Goal: Task Accomplishment & Management: Manage account settings

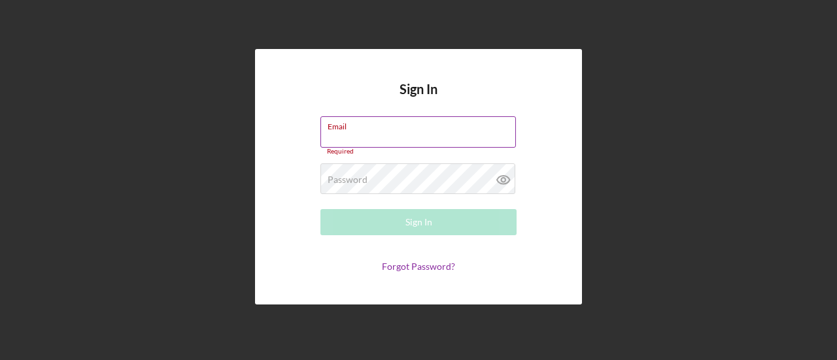
click at [383, 132] on div "Email Required" at bounding box center [418, 135] width 196 height 39
type input "[EMAIL_ADDRESS][DOMAIN_NAME]"
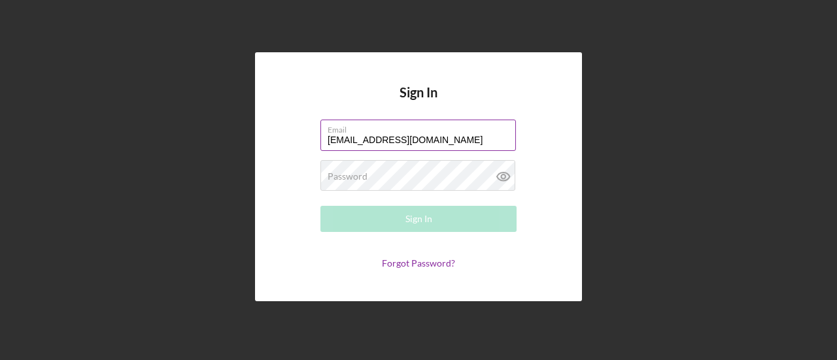
drag, startPoint x: 55, startPoint y: 161, endPoint x: 72, endPoint y: 165, distance: 17.4
click at [55, 161] on div "Sign In Email [EMAIL_ADDRESS][DOMAIN_NAME] Password Required Sign In Forgot Pas…" at bounding box center [419, 177] width 824 height 354
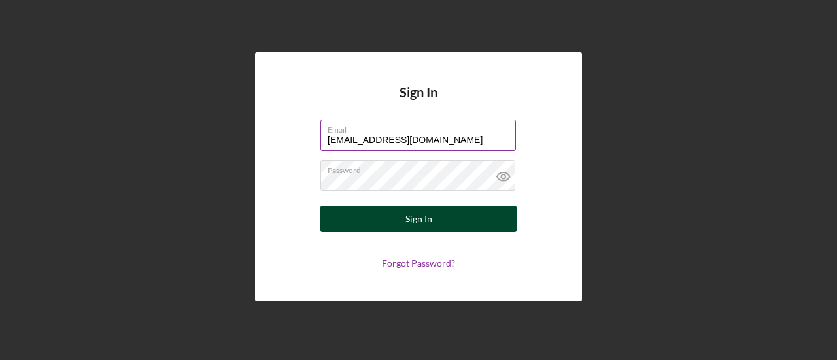
click at [371, 218] on button "Sign In" at bounding box center [418, 219] width 196 height 26
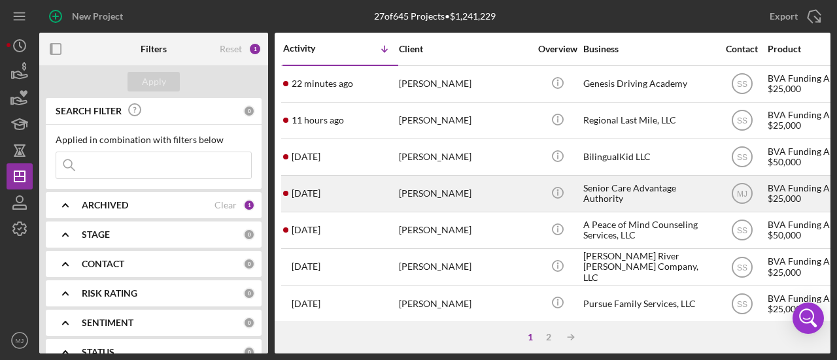
click at [403, 202] on div "[PERSON_NAME]" at bounding box center [464, 193] width 131 height 35
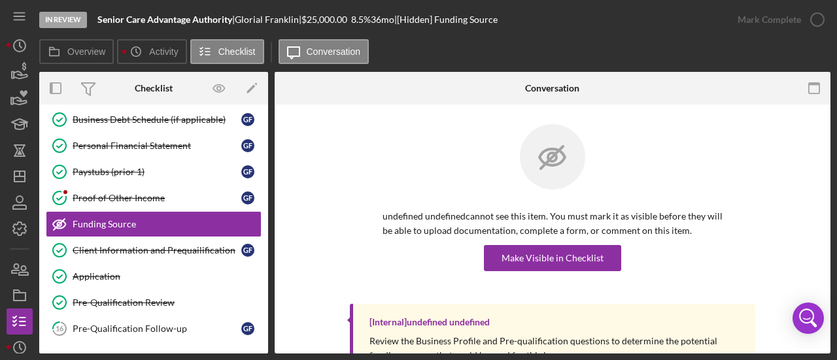
scroll to position [186, 0]
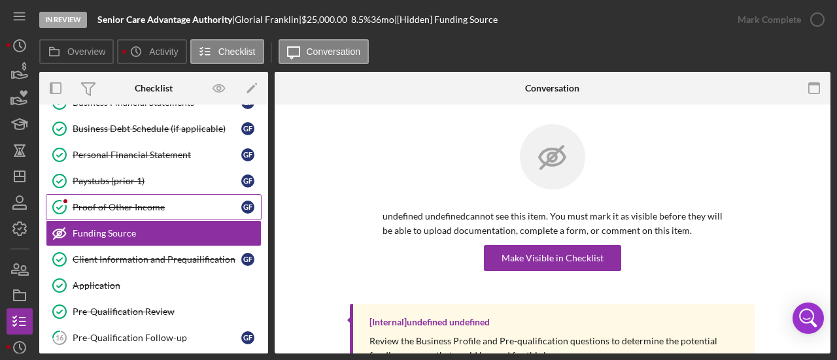
click at [103, 197] on link "Proof of Other Income Proof of Other Income G F" at bounding box center [154, 207] width 216 height 26
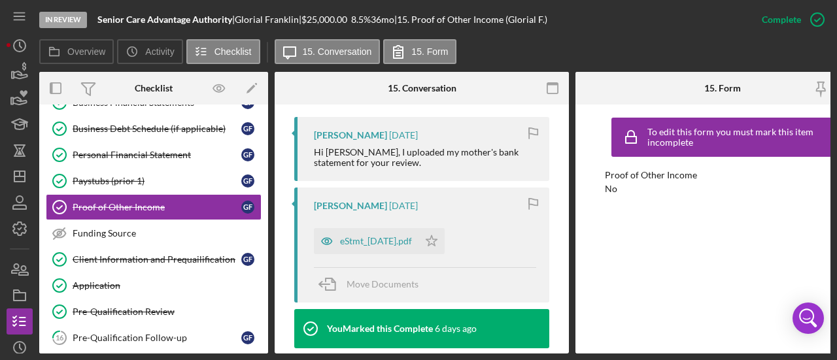
scroll to position [458, 0]
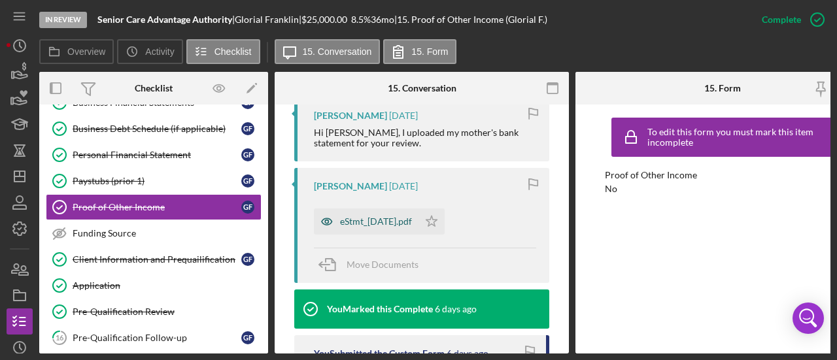
click at [400, 220] on div "eStmt_[DATE].pdf" at bounding box center [376, 221] width 72 height 10
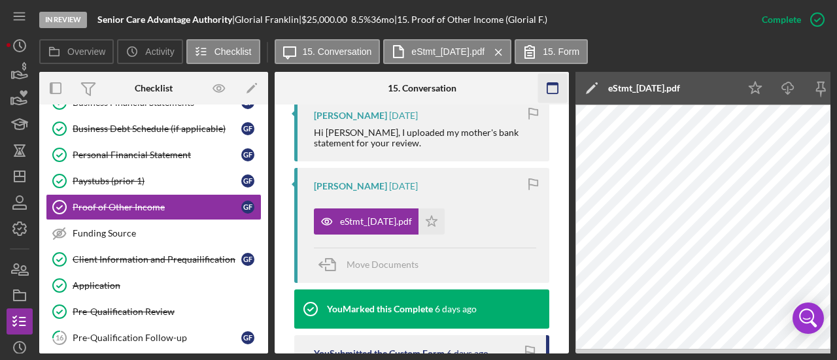
click at [553, 88] on icon "button" at bounding box center [552, 88] width 29 height 29
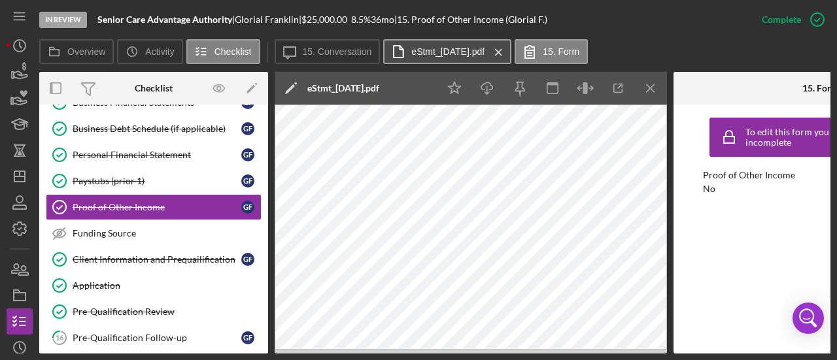
click at [484, 54] on label "eStmt_[DATE].pdf" at bounding box center [447, 51] width 73 height 10
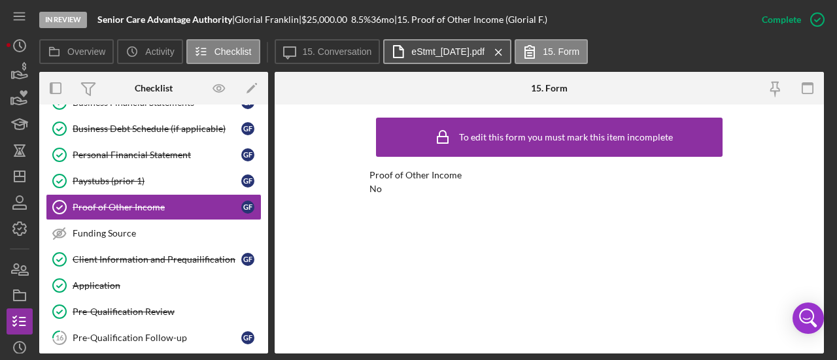
click at [484, 55] on label "eStmt_[DATE].pdf" at bounding box center [447, 51] width 73 height 10
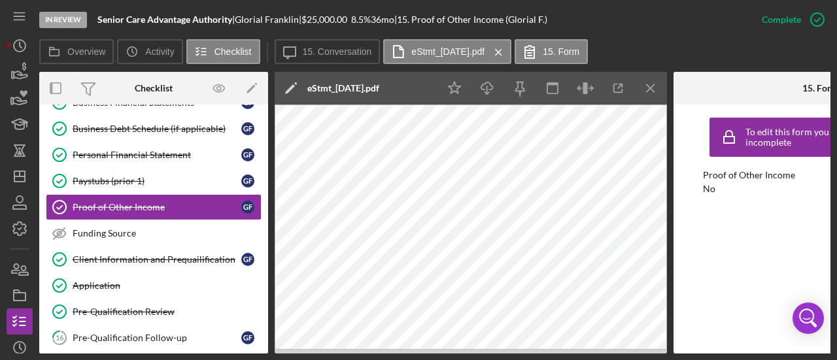
click at [658, 90] on icon "Icon/Menu Close" at bounding box center [650, 88] width 29 height 29
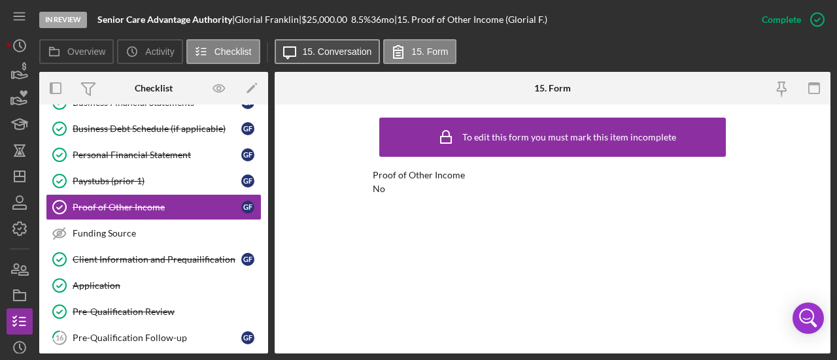
click at [331, 49] on label "15. Conversation" at bounding box center [337, 51] width 69 height 10
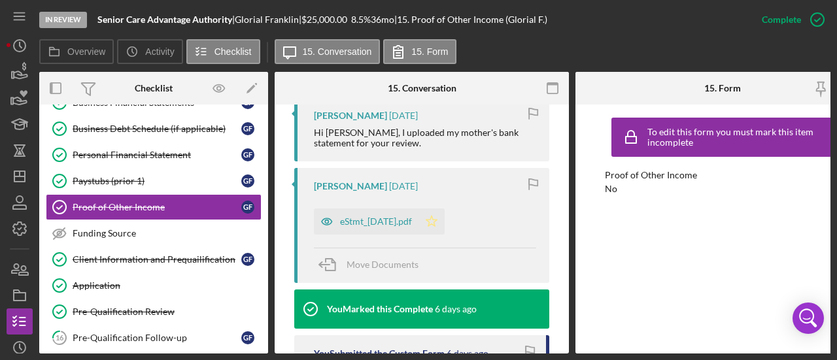
click at [437, 221] on polygon "button" at bounding box center [431, 221] width 11 height 10
click at [373, 220] on div "eStmt_[DATE].pdf" at bounding box center [376, 221] width 72 height 10
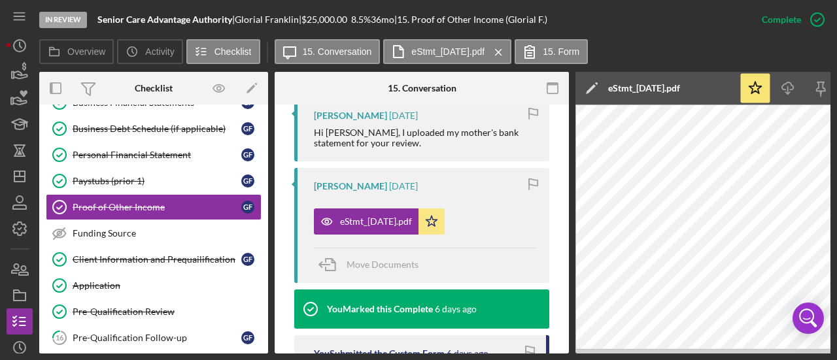
click at [598, 87] on icon "Icon/Edit" at bounding box center [591, 88] width 33 height 33
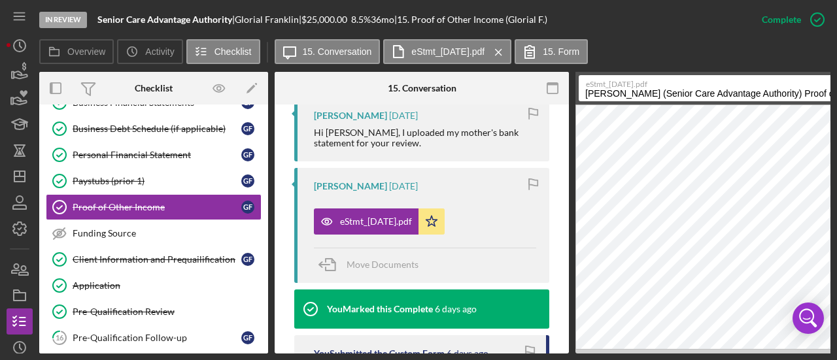
click at [610, 91] on input "[PERSON_NAME] (Senior Care Advantage Authority) Proof of Other Income 20250815" at bounding box center [719, 88] width 282 height 26
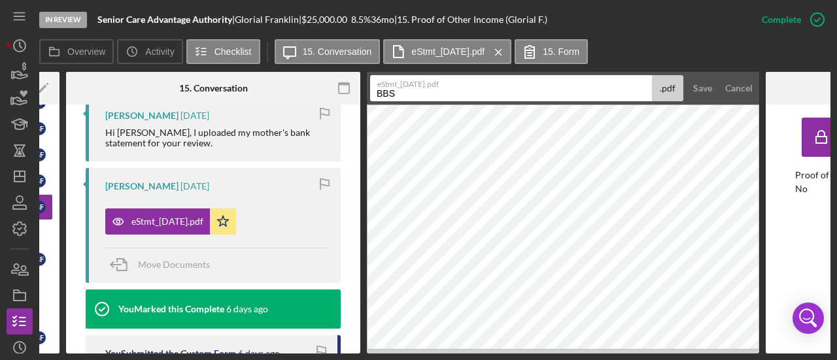
scroll to position [0, 211]
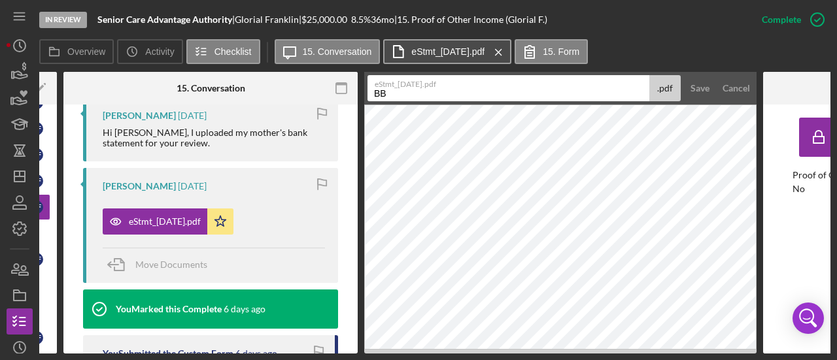
type input "B"
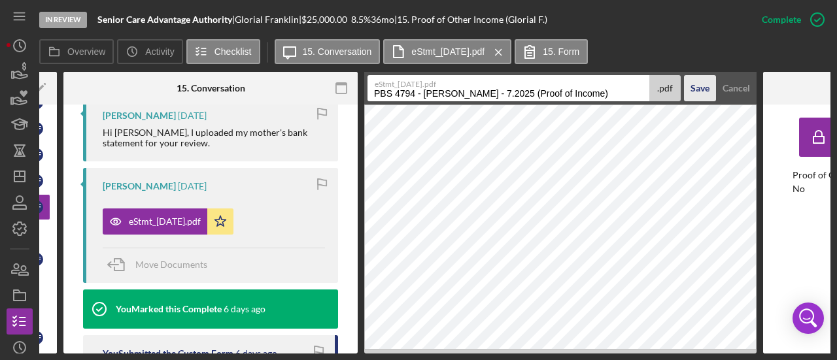
type input "PBS 4794 - [PERSON_NAME] - 7.2025 (Proof of Income)"
click at [699, 86] on div "Save" at bounding box center [699, 88] width 19 height 26
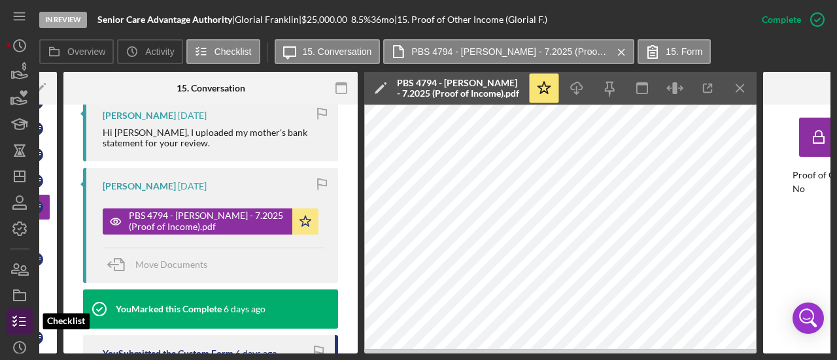
scroll to position [111, 0]
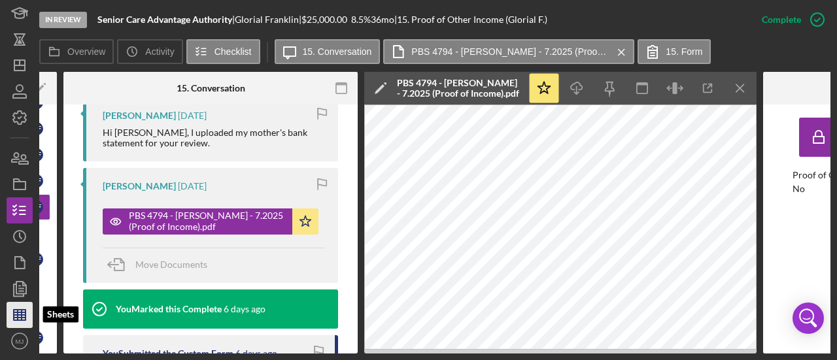
click at [24, 318] on line "button" at bounding box center [20, 318] width 12 height 0
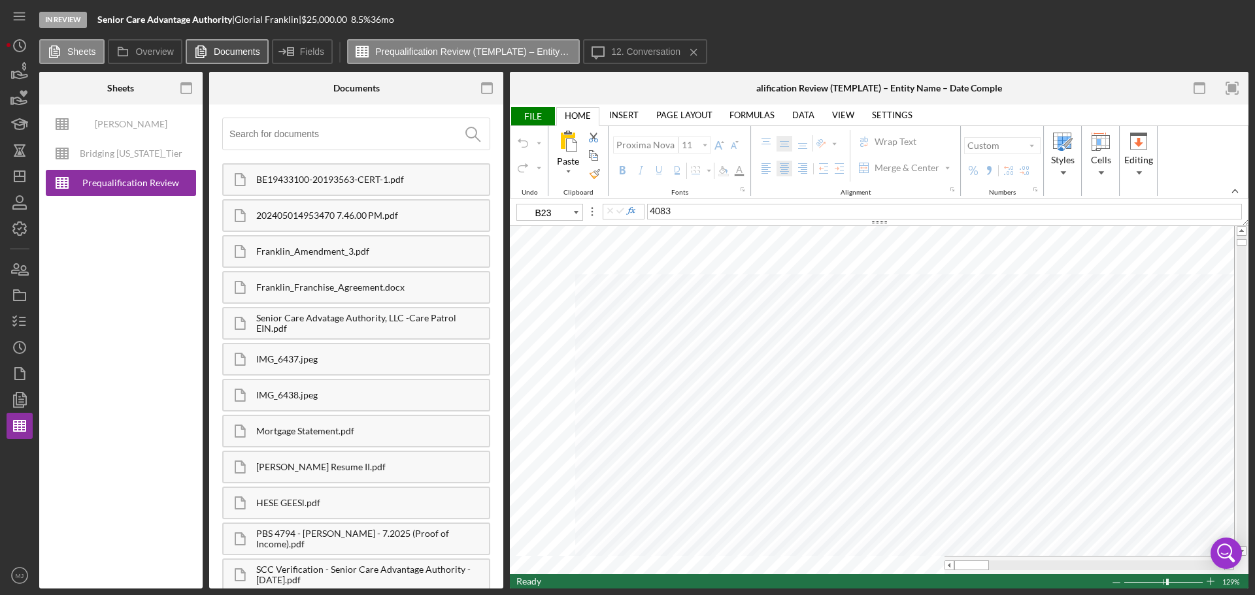
click at [238, 50] on label "Documents" at bounding box center [237, 51] width 46 height 10
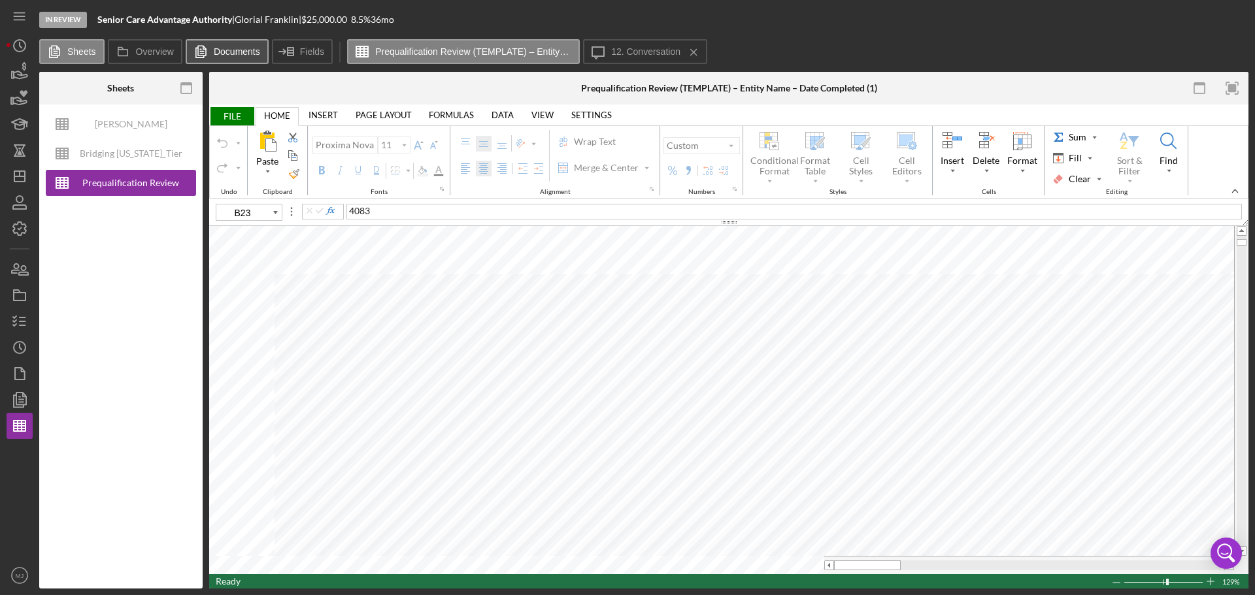
click at [238, 50] on label "Documents" at bounding box center [237, 51] width 46 height 10
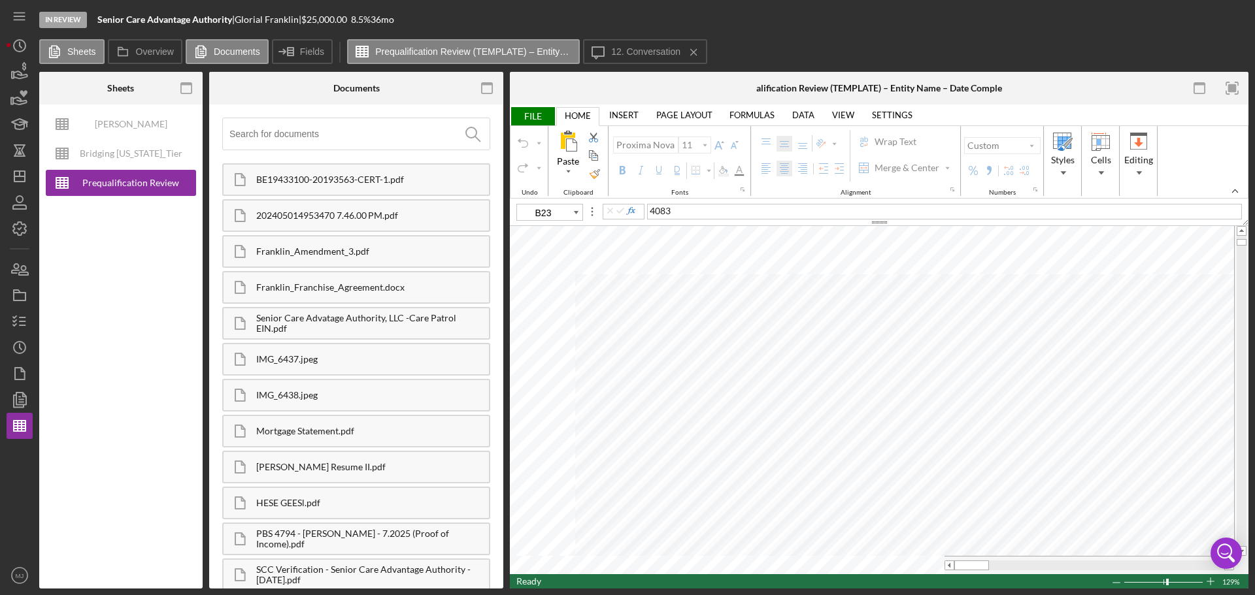
click at [302, 140] on input at bounding box center [359, 133] width 260 height 31
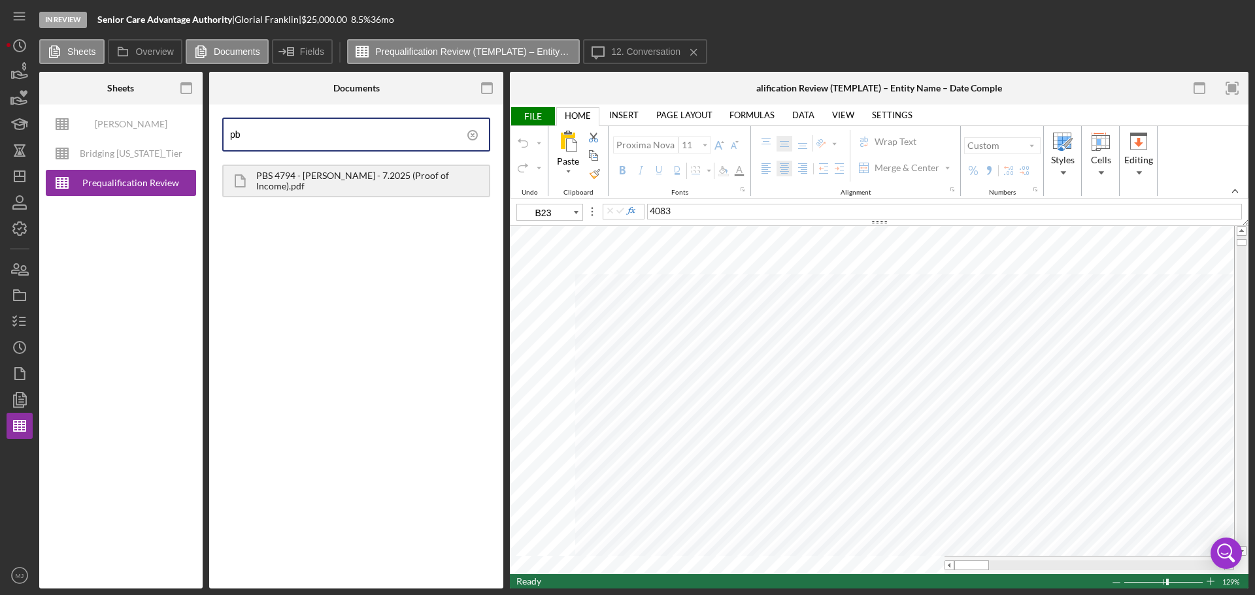
type input "pb"
click at [305, 180] on div "PBS 4794 - [PERSON_NAME] - 7.2025 (Proof of Income).pdf" at bounding box center [372, 181] width 233 height 21
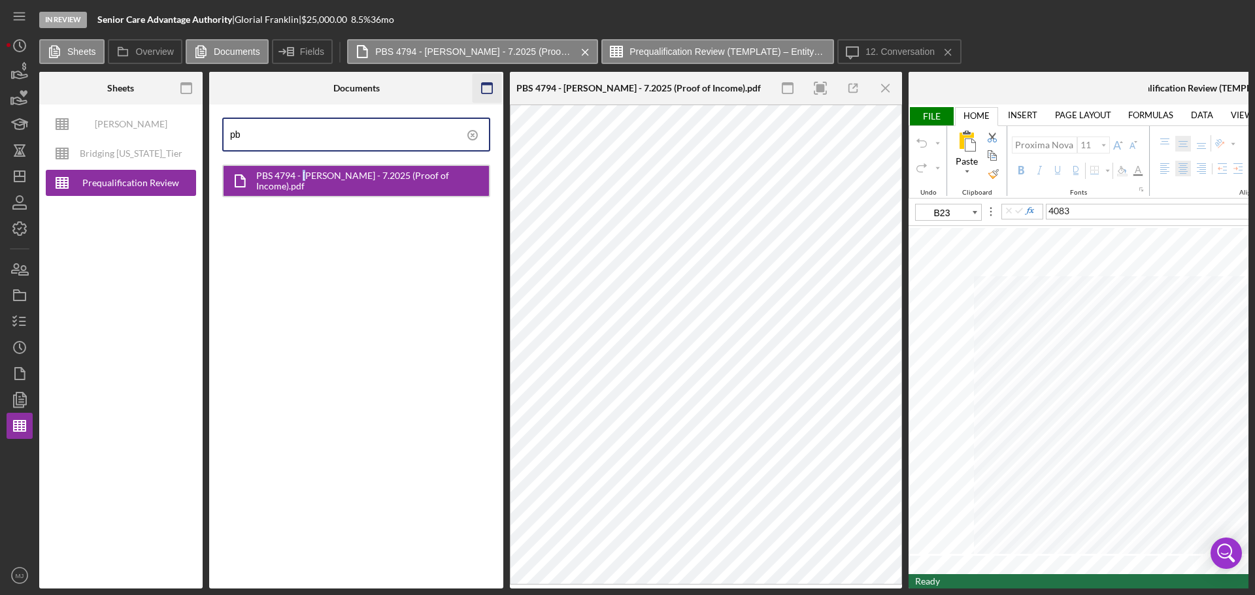
click at [490, 90] on icon "button" at bounding box center [487, 88] width 29 height 29
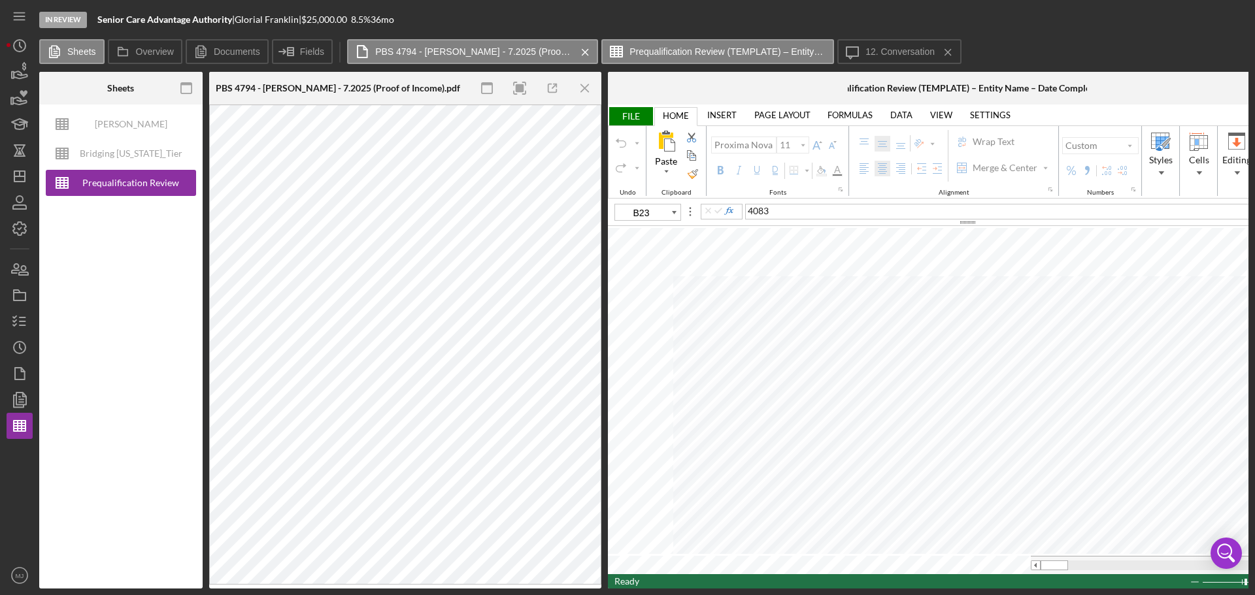
click at [836, 360] on div "Ready 129% Sum: null Max: null Min: null Numerical Count: null Count: null Aver…" at bounding box center [967, 582] width 719 height 14
type input "E3"
type input "B3"
type input "E5"
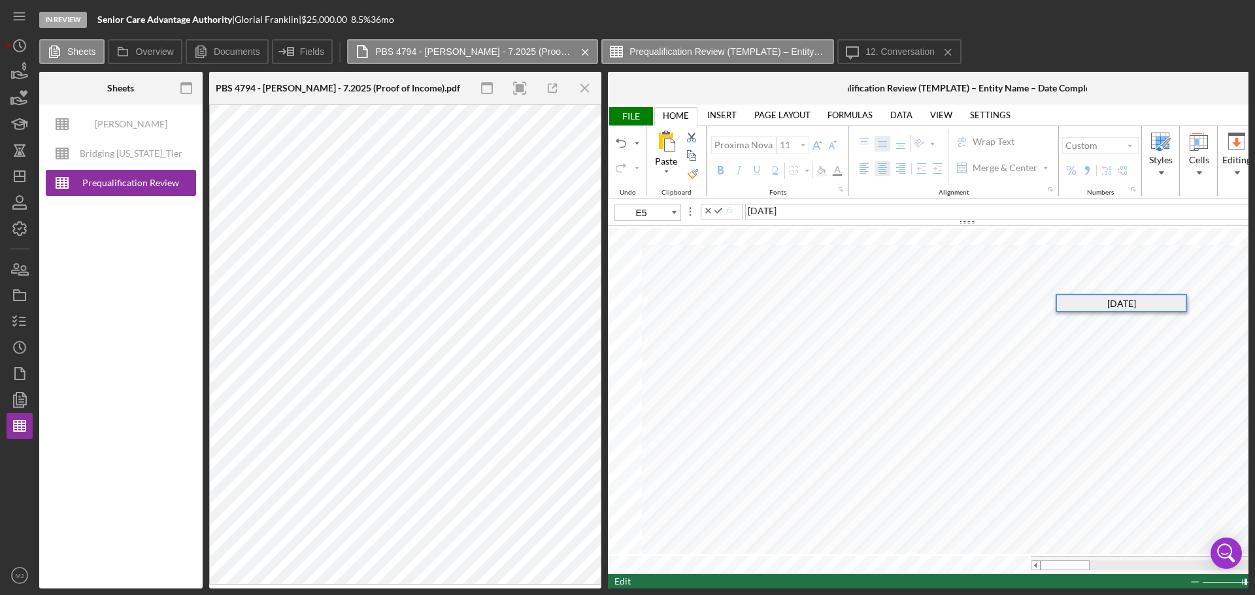
click at [836, 308] on div "[DATE]" at bounding box center [1121, 303] width 129 height 16
type input "E6"
click at [836, 360] on tr at bounding box center [960, 565] width 705 height 18
type input "E7"
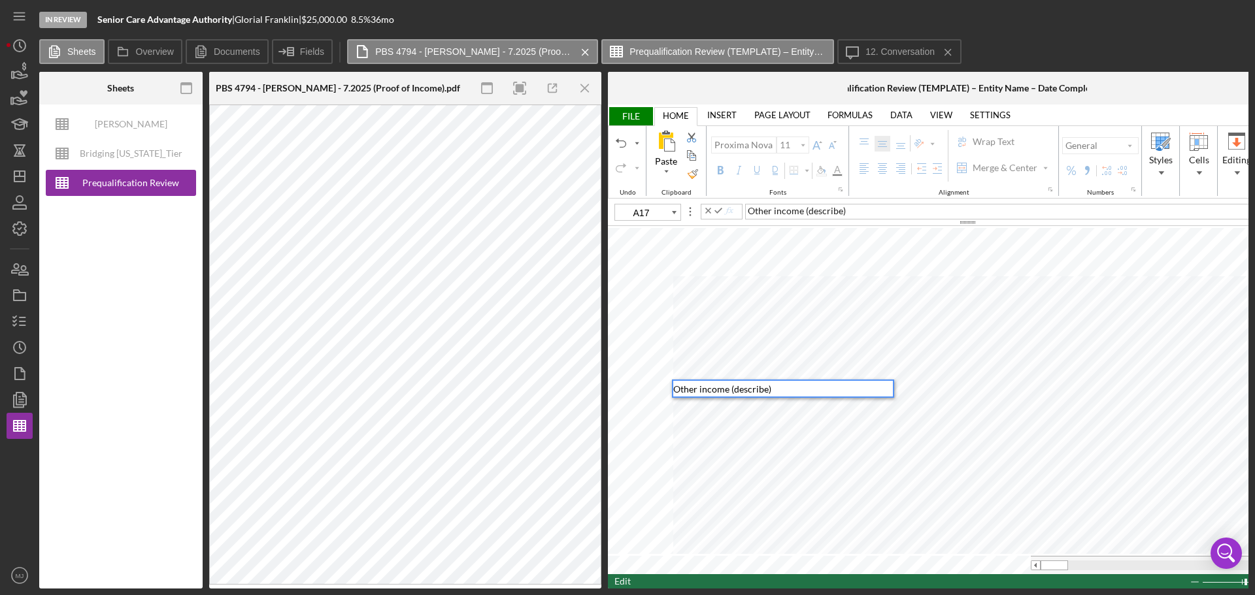
type input "A16"
drag, startPoint x: 767, startPoint y: 377, endPoint x: 731, endPoint y: 377, distance: 36.0
click at [731, 360] on span "Other income (describe)" at bounding box center [722, 372] width 98 height 11
click at [744, 360] on div "Other income )" at bounding box center [783, 373] width 220 height 16
type input "B23"
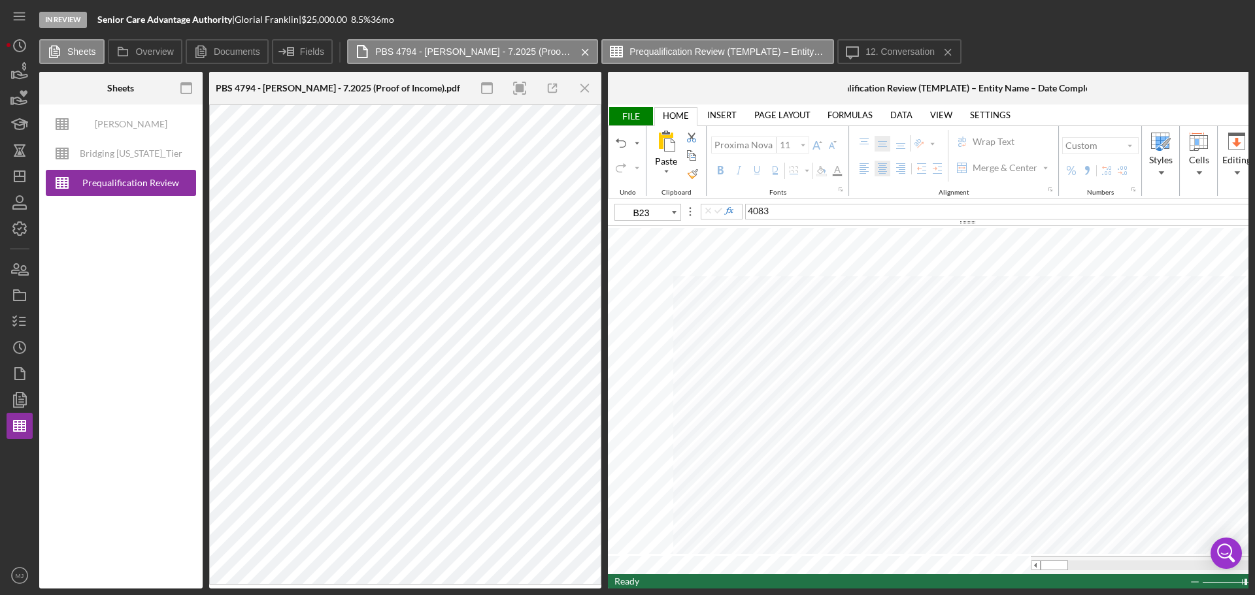
drag, startPoint x: 588, startPoint y: 90, endPoint x: 346, endPoint y: 38, distance: 247.4
click at [588, 90] on icon "Icon/Menu Close" at bounding box center [585, 88] width 29 height 29
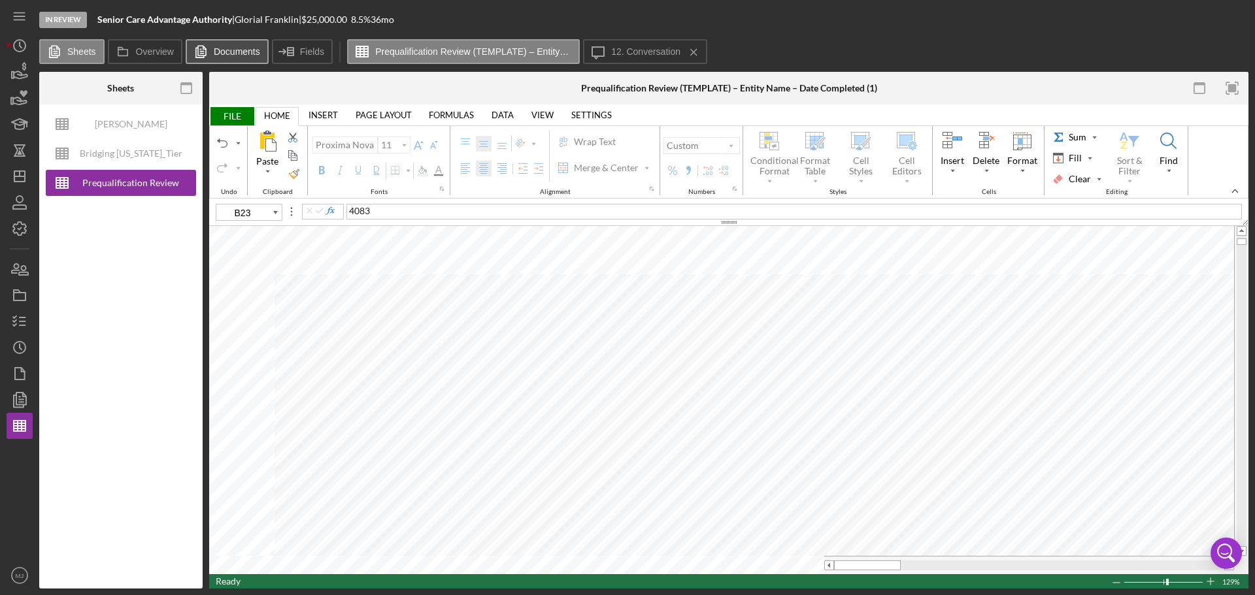
click at [223, 49] on label "Documents" at bounding box center [237, 51] width 46 height 10
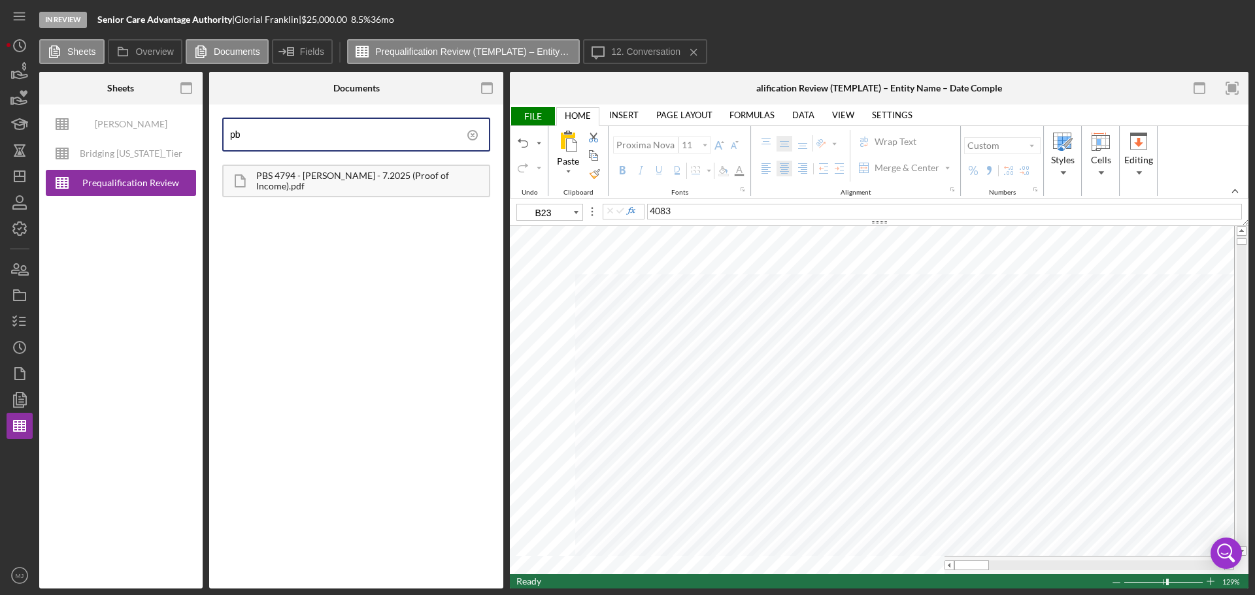
click at [319, 143] on input "pb" at bounding box center [359, 134] width 259 height 31
type input "credit"
click at [316, 176] on div "Credit Report(Soft Pull) - [PERSON_NAME] - [DATE].pdf" at bounding box center [372, 181] width 233 height 21
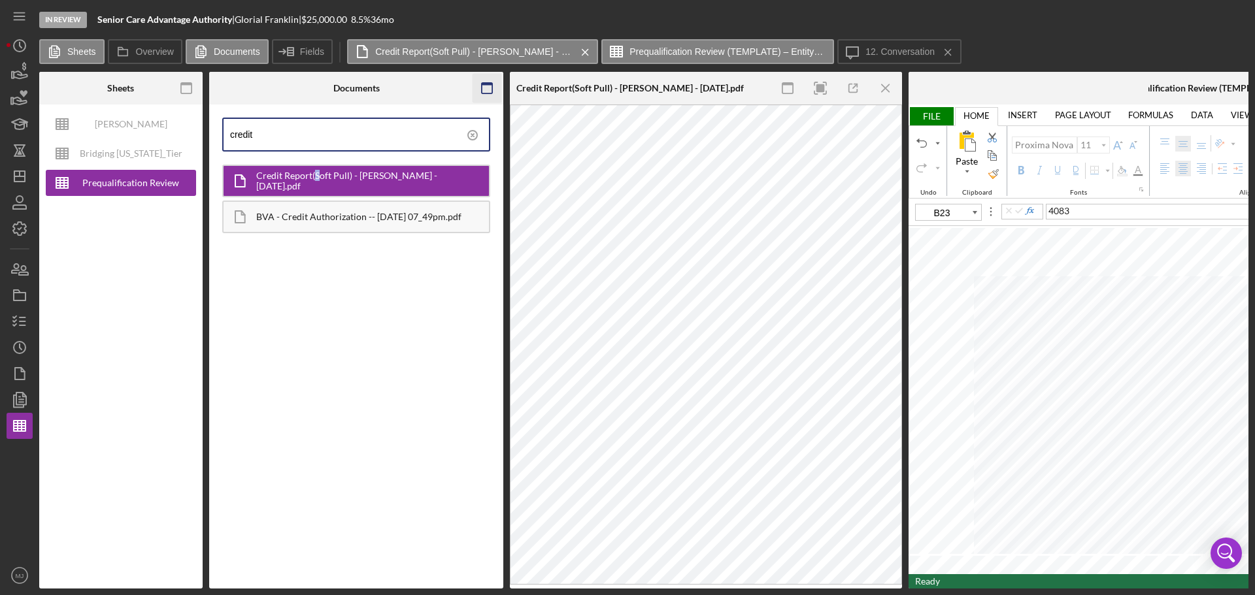
click at [484, 93] on rect "button" at bounding box center [487, 88] width 10 height 10
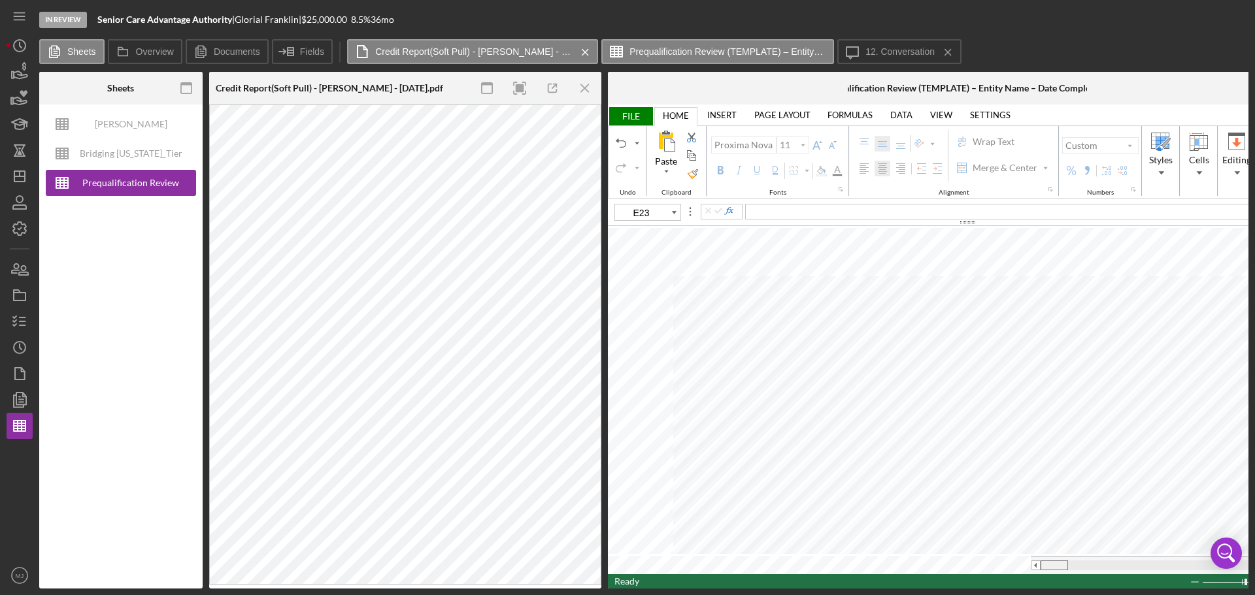
click at [836, 360] on tr at bounding box center [960, 565] width 705 height 18
drag, startPoint x: 1052, startPoint y: 562, endPoint x: 1107, endPoint y: 560, distance: 54.9
click at [836, 360] on span at bounding box center [1109, 565] width 8 height 8
type input "M22"
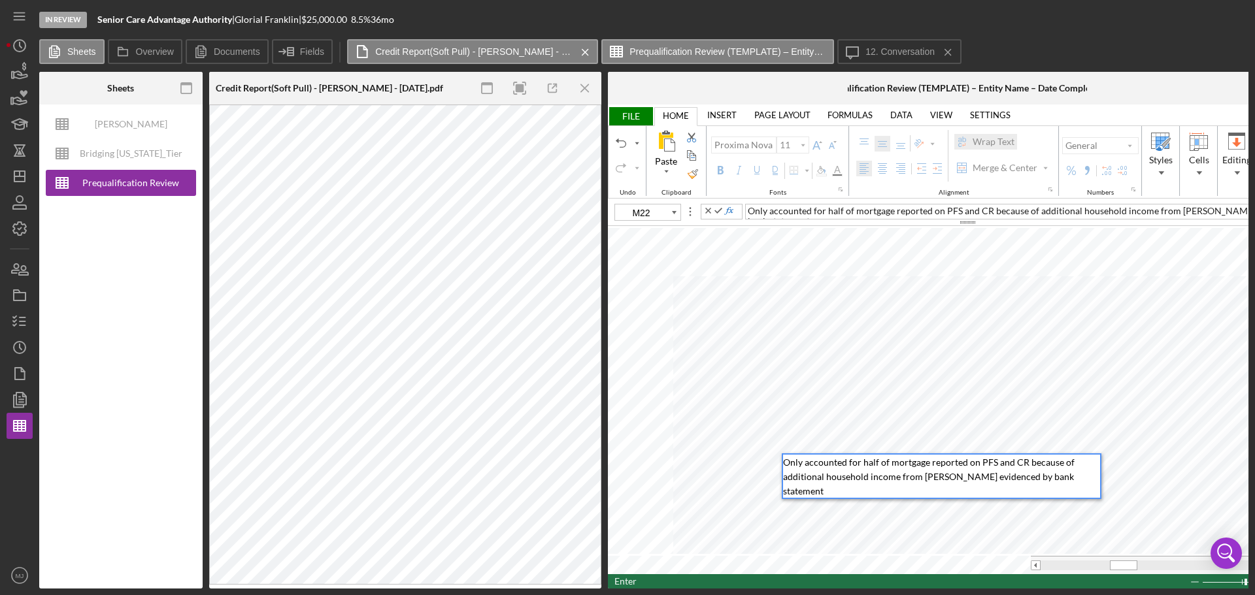
click at [836, 360] on span "Only accounted for half of mortgage reported on PFS and CR because of additiona…" at bounding box center [929, 477] width 293 height 40
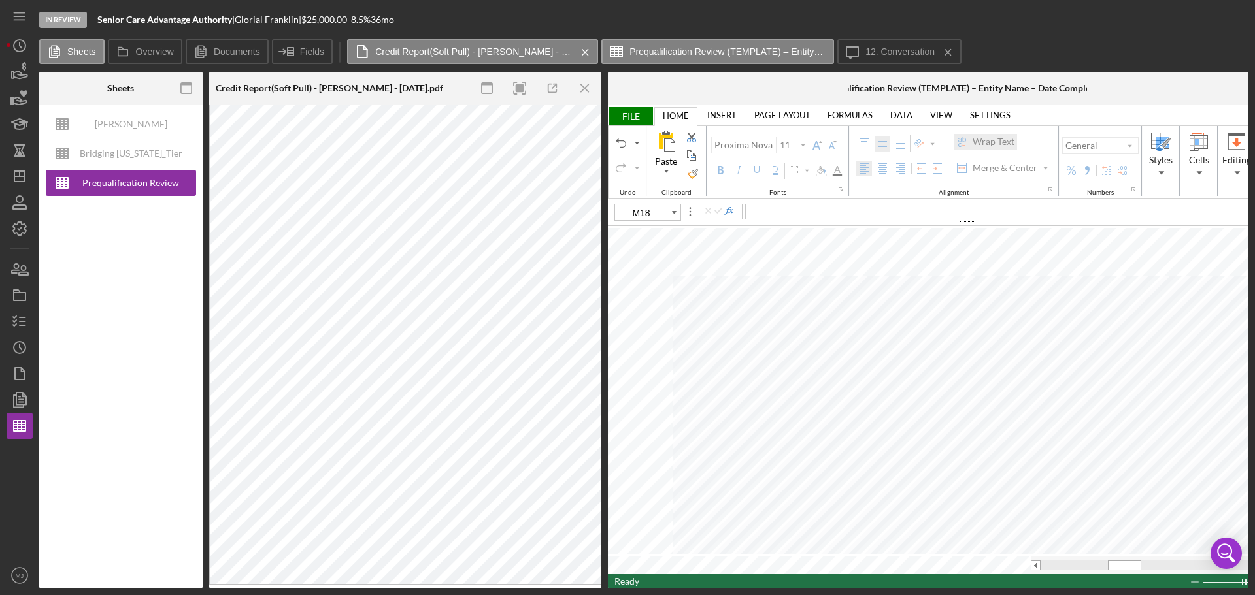
type input "M22"
click at [10, 331] on icon "button" at bounding box center [19, 321] width 33 height 33
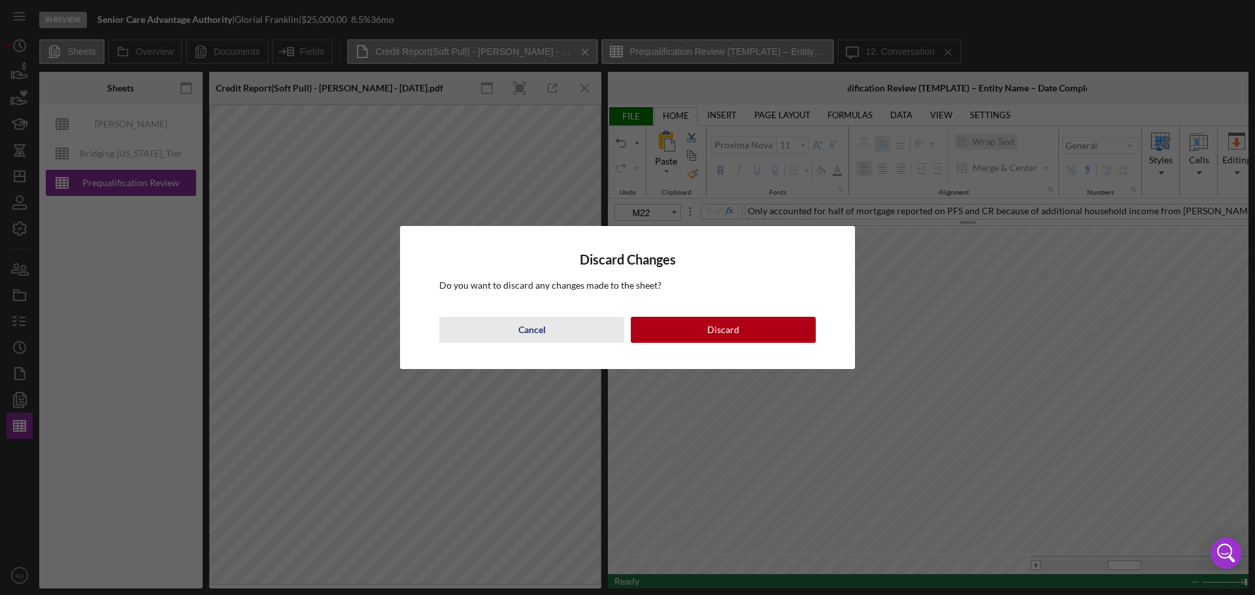
click at [578, 337] on button "Cancel" at bounding box center [531, 330] width 185 height 26
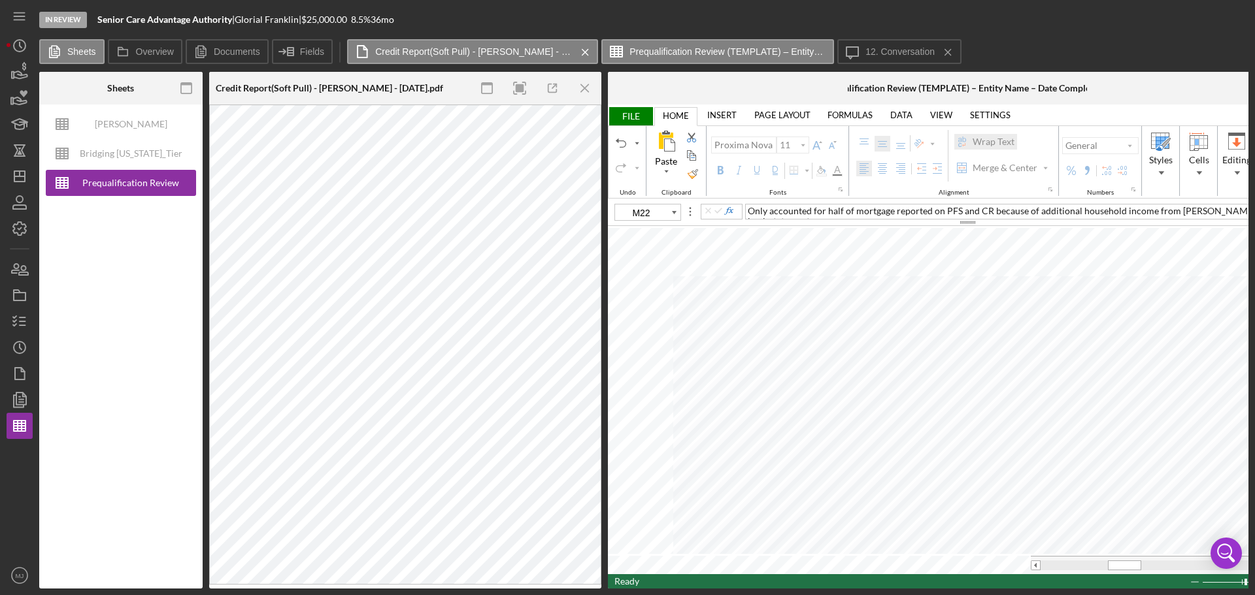
click at [638, 121] on span "FILE" at bounding box center [630, 116] width 45 height 18
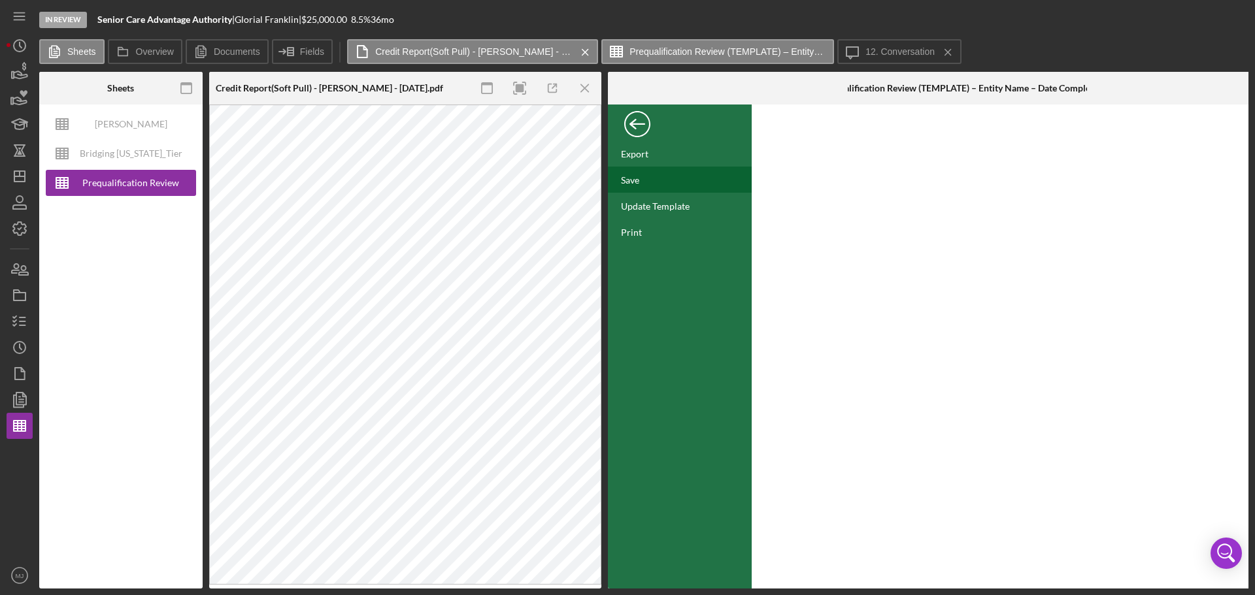
click at [629, 186] on div "Save" at bounding box center [680, 180] width 144 height 26
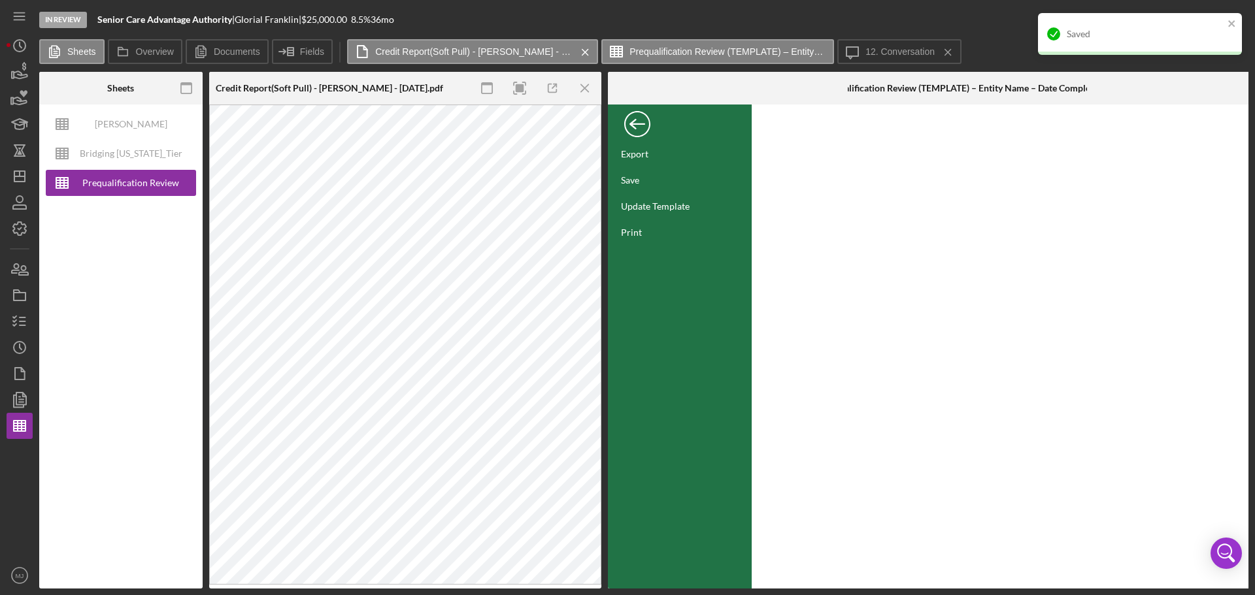
click at [635, 116] on div "Back" at bounding box center [637, 121] width 26 height 26
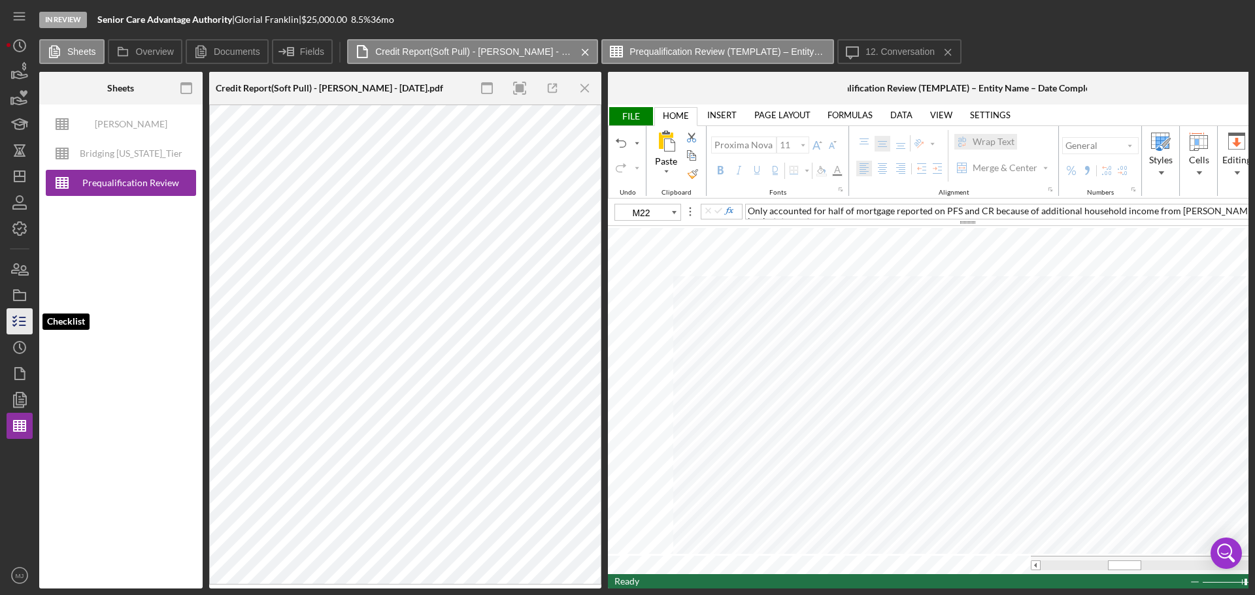
click at [22, 318] on line "button" at bounding box center [23, 318] width 6 height 0
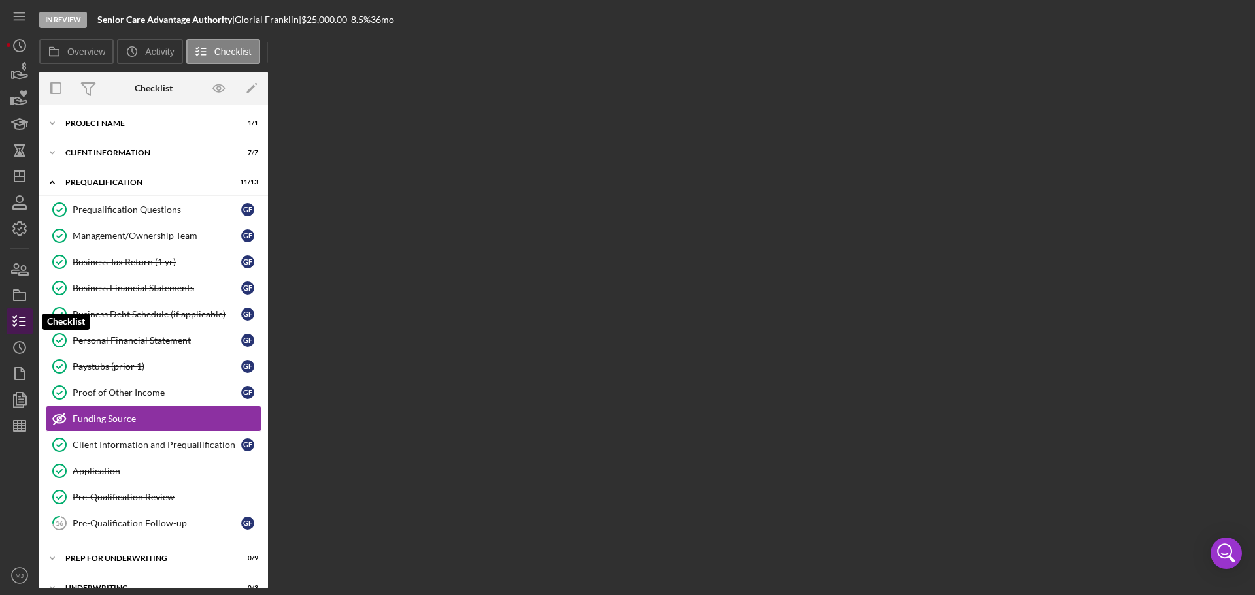
scroll to position [73, 0]
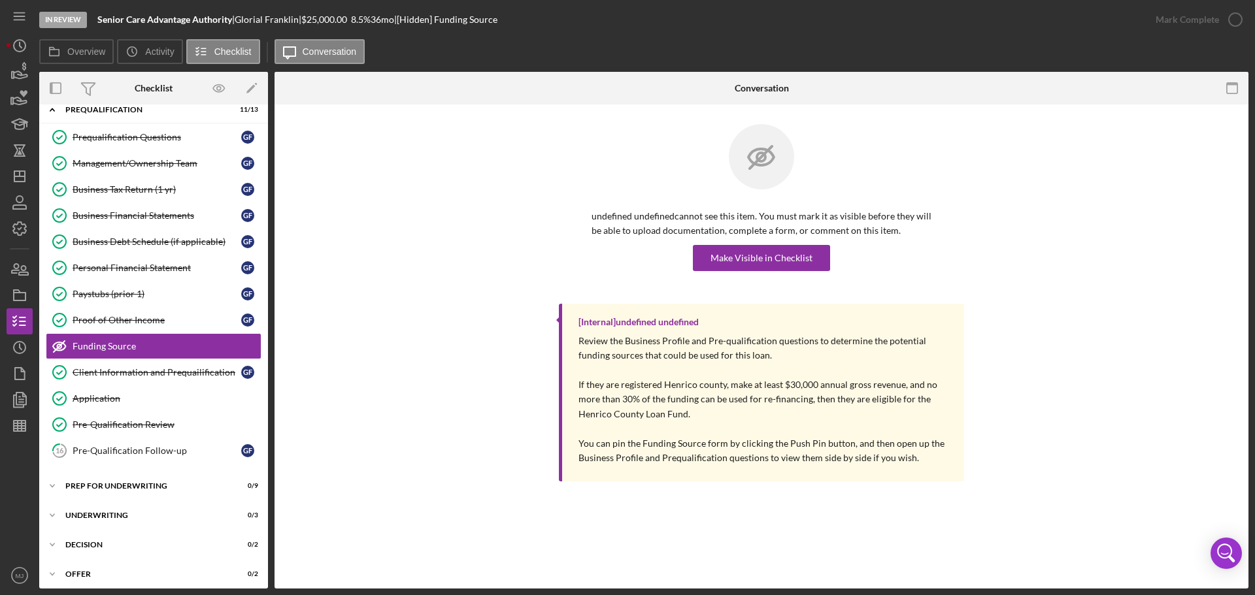
click at [424, 360] on div "[Internal] undefined undefined Review the Business Profile and Pre-qualificatio…" at bounding box center [761, 396] width 935 height 185
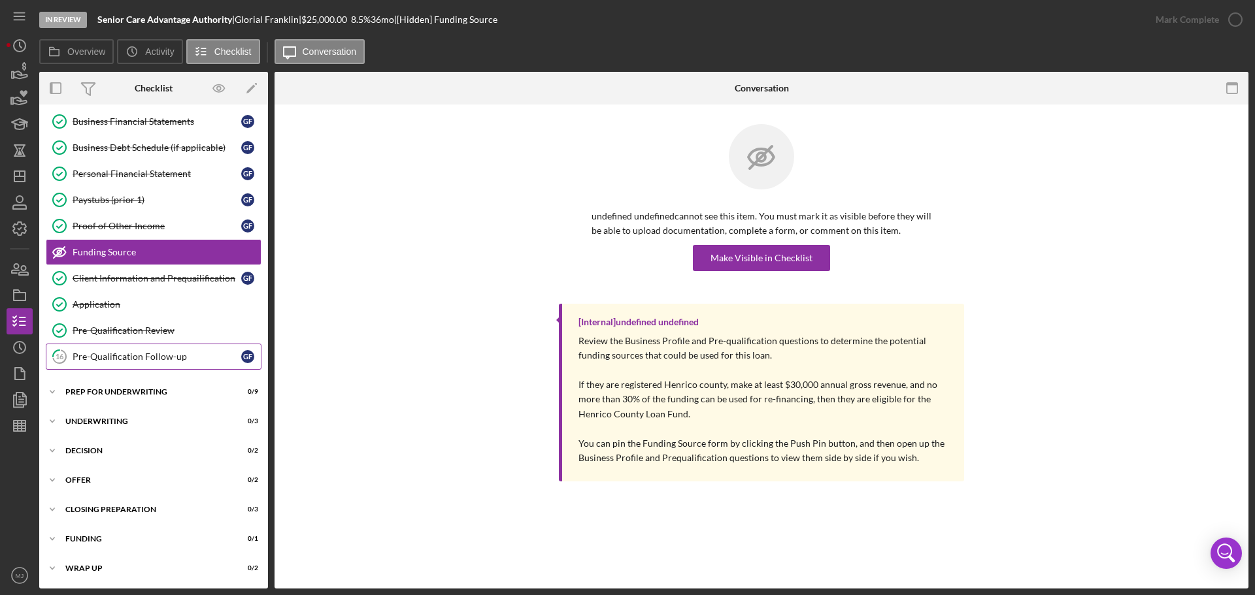
click at [133, 352] on div "Pre-Qualification Follow-up" at bounding box center [157, 357] width 169 height 10
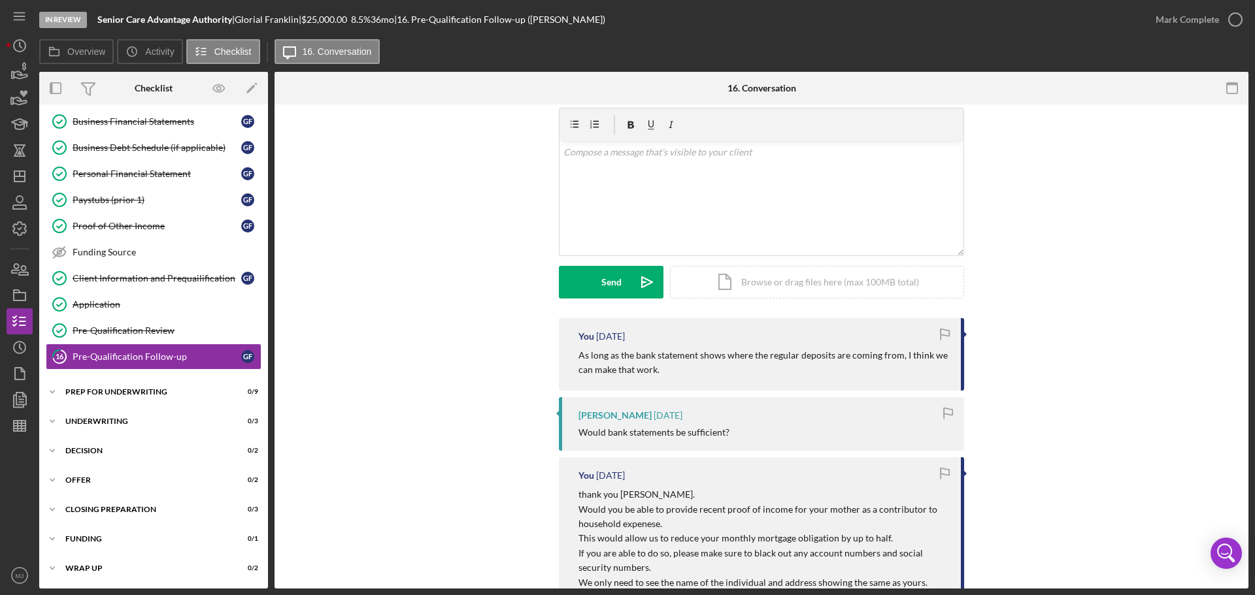
scroll to position [65, 0]
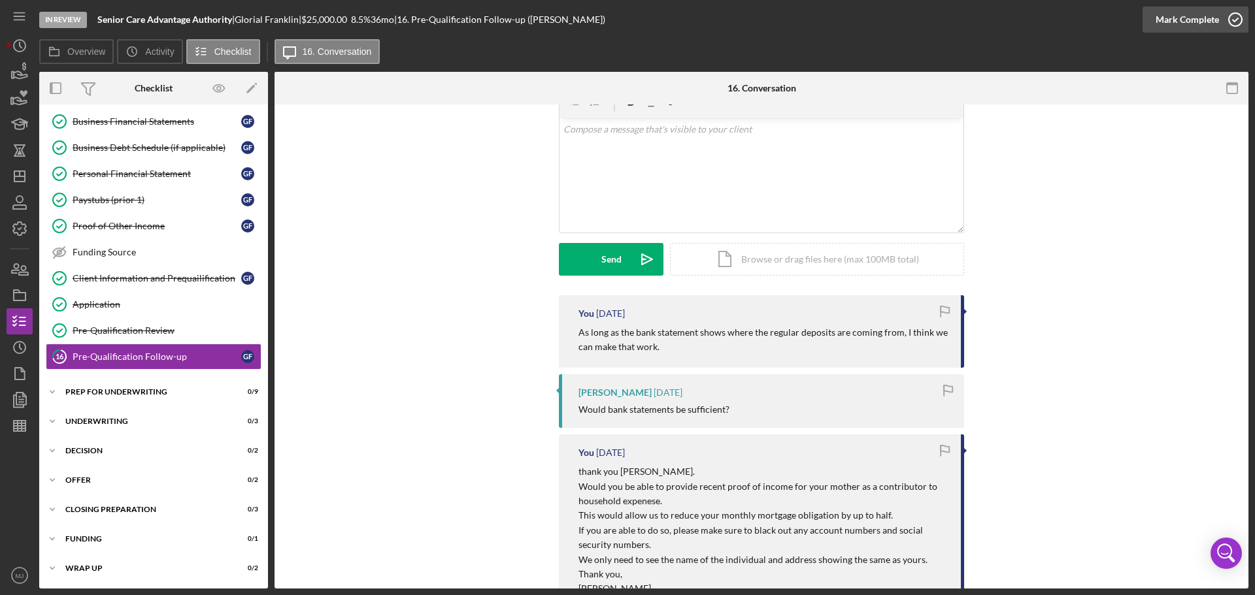
click at [836, 20] on icon "button" at bounding box center [1235, 19] width 33 height 33
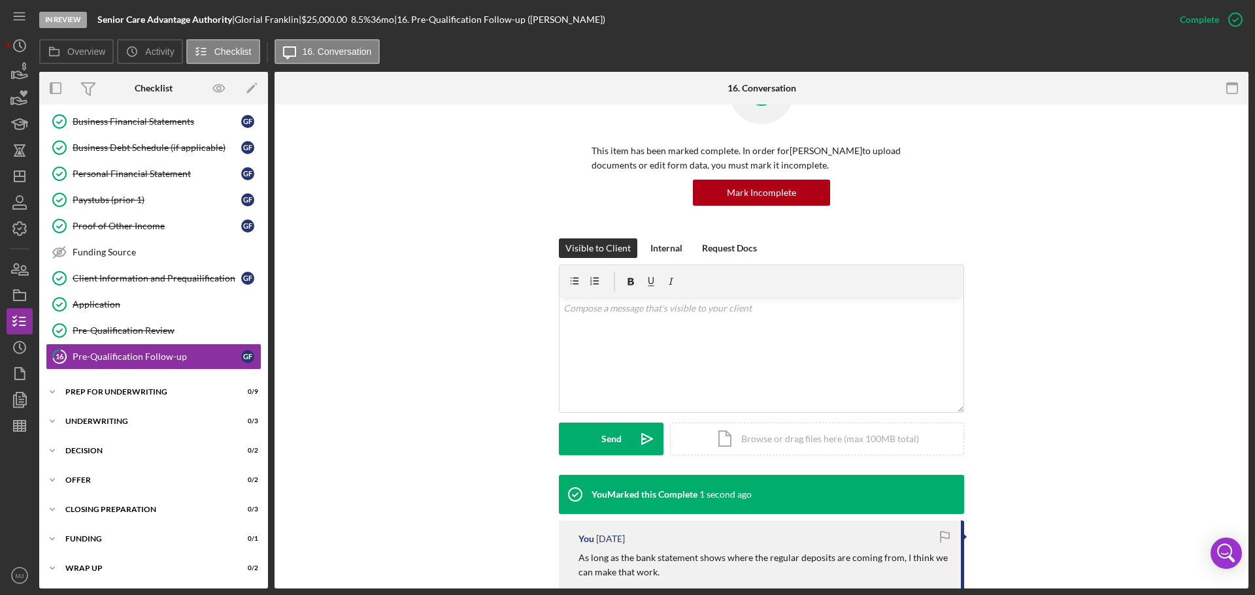
scroll to position [244, 0]
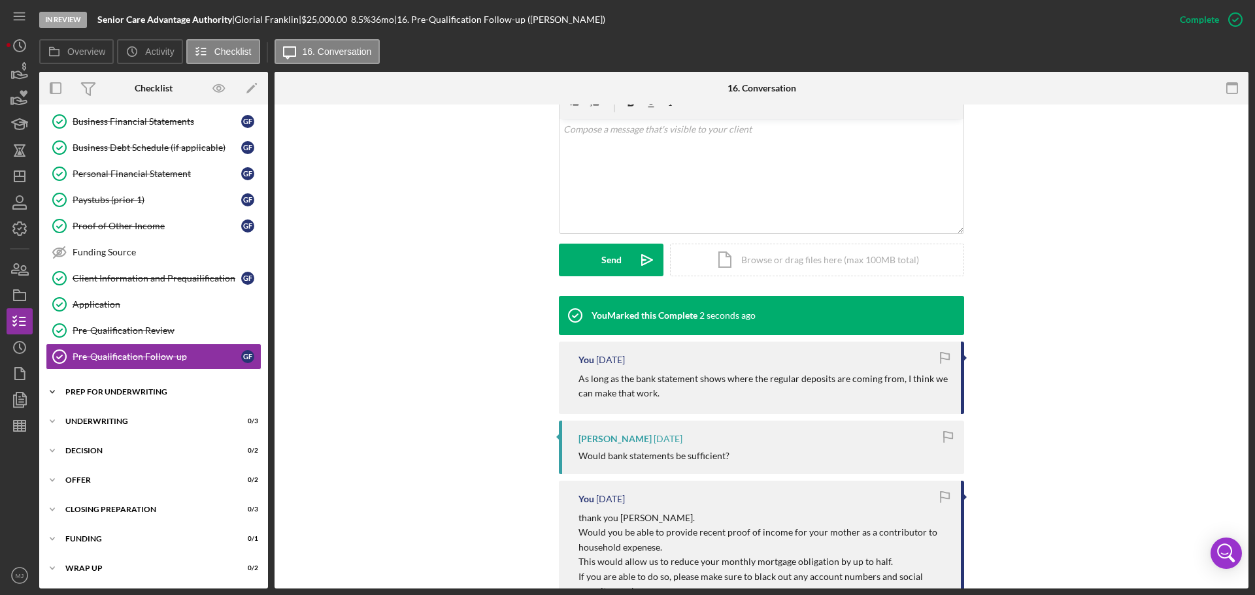
click at [147, 360] on div "Prep for Underwriting" at bounding box center [158, 392] width 186 height 8
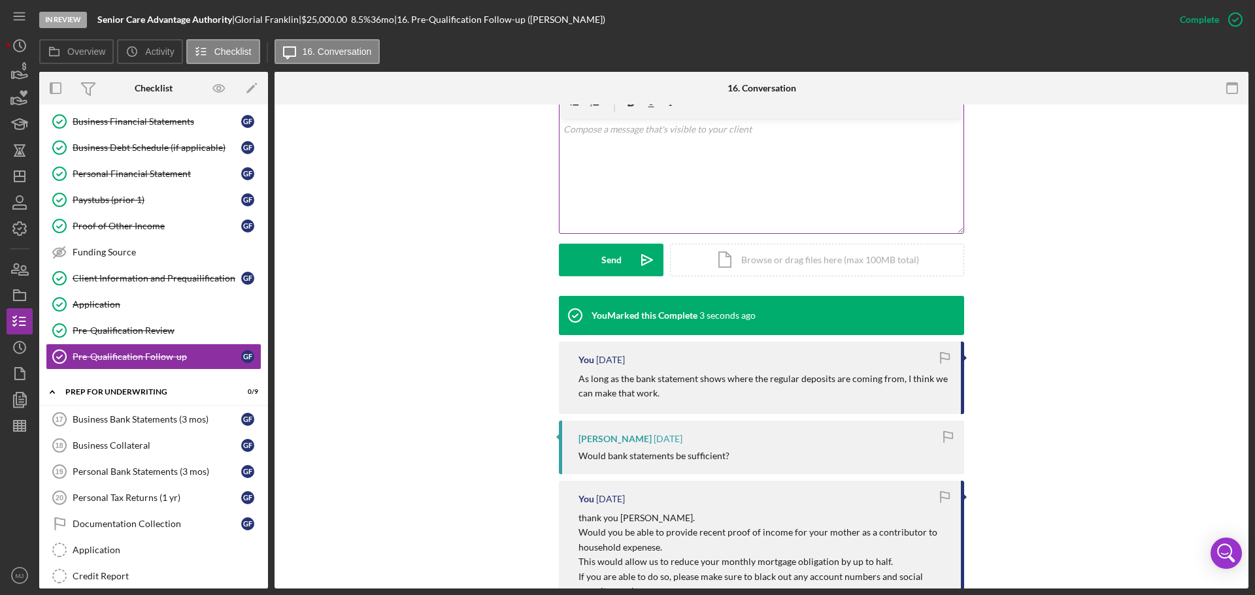
click at [682, 148] on div "v Color teal Color pink Remove color Add row above Add row below Add column bef…" at bounding box center [762, 176] width 404 height 114
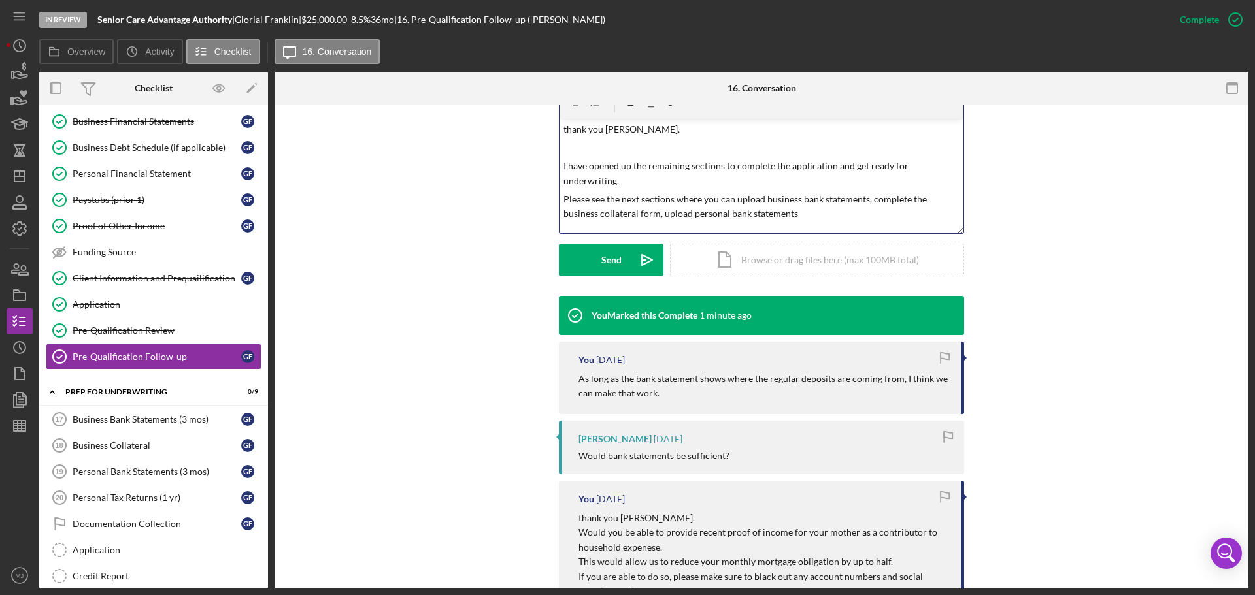
click at [660, 214] on p "Please see the next sections where you can upload business bank statements, com…" at bounding box center [761, 206] width 397 height 29
click at [836, 212] on p "Please see the next sections where you can upload business bank statements, com…" at bounding box center [761, 206] width 397 height 29
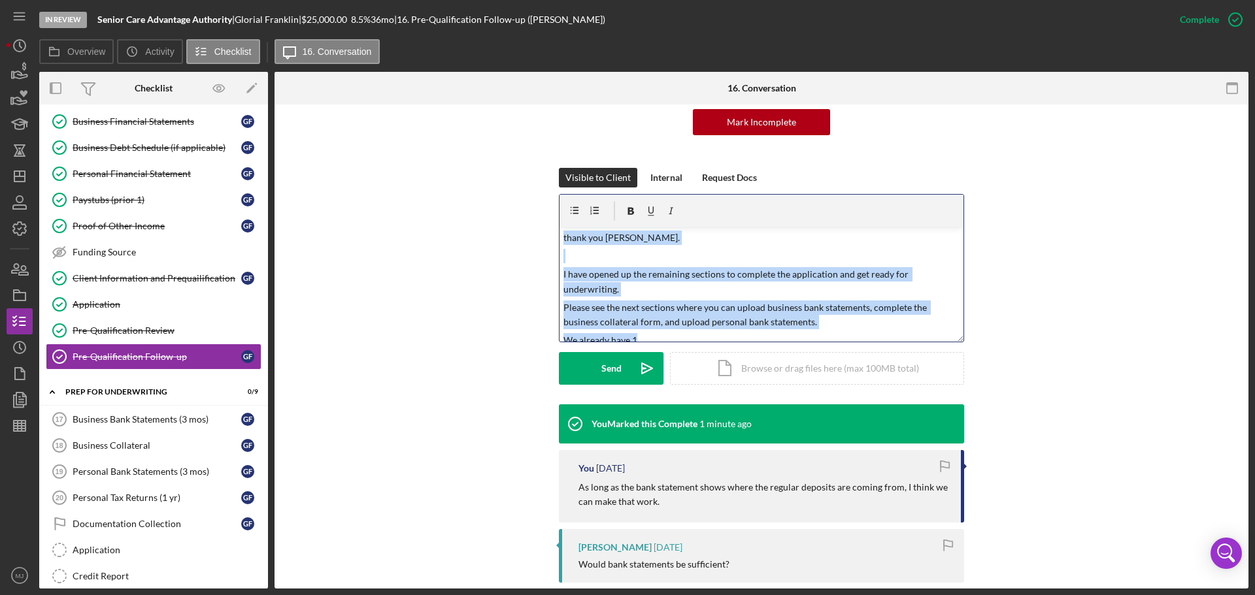
scroll to position [0, 0]
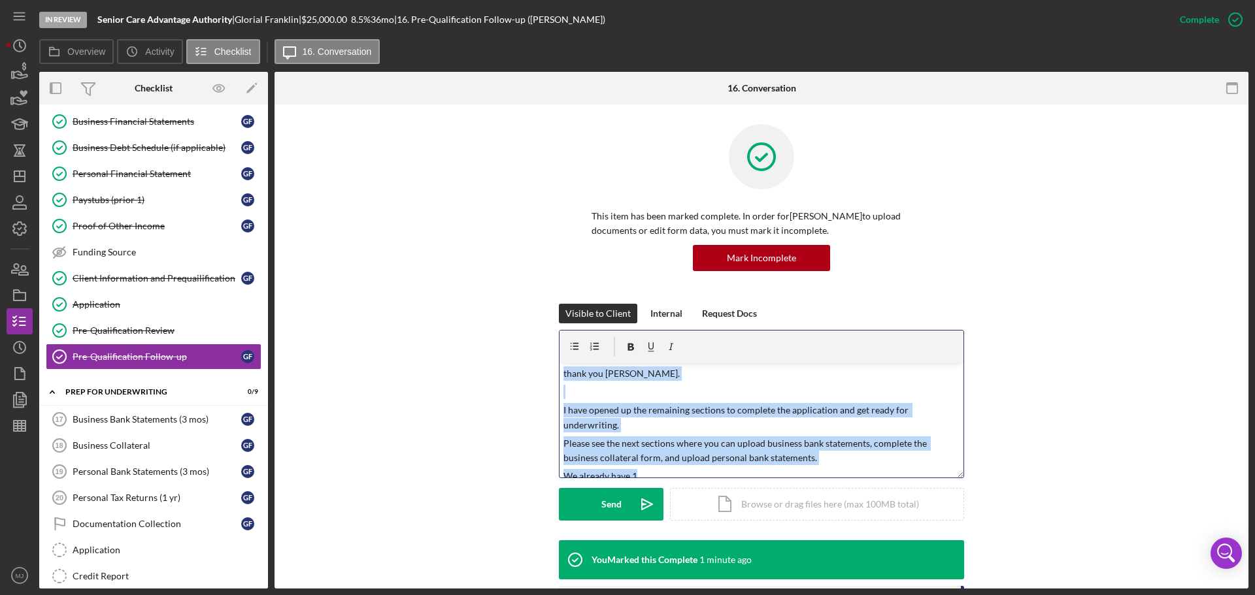
drag, startPoint x: 618, startPoint y: 218, endPoint x: 532, endPoint y: 91, distance: 153.4
click at [532, 91] on div "16. Conversation Pre-Qualification Follow-up Pre-Qualification Follow-up This i…" at bounding box center [762, 330] width 974 height 517
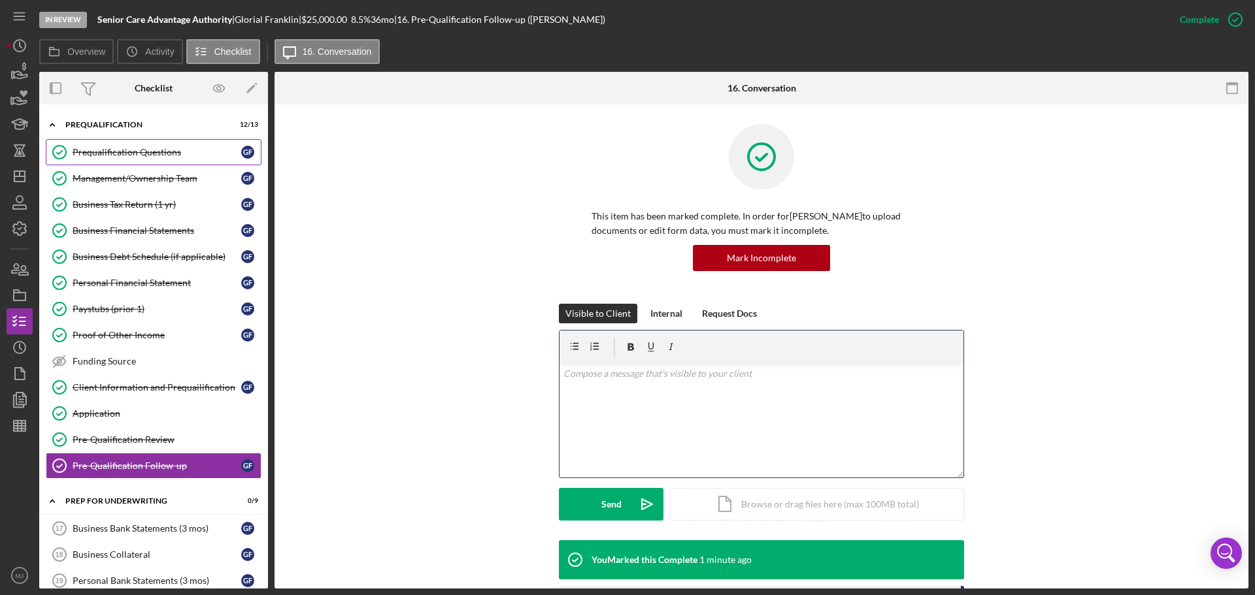
scroll to position [36, 0]
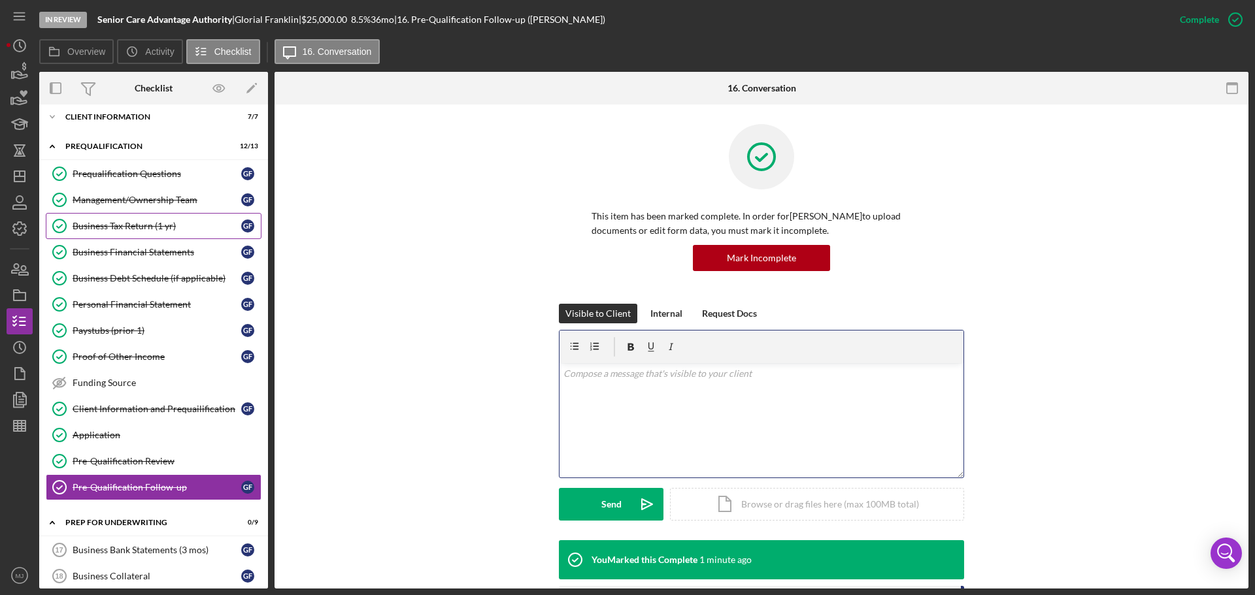
click at [129, 226] on div "Business Tax Return (1 yr)" at bounding box center [157, 226] width 169 height 10
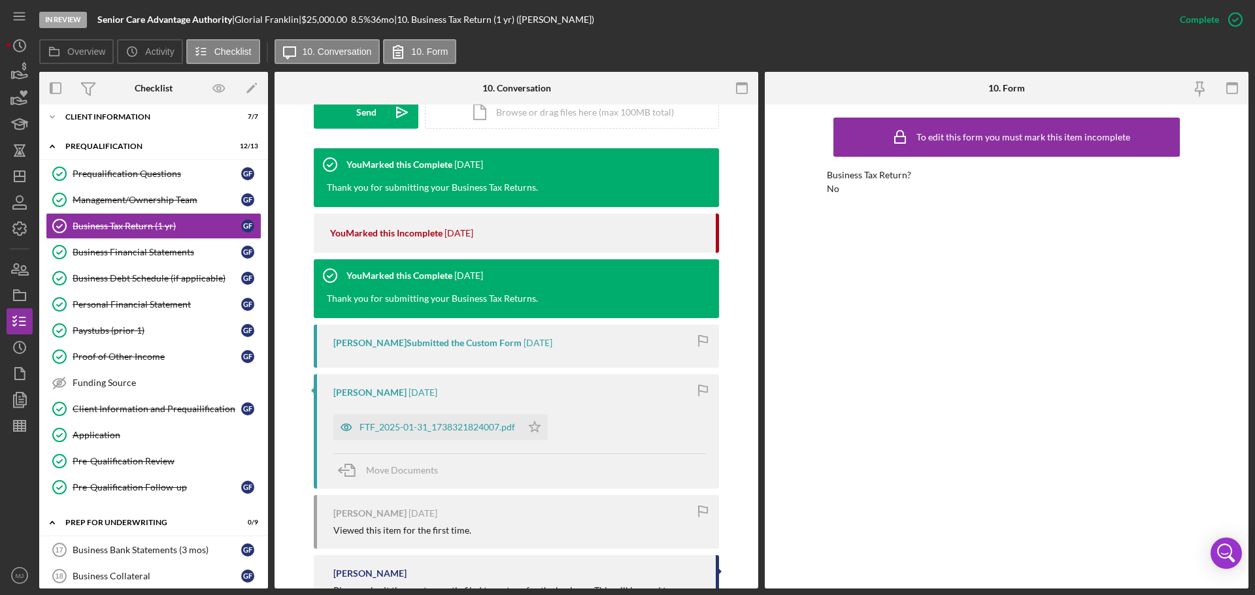
scroll to position [523, 0]
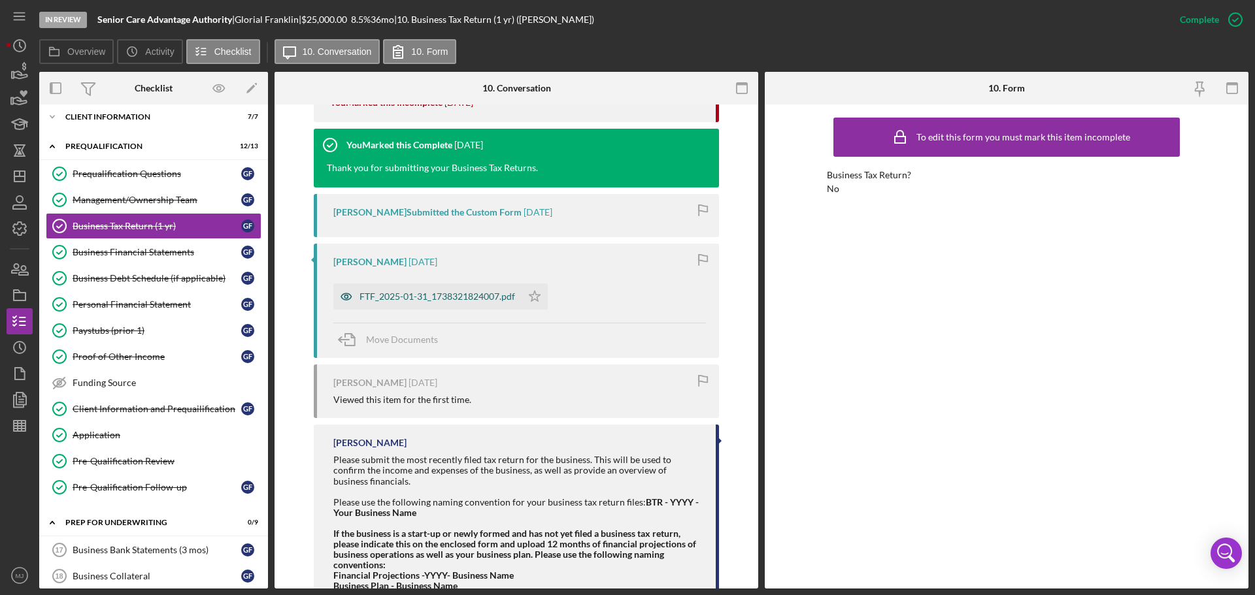
click at [412, 299] on div "FTF_2025-01-31_1738321824007.pdf" at bounding box center [438, 297] width 156 height 10
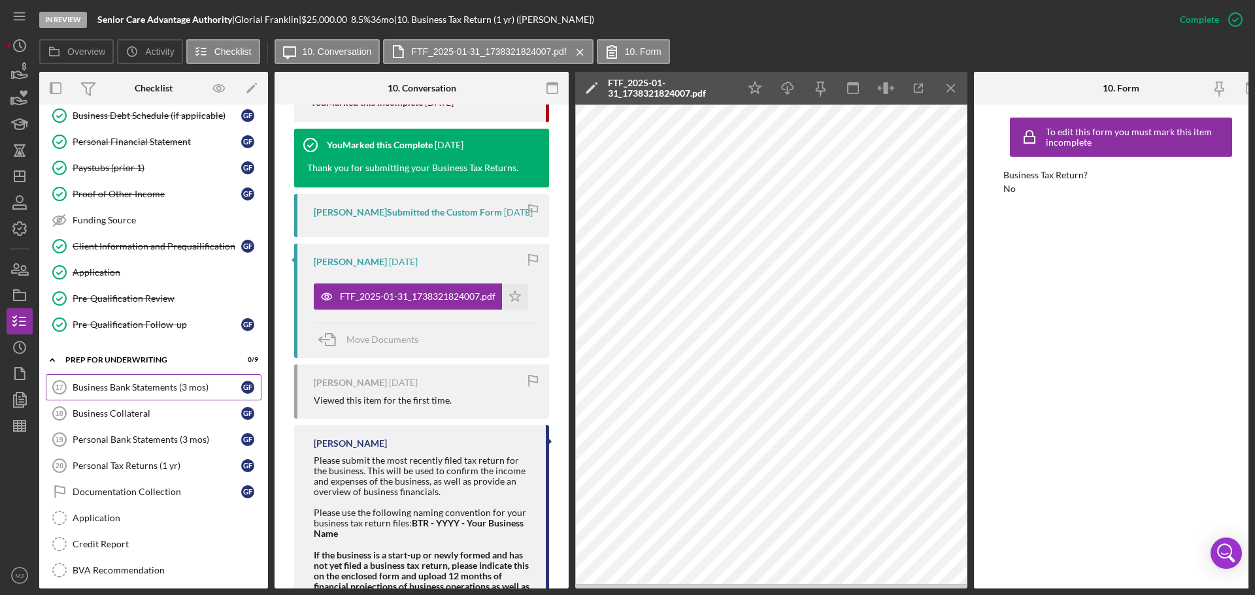
scroll to position [232, 0]
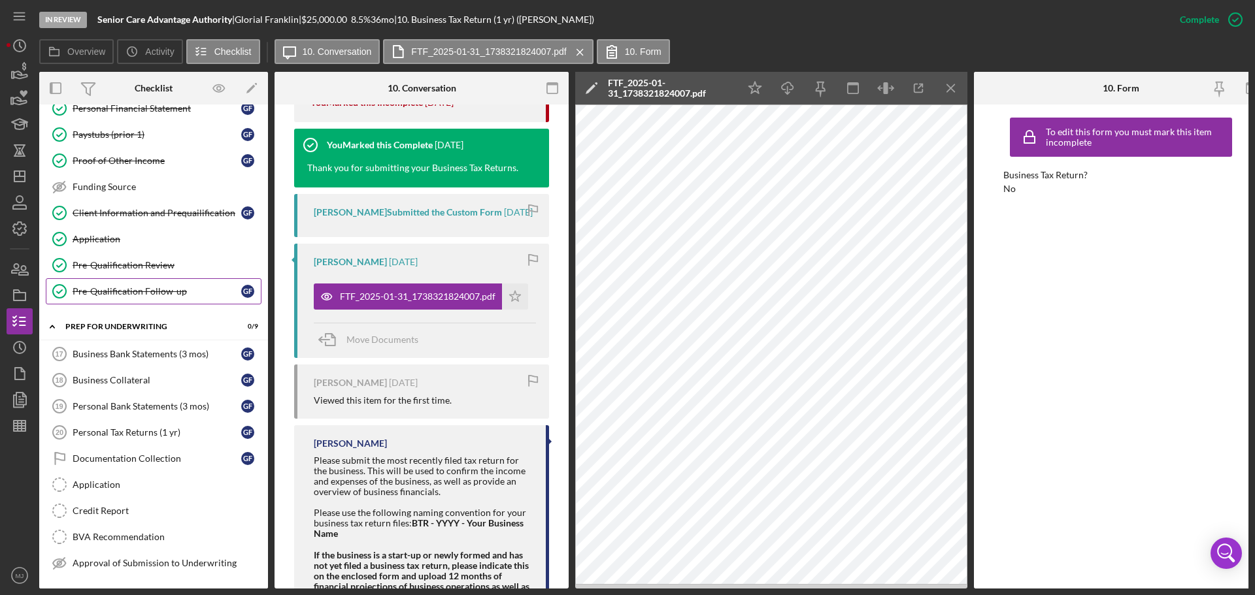
click at [108, 293] on div "Pre-Qualification Follow-up" at bounding box center [157, 291] width 169 height 10
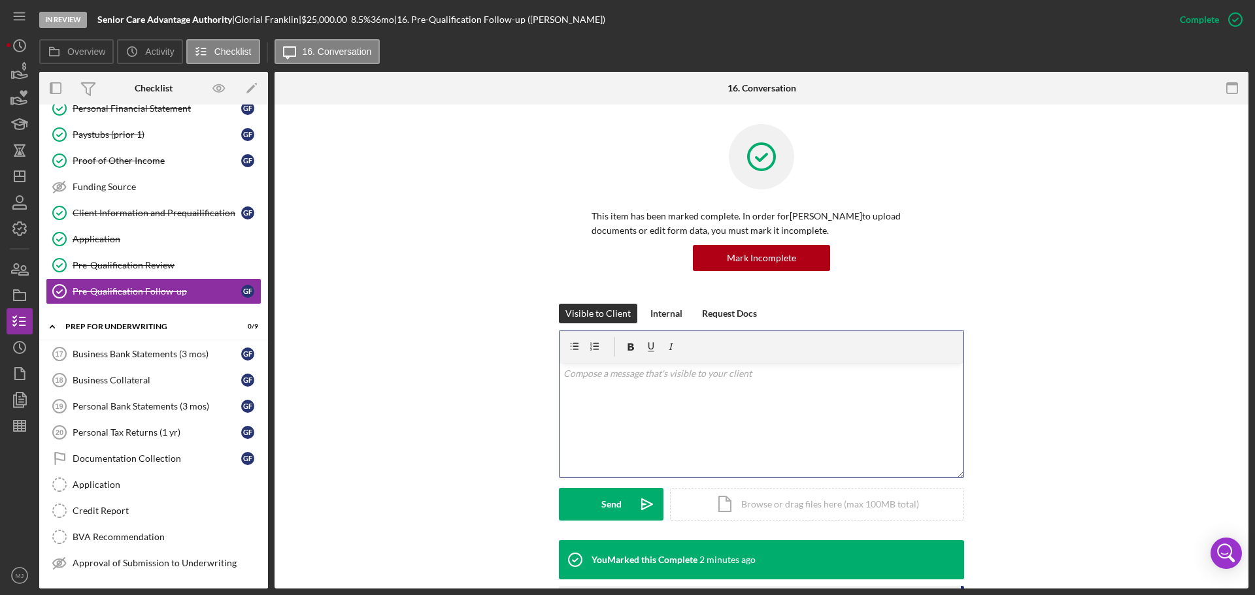
click at [725, 360] on div "v Color teal Color pink Remove color Add row above Add row below Add column bef…" at bounding box center [762, 420] width 404 height 114
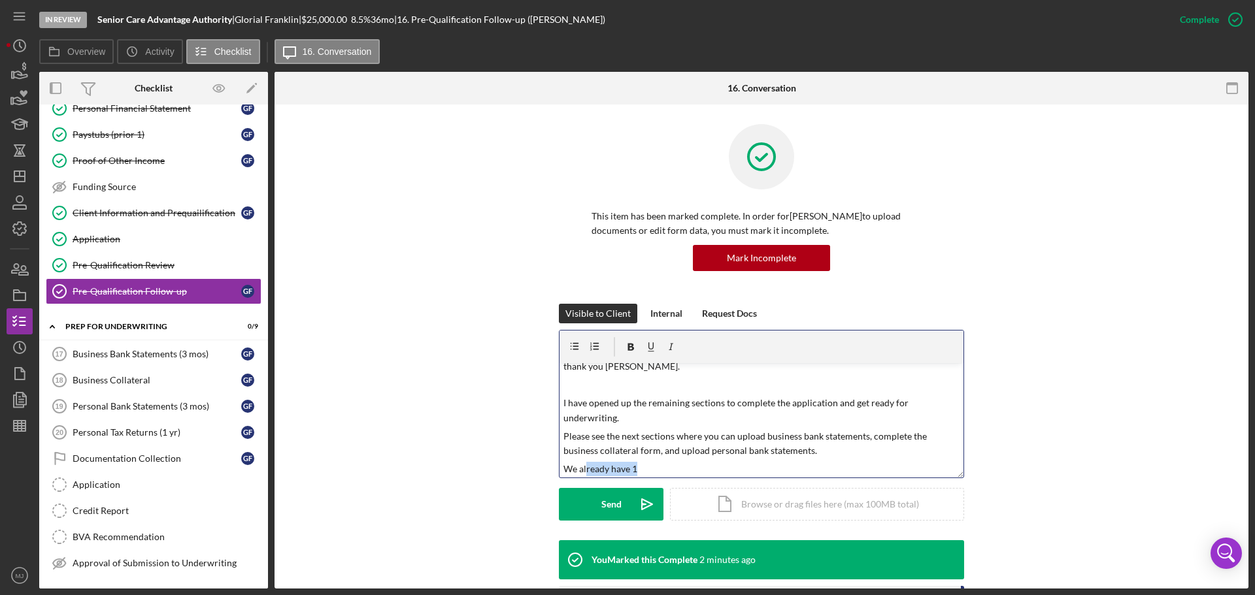
scroll to position [10, 0]
drag, startPoint x: 560, startPoint y: 469, endPoint x: 507, endPoint y: 469, distance: 52.9
click at [507, 360] on div "Visible to Client Internal Request Docs v Color teal Color pink Remove color Ad…" at bounding box center [761, 422] width 935 height 237
drag, startPoint x: 675, startPoint y: 446, endPoint x: 659, endPoint y: 446, distance: 15.7
click at [659, 360] on p "Please see the next sections where you can upload business bank statements, com…" at bounding box center [761, 441] width 397 height 29
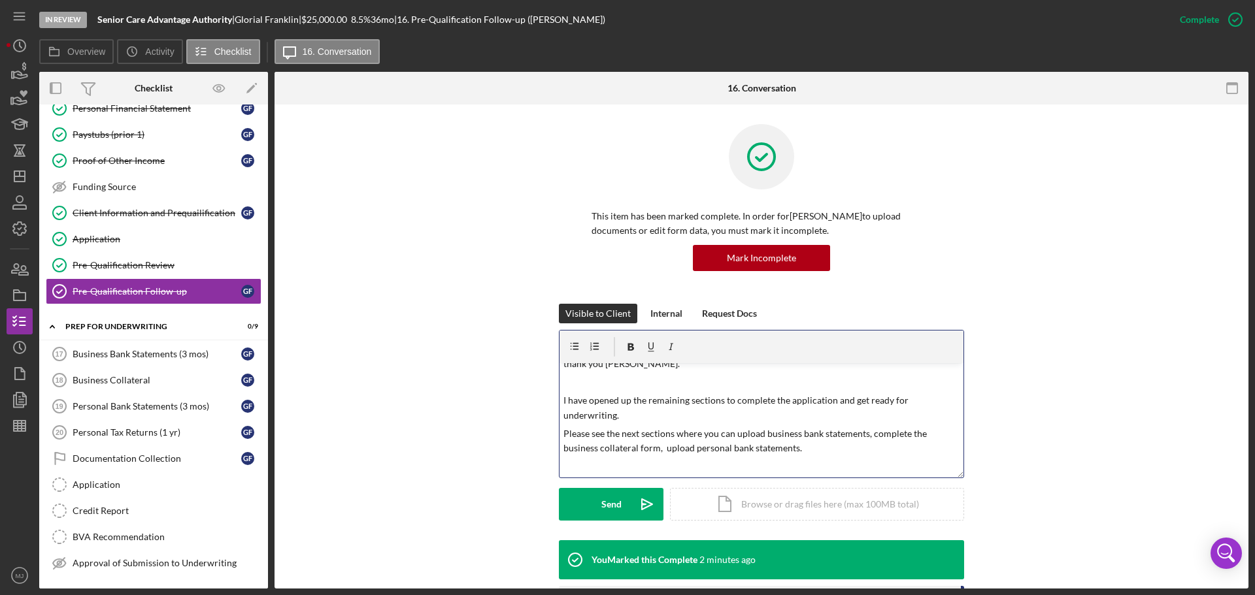
click at [829, 360] on p "Please see the next sections where you can upload business bank statements, com…" at bounding box center [761, 441] width 397 height 29
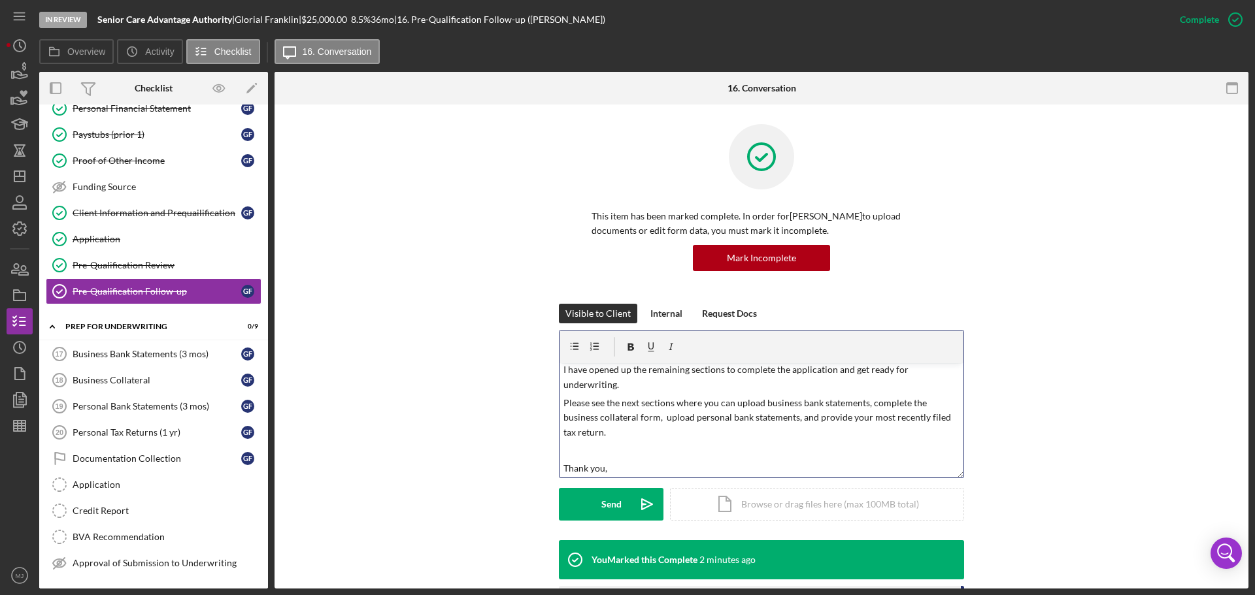
scroll to position [59, 0]
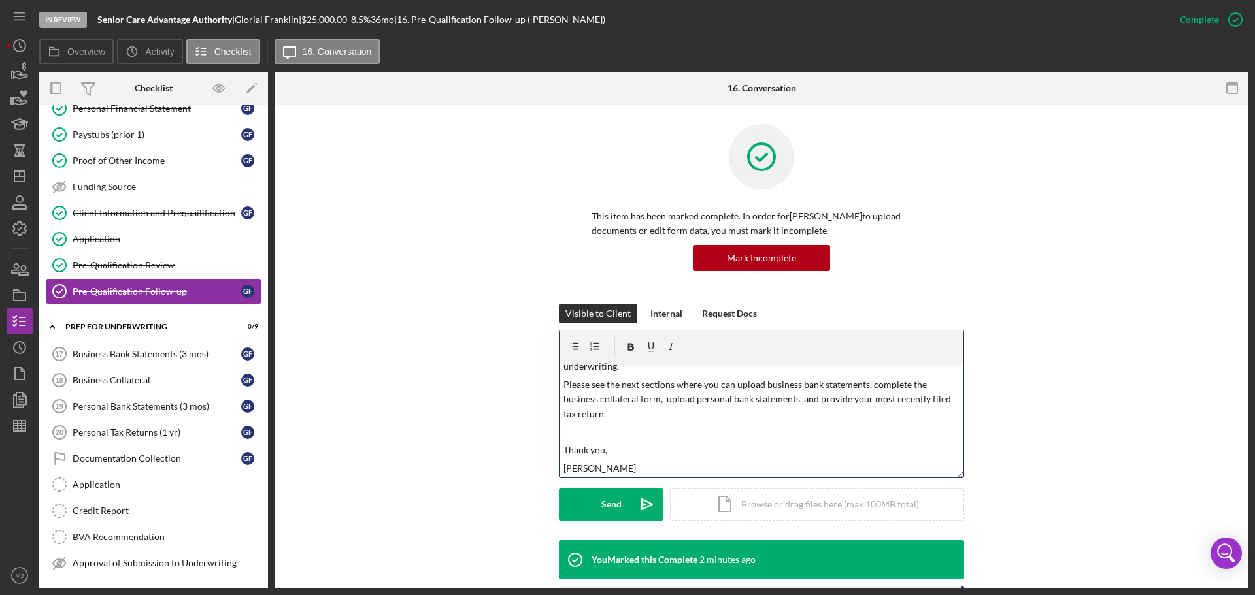
click at [671, 360] on p "Please see the next sections where you can upload business bank statements, com…" at bounding box center [761, 400] width 397 height 44
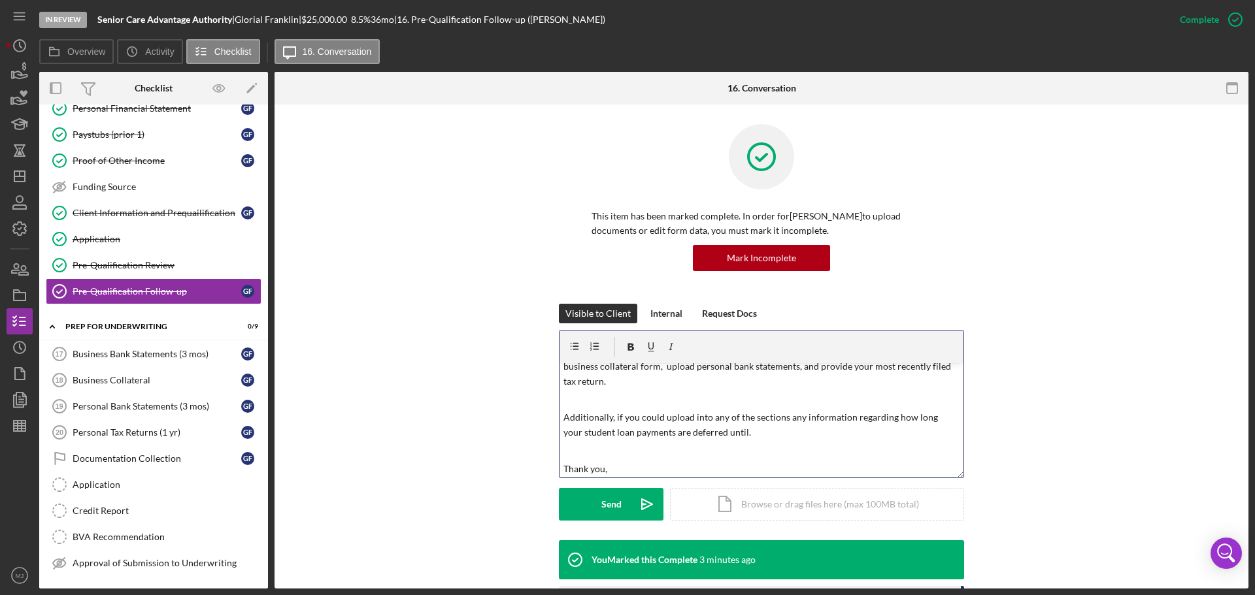
scroll to position [110, 0]
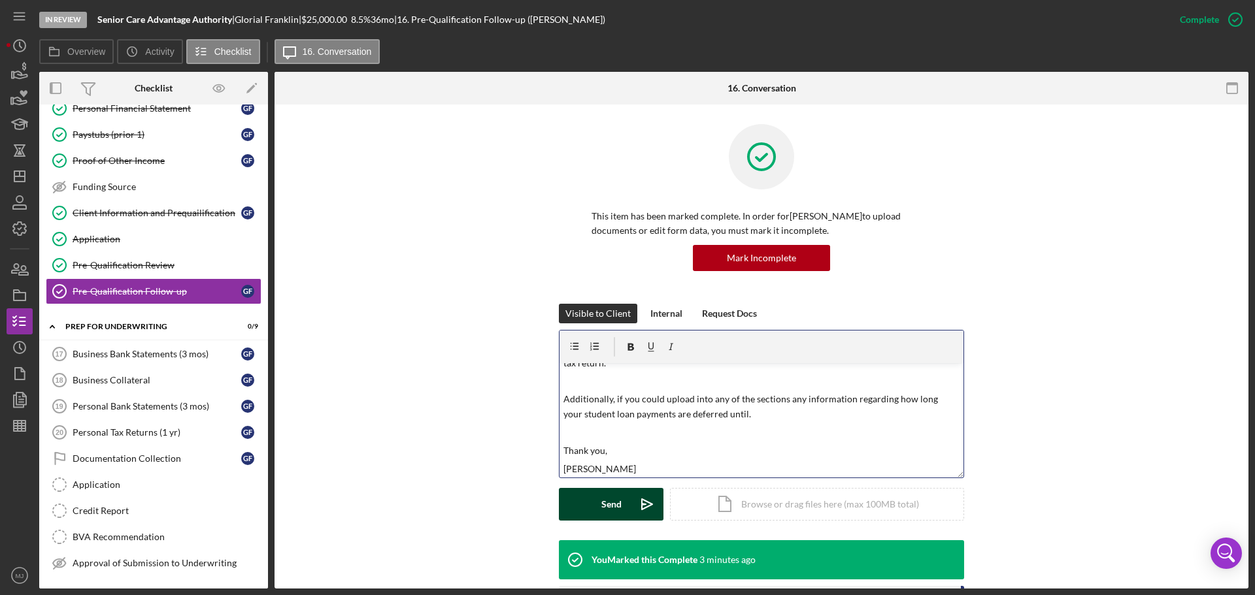
click at [649, 360] on icon "Icon/icon-invite-send" at bounding box center [647, 504] width 33 height 33
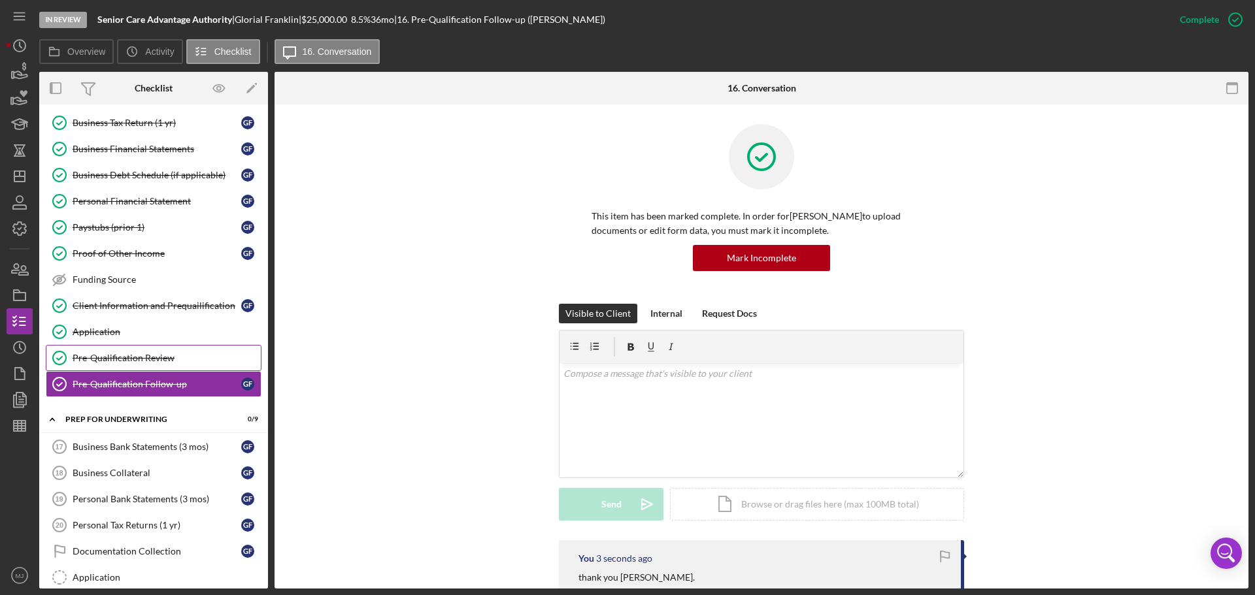
scroll to position [0, 0]
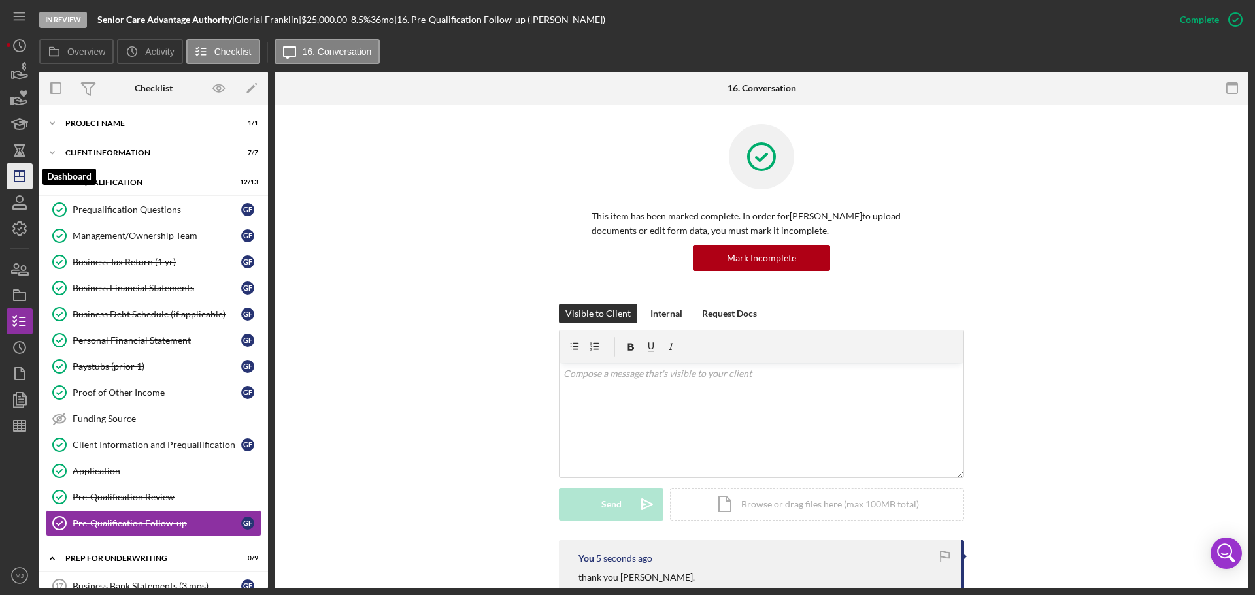
click at [25, 171] on polygon "button" at bounding box center [19, 176] width 10 height 10
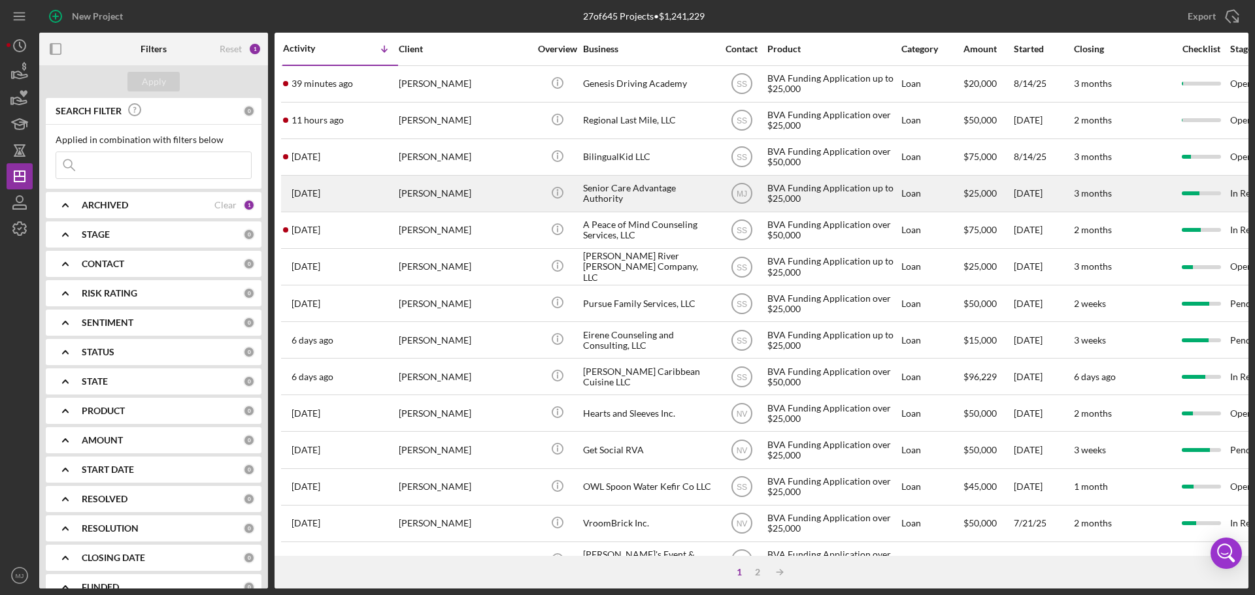
click at [422, 199] on div "[PERSON_NAME]" at bounding box center [464, 193] width 131 height 35
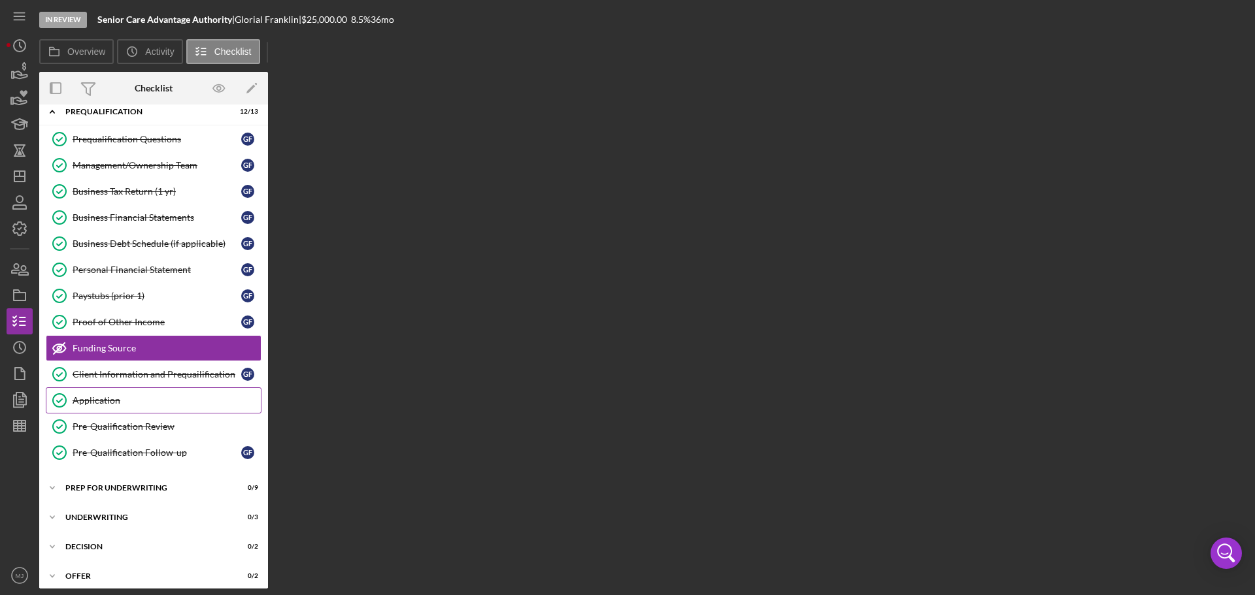
scroll to position [73, 0]
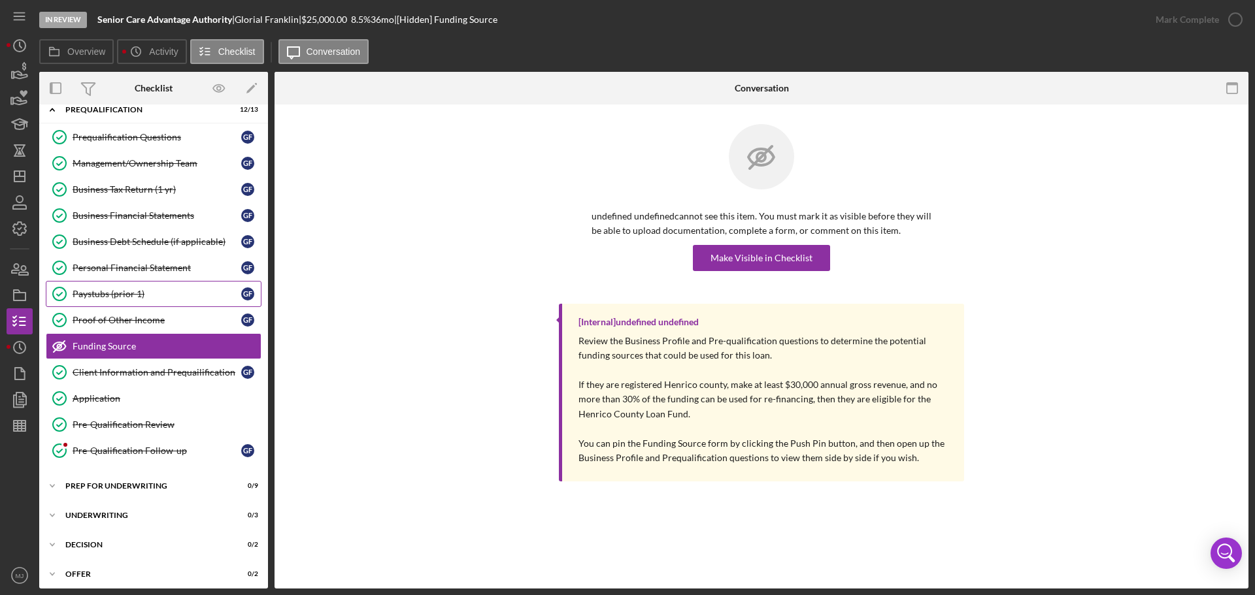
click at [122, 304] on link "Paystubs (prior 1) Paystubs (prior 1) G F" at bounding box center [154, 294] width 216 height 26
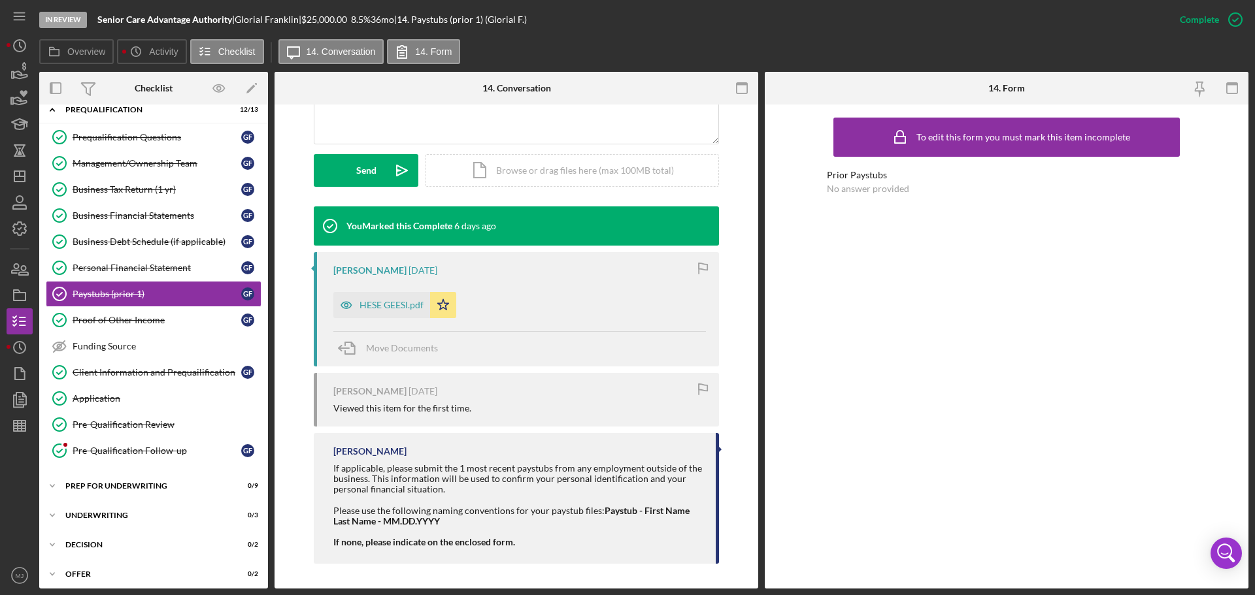
scroll to position [335, 0]
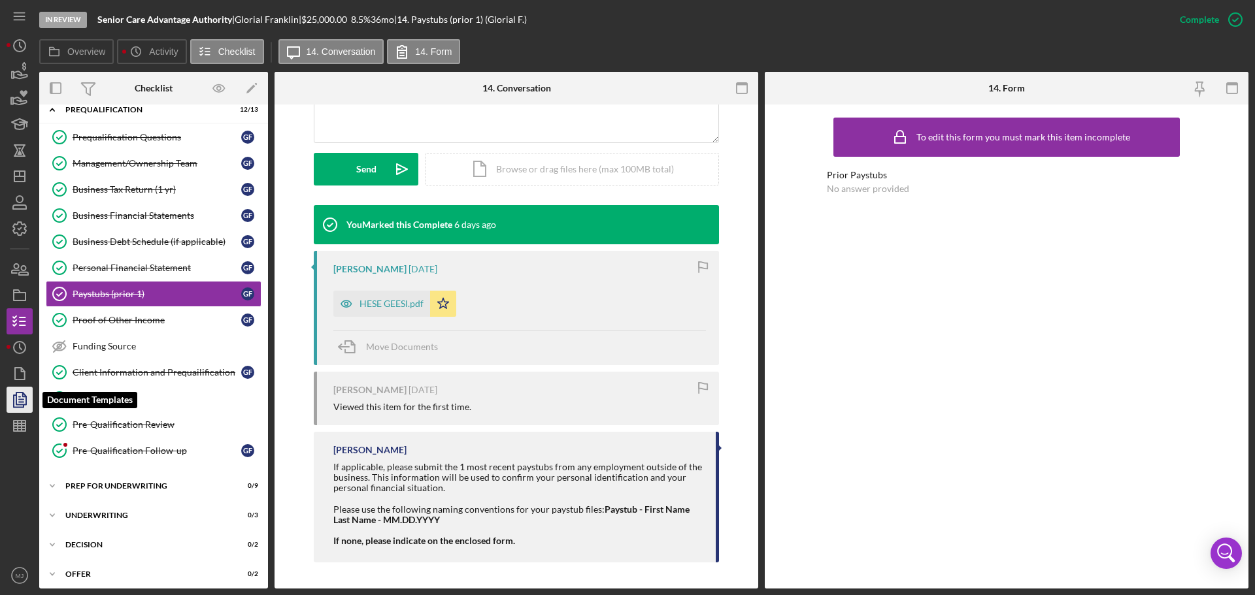
click at [20, 360] on icon "button" at bounding box center [21, 399] width 5 height 5
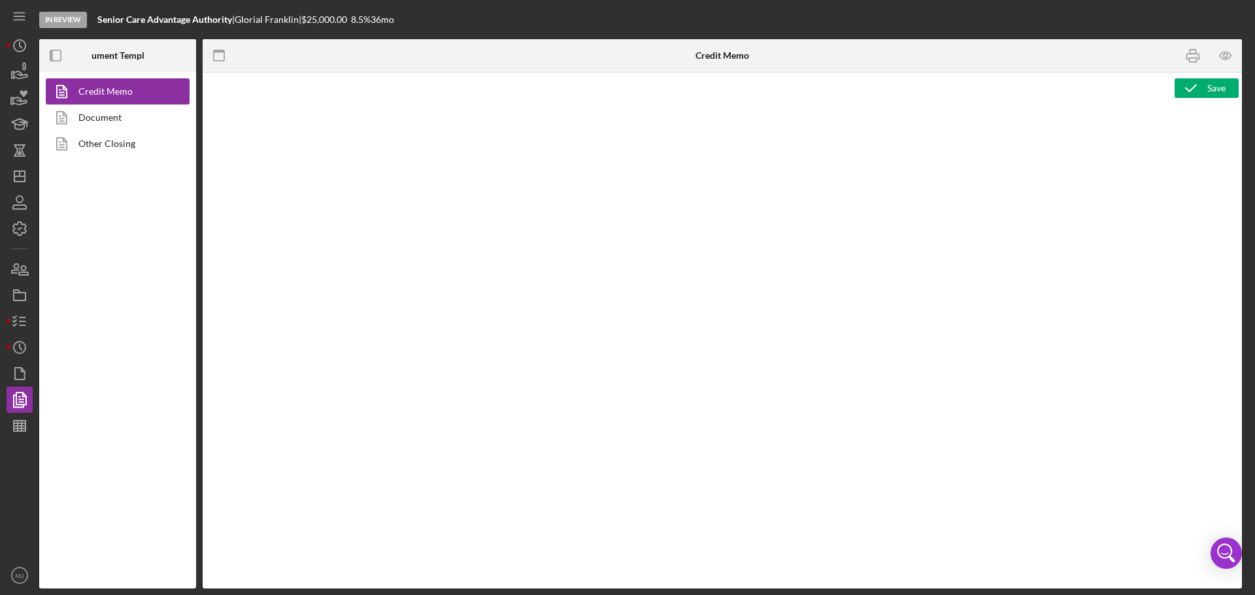
type textarea "<p><span style="text-decoration: underline;"><strong>Final Recommendation</stro…"
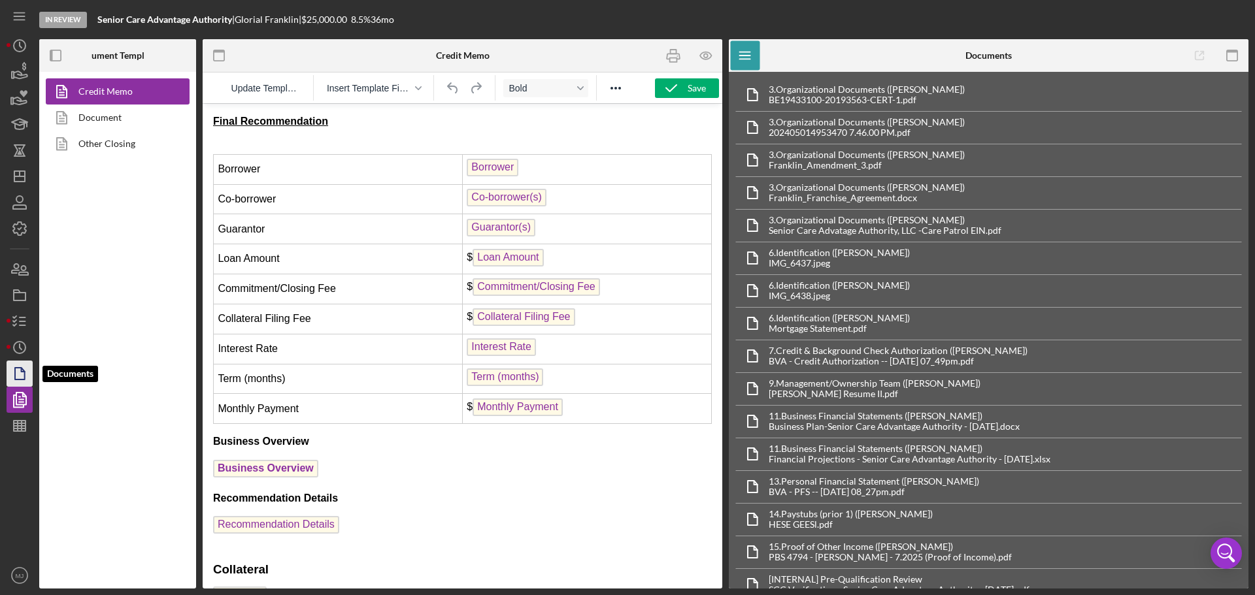
click at [14, 360] on icon "button" at bounding box center [19, 374] width 33 height 33
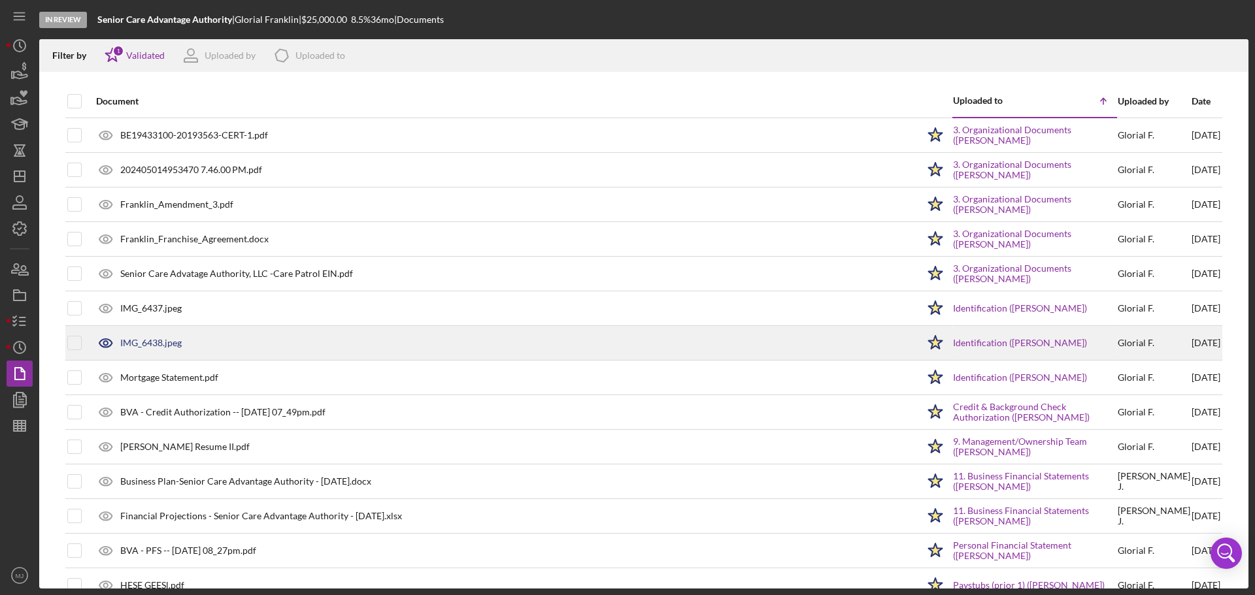
click at [159, 347] on div "IMG_6438.jpeg" at bounding box center [150, 343] width 61 height 10
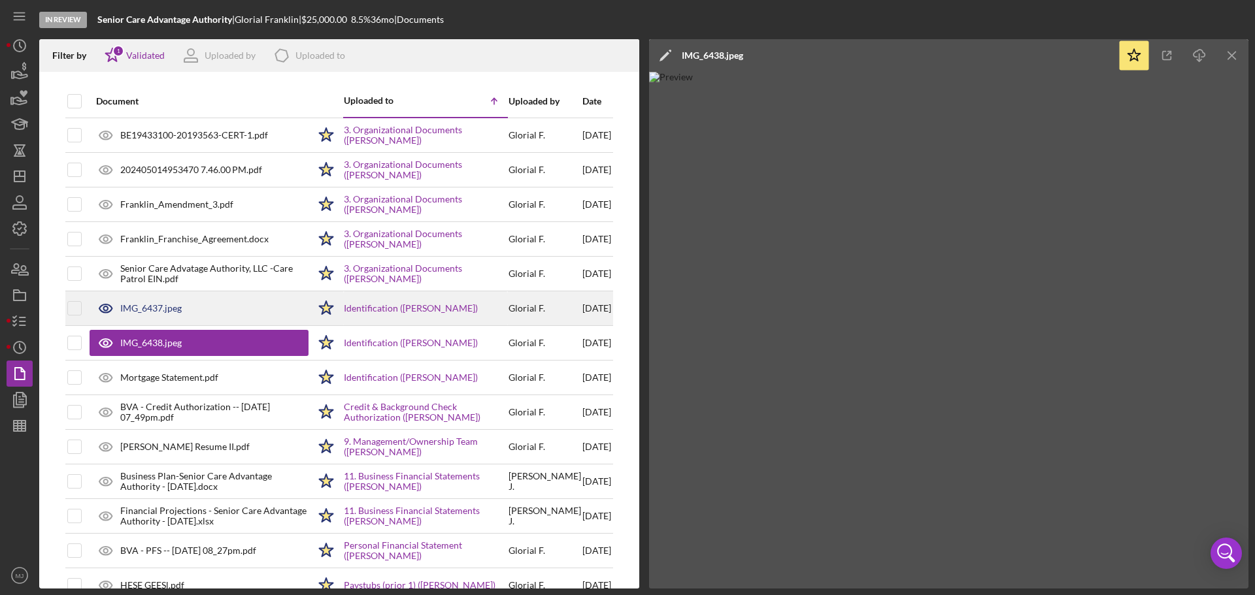
click at [173, 307] on div "IMG_6437.jpeg" at bounding box center [150, 308] width 61 height 10
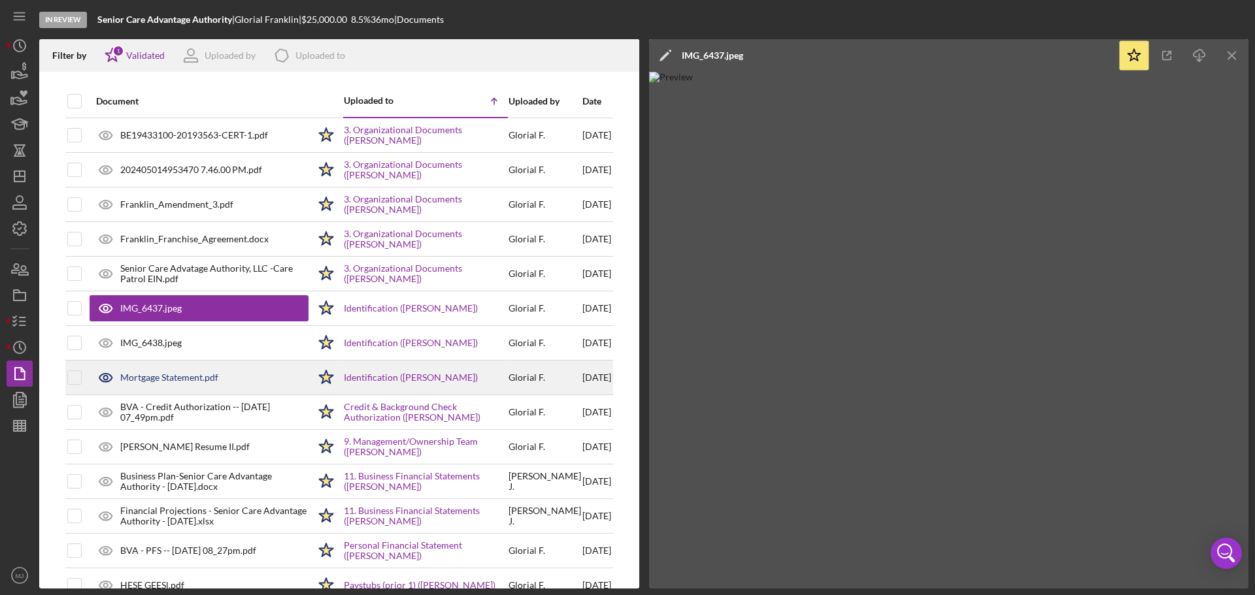
click at [204, 360] on div "Mortgage Statement.pdf" at bounding box center [169, 378] width 98 height 10
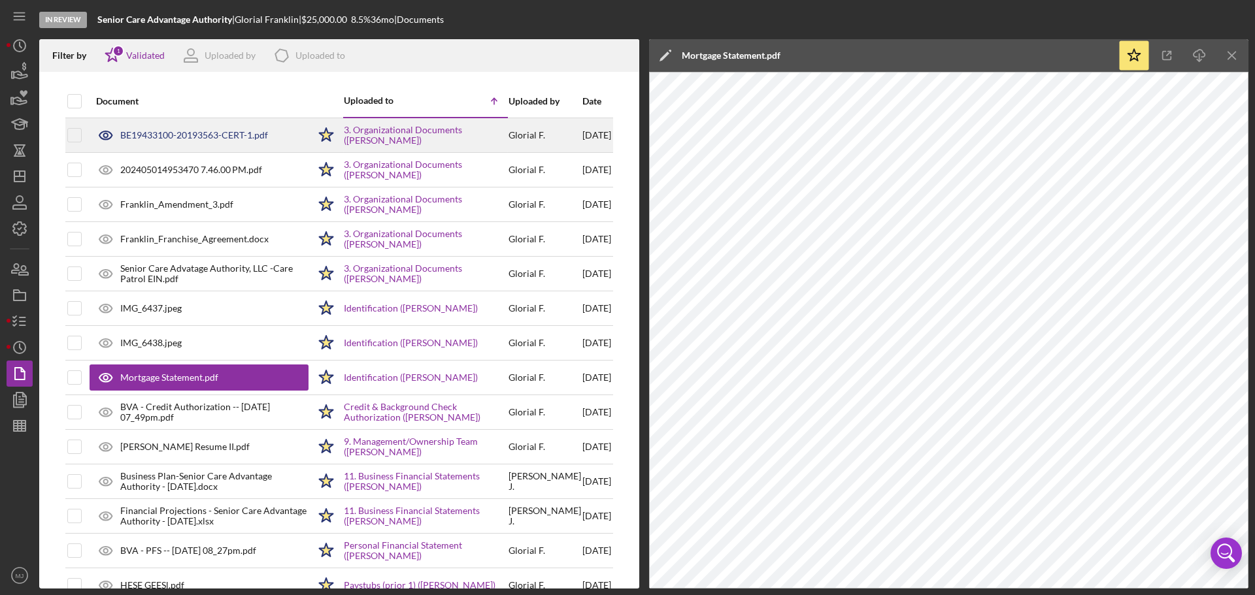
click at [217, 135] on div "BE19433100-20193563-CERT-1.pdf" at bounding box center [194, 135] width 148 height 10
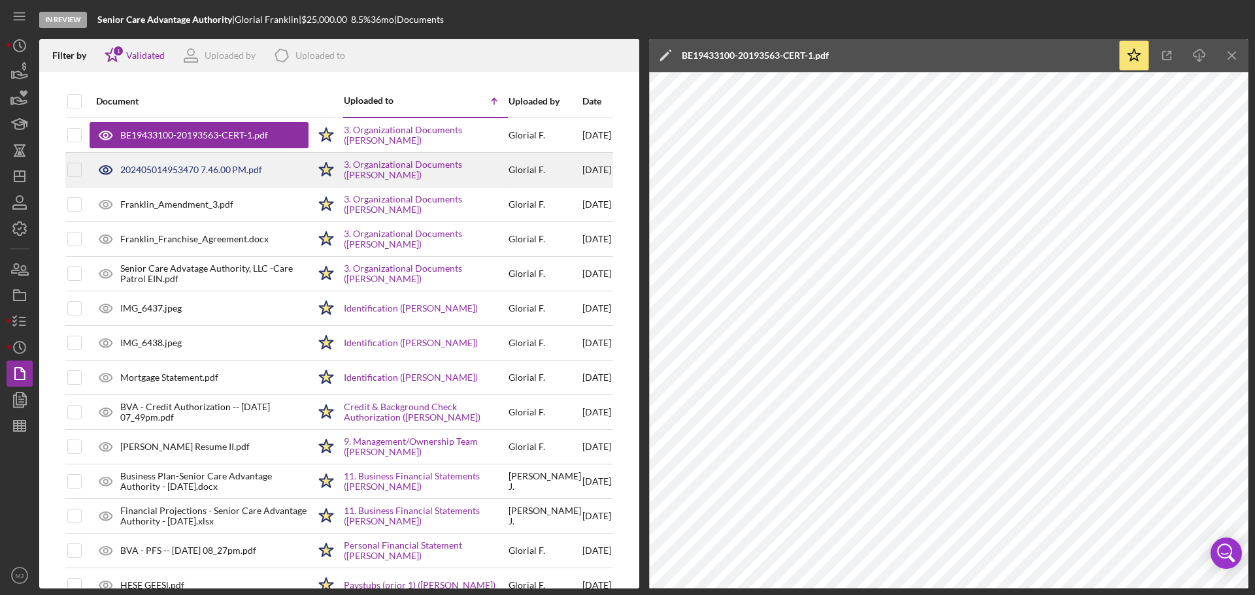
click at [207, 172] on div "202405014953470 7.46.00 PM.pdf" at bounding box center [191, 170] width 142 height 10
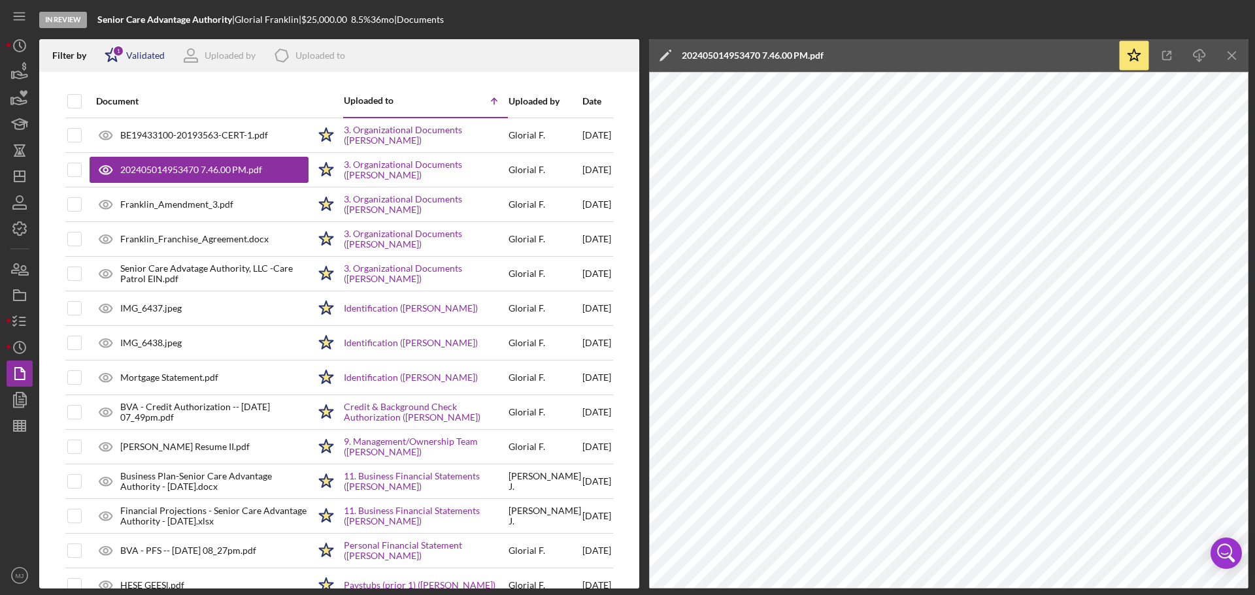
click at [129, 65] on div "Icon/Star 1 Validated" at bounding box center [130, 55] width 69 height 33
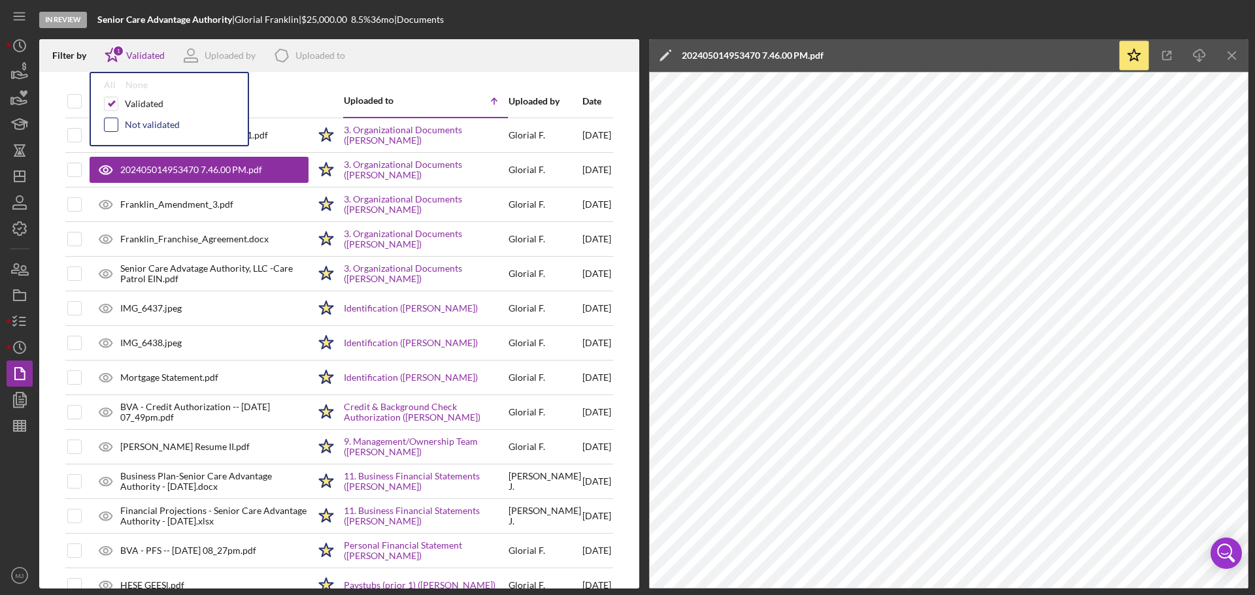
click at [112, 127] on input "checkbox" at bounding box center [111, 124] width 13 height 13
checkbox input "true"
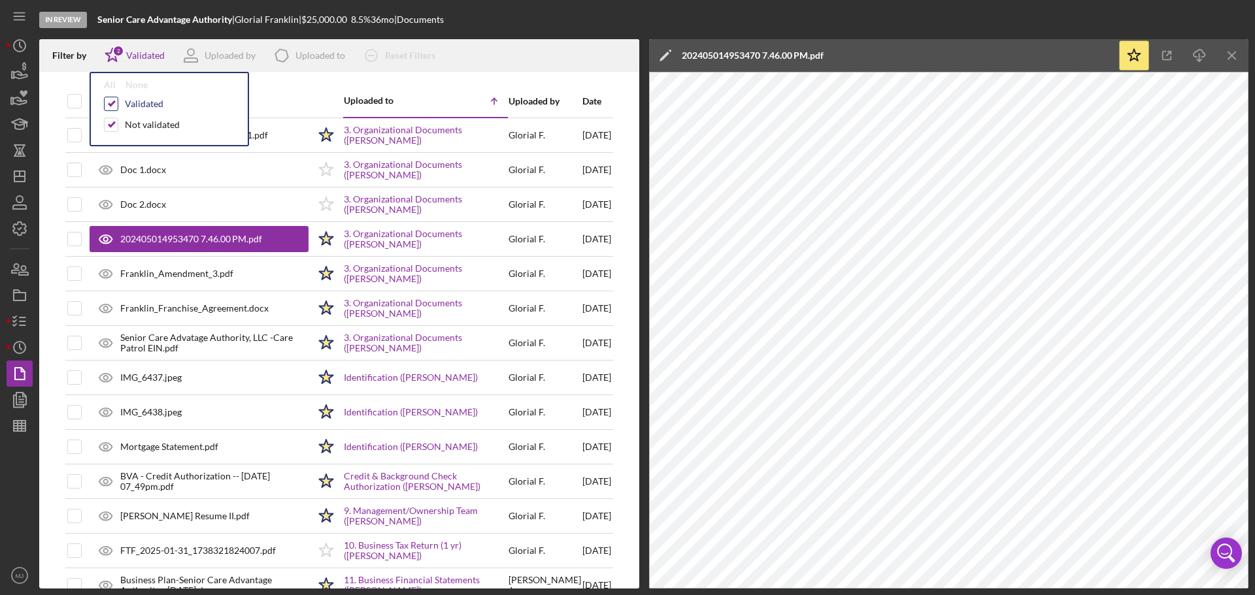
click at [112, 105] on input "checkbox" at bounding box center [111, 103] width 13 height 13
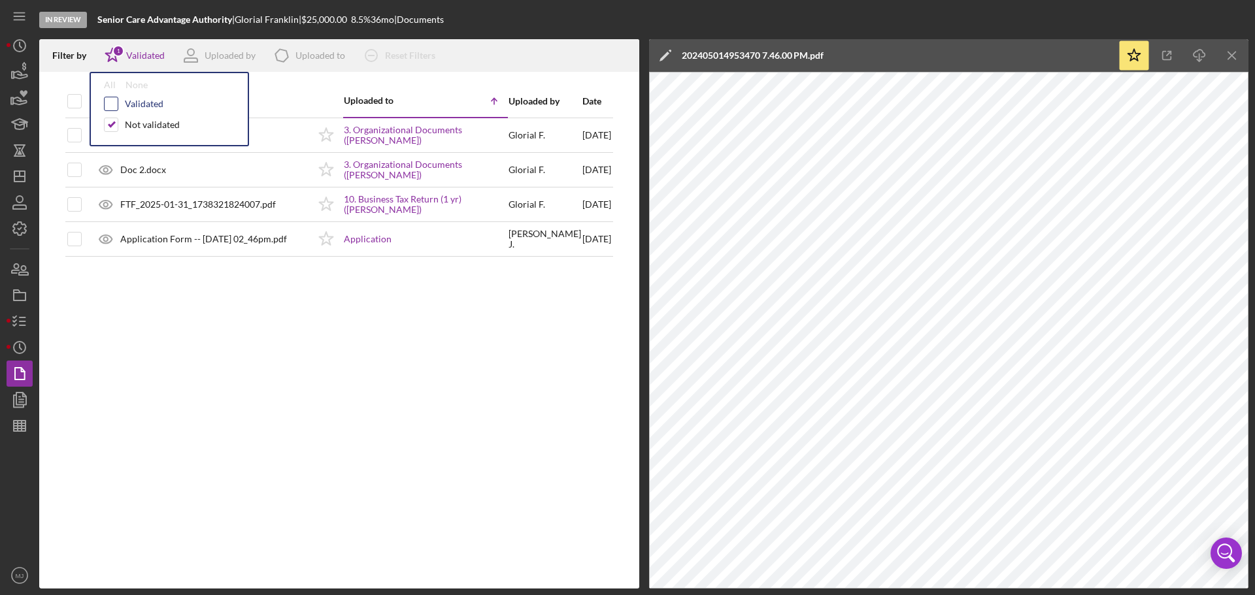
click at [109, 103] on input "checkbox" at bounding box center [111, 103] width 13 height 13
checkbox input "true"
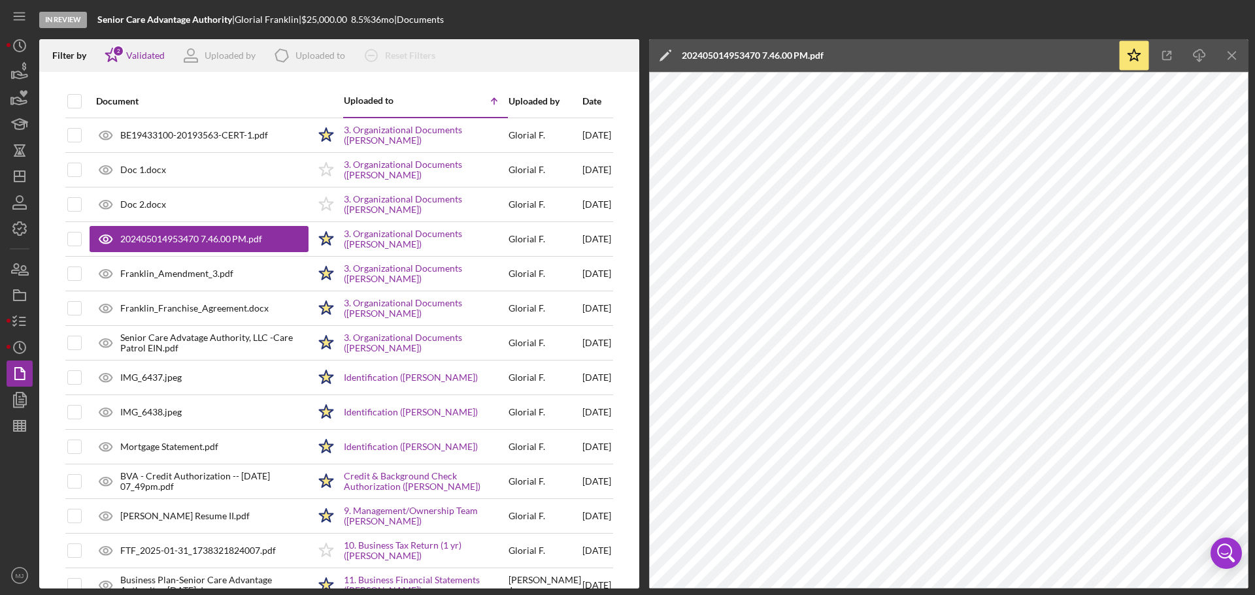
click at [283, 79] on div at bounding box center [339, 78] width 600 height 13
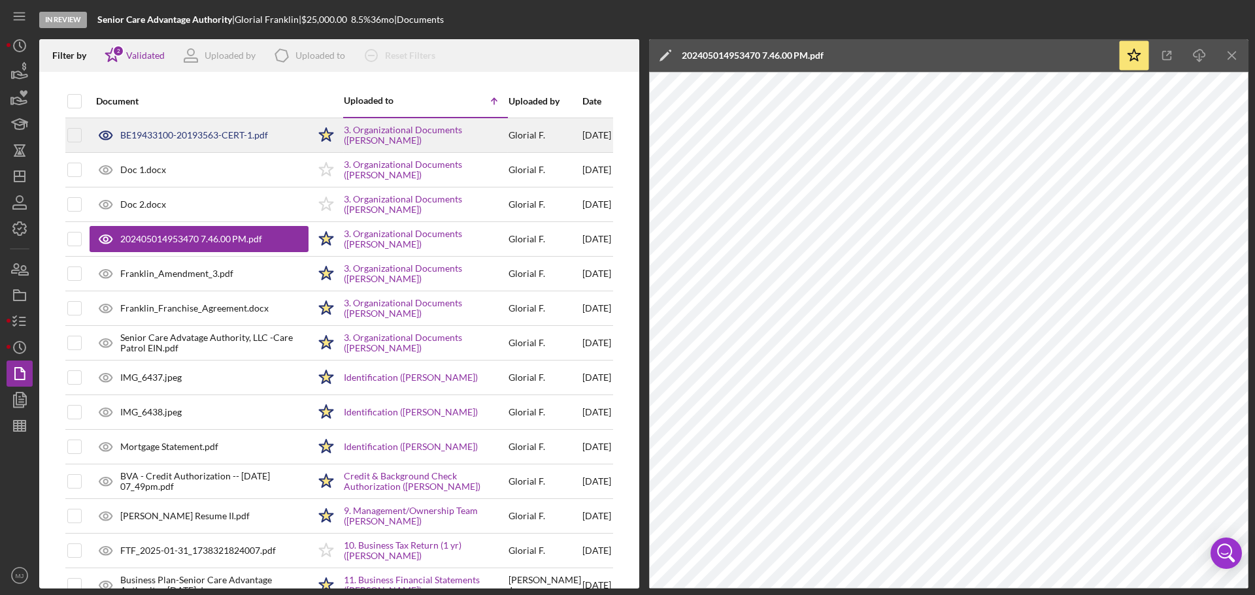
click at [218, 130] on div "BE19433100-20193563-CERT-1.pdf" at bounding box center [194, 135] width 148 height 10
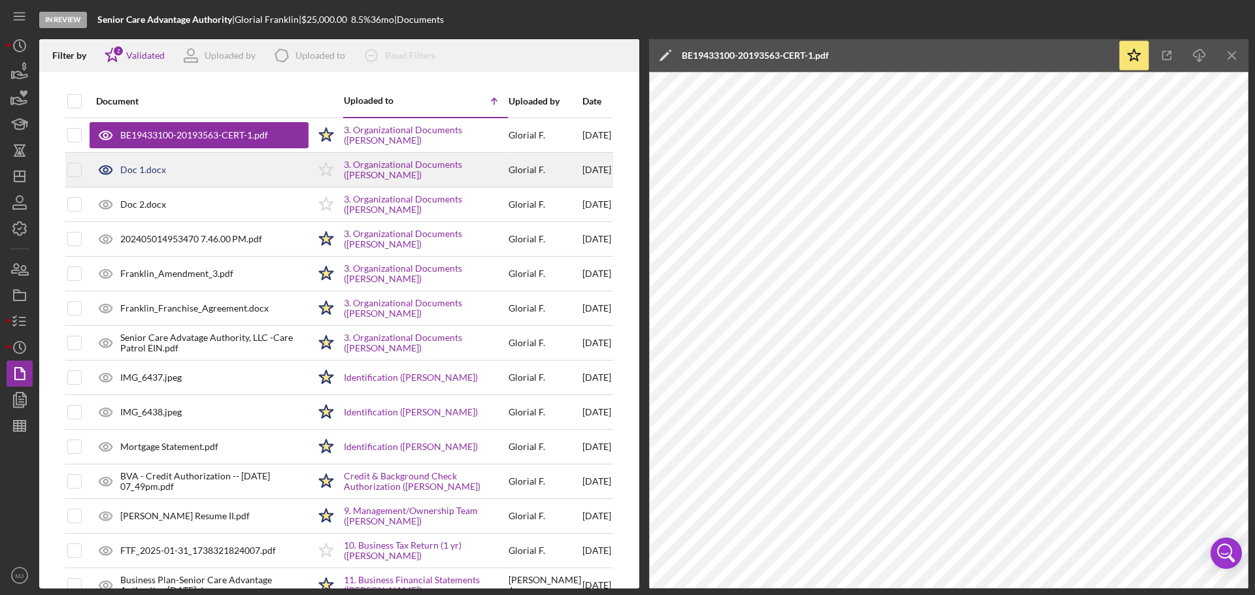
click at [119, 173] on icon at bounding box center [106, 170] width 33 height 33
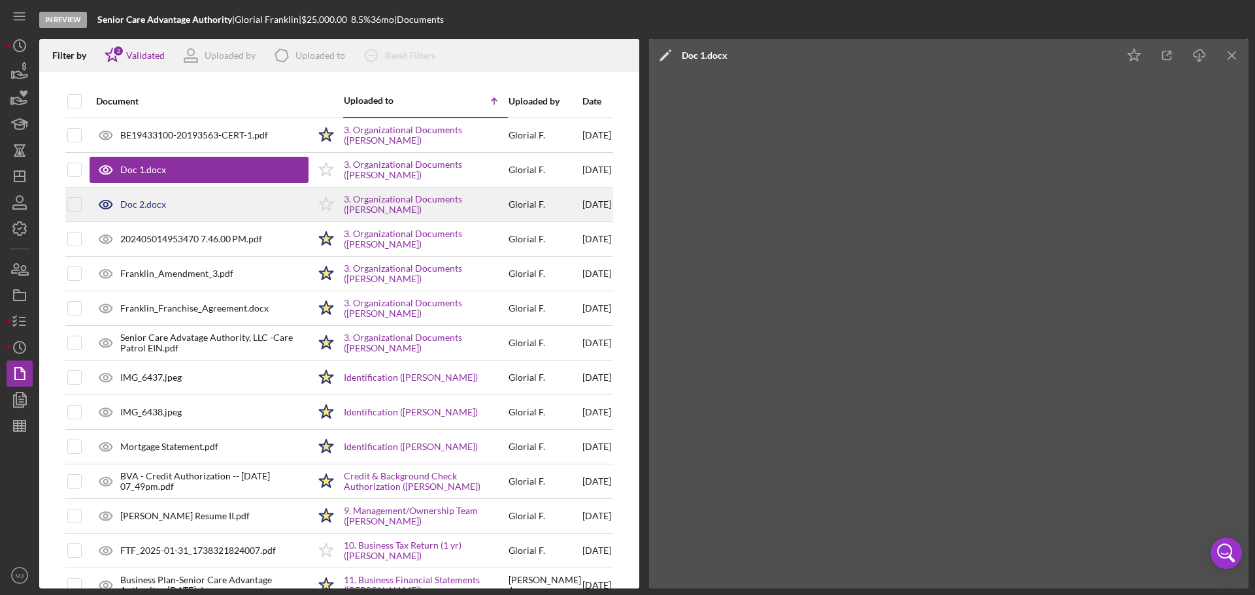
click at [169, 202] on div "Doc 2.docx" at bounding box center [199, 204] width 219 height 33
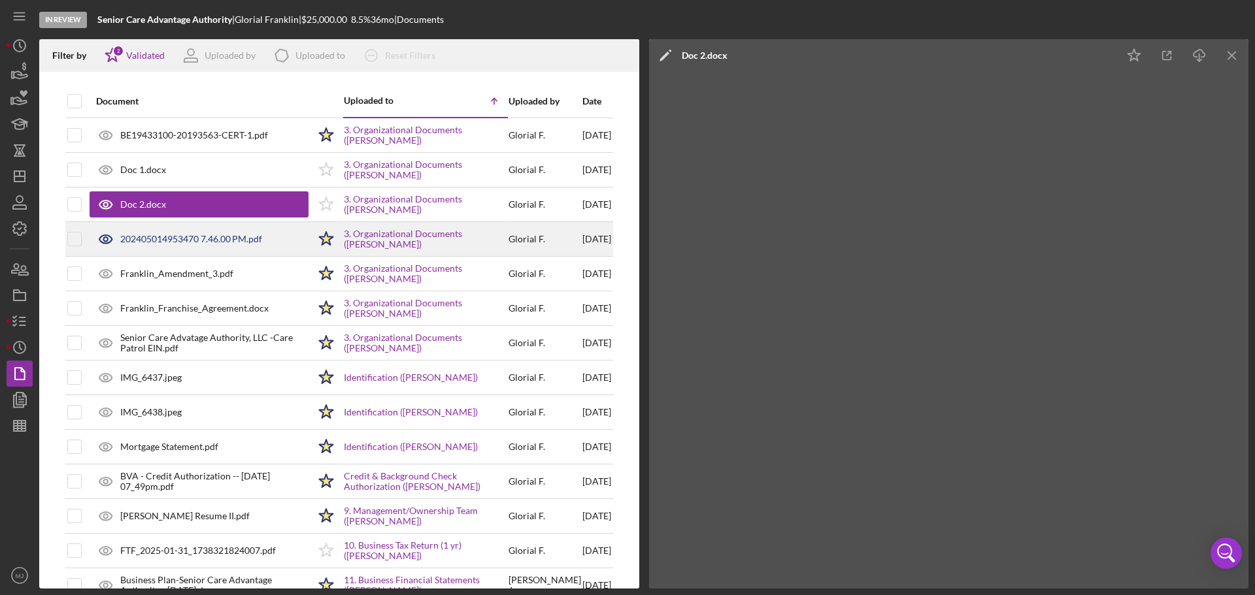
click at [227, 239] on div "202405014953470 7.46.00 PM.pdf" at bounding box center [191, 239] width 142 height 10
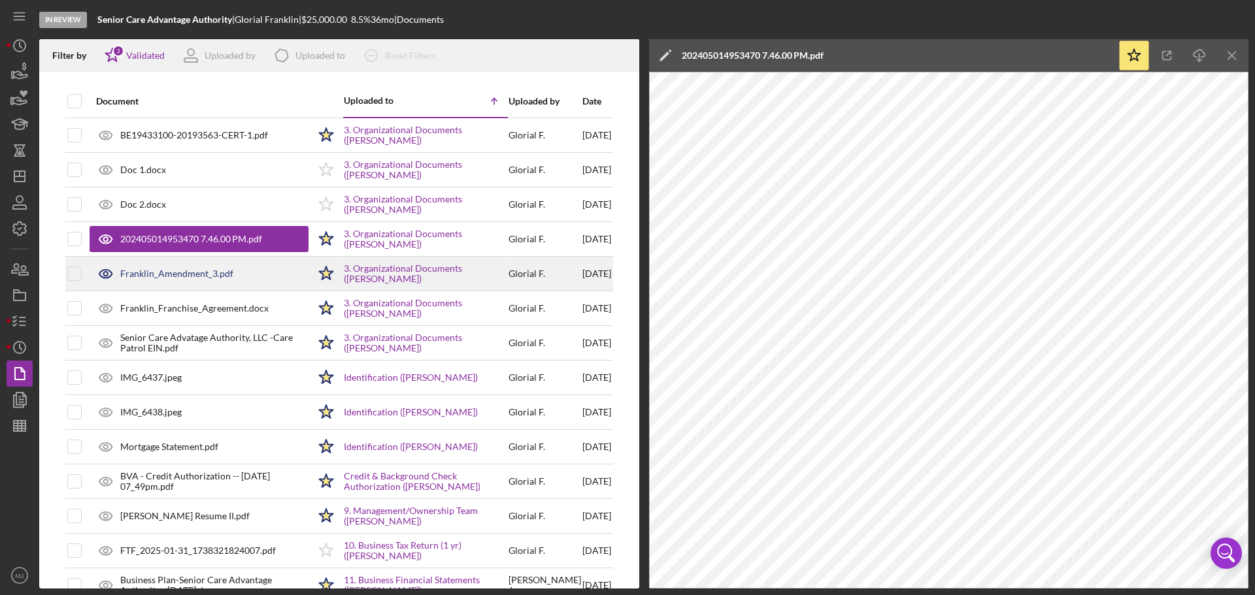
click at [214, 279] on div "Franklin_Amendment_3.pdf" at bounding box center [176, 274] width 113 height 10
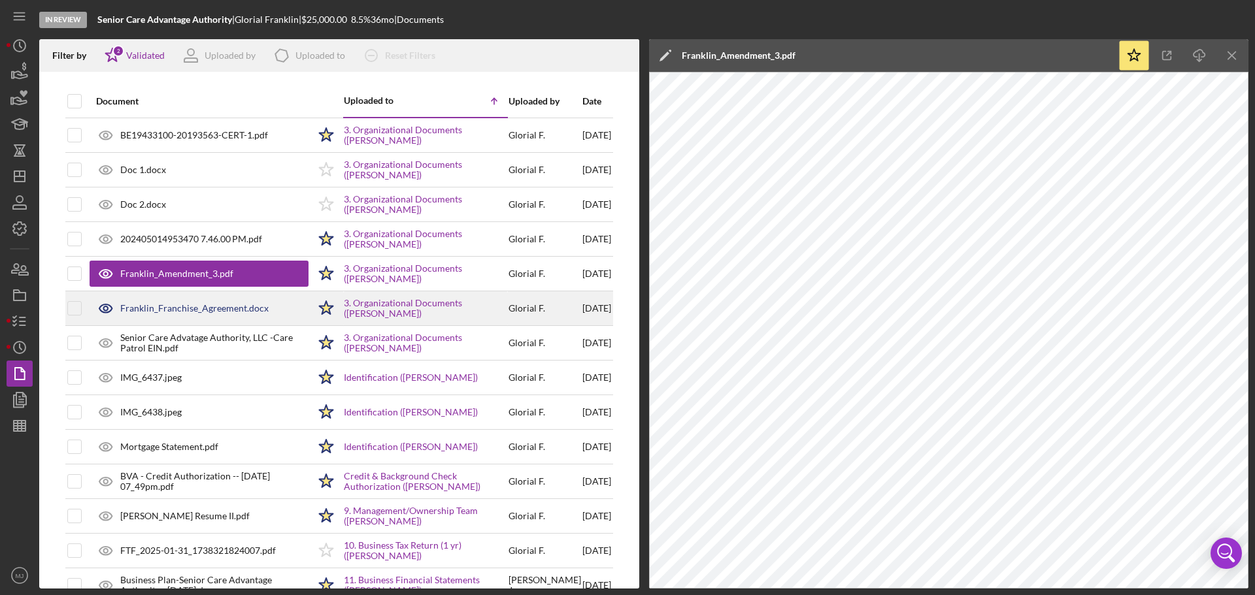
click at [159, 301] on div "Franklin_Franchise_Agreement.docx" at bounding box center [199, 308] width 219 height 33
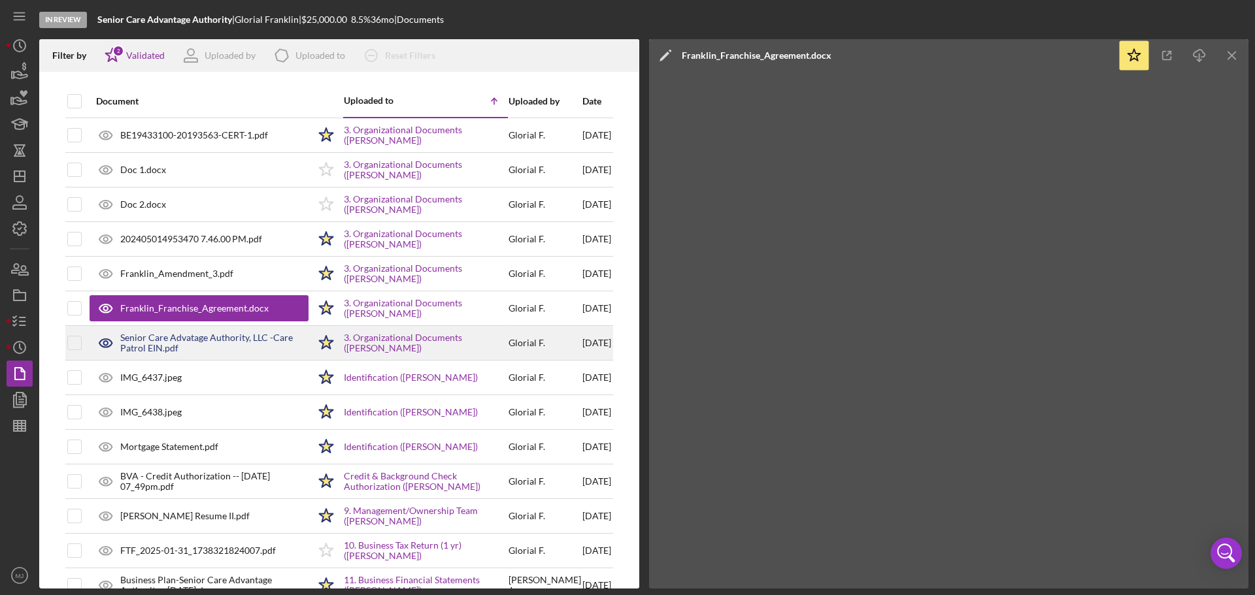
click at [237, 354] on div "Senior Care Advatage Authority, LLC -Care Patrol EIN.pdf" at bounding box center [214, 343] width 188 height 21
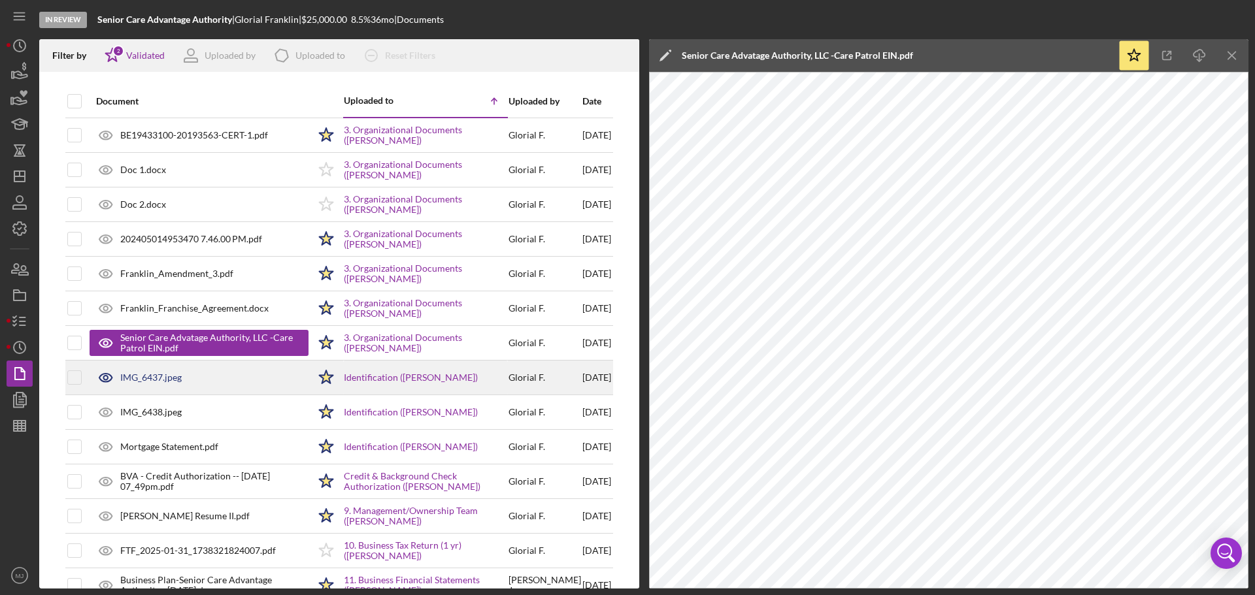
click at [176, 360] on div "IMG_6437.jpeg" at bounding box center [150, 378] width 61 height 10
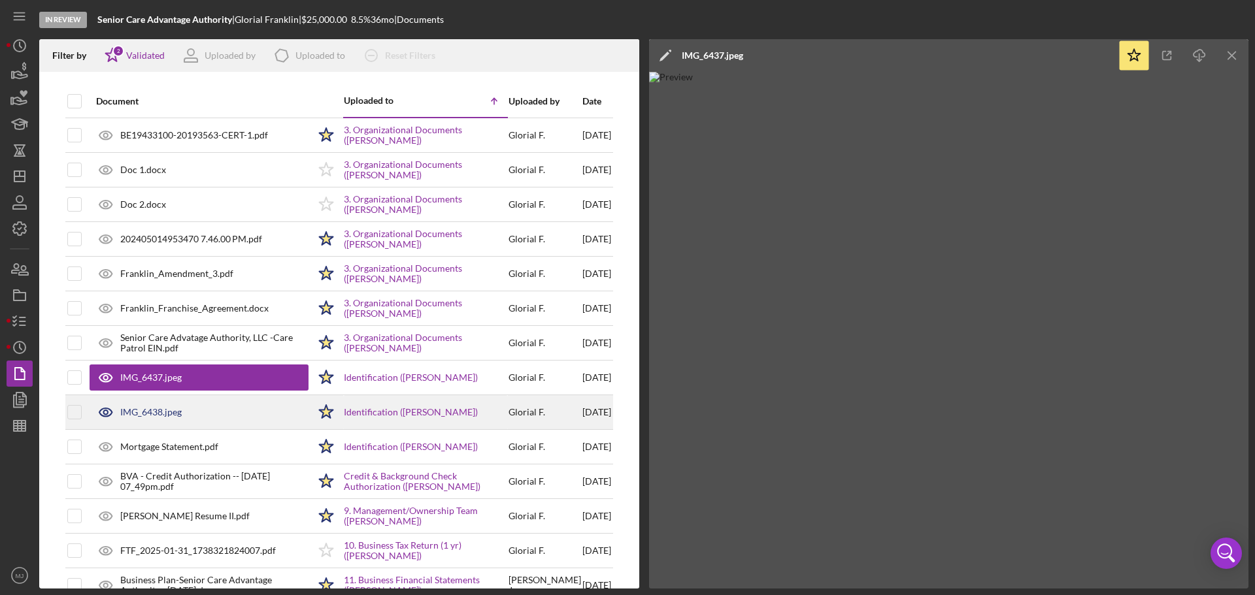
click at [192, 360] on div "IMG_6438.jpeg" at bounding box center [199, 412] width 219 height 33
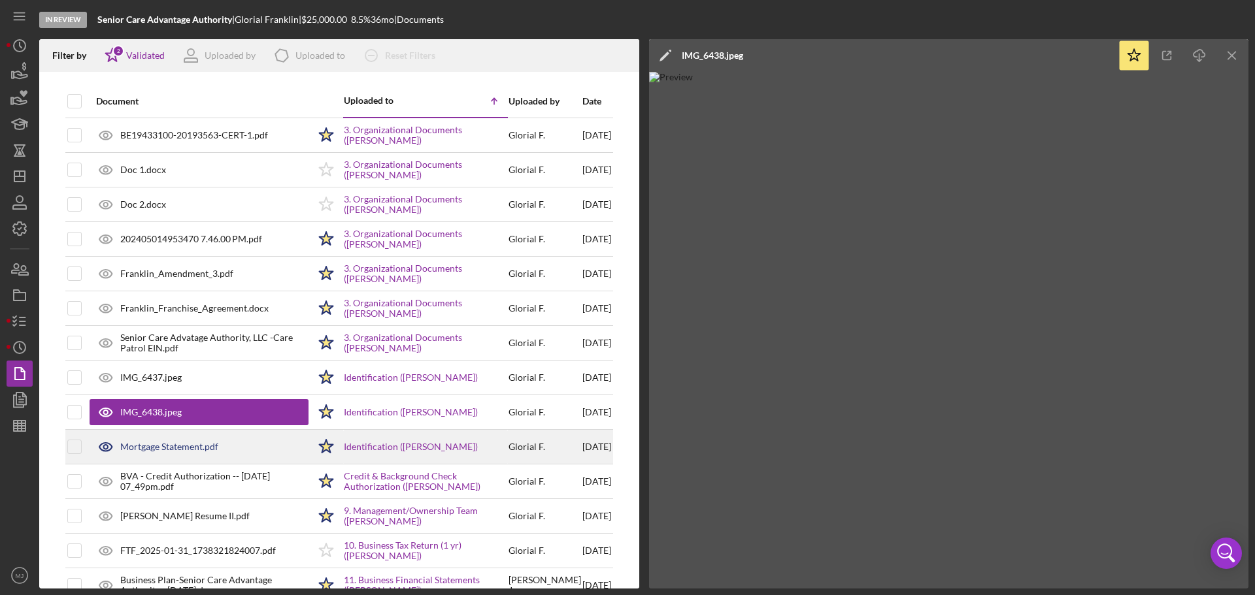
click at [186, 360] on div "Mortgage Statement.pdf" at bounding box center [199, 447] width 219 height 33
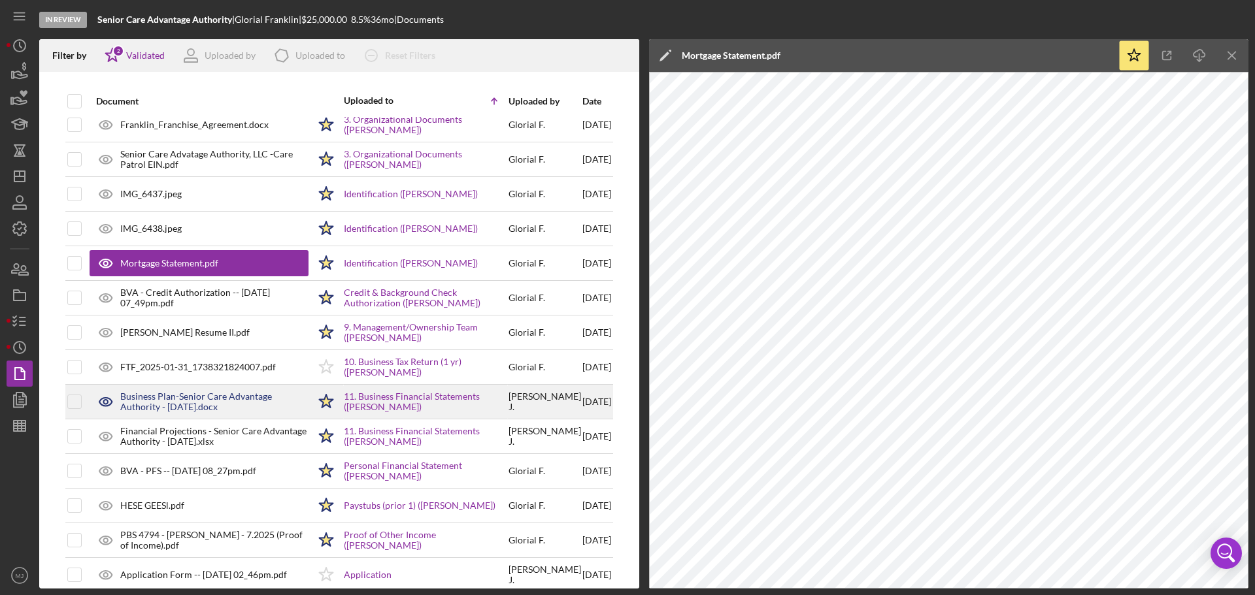
scroll to position [196, 0]
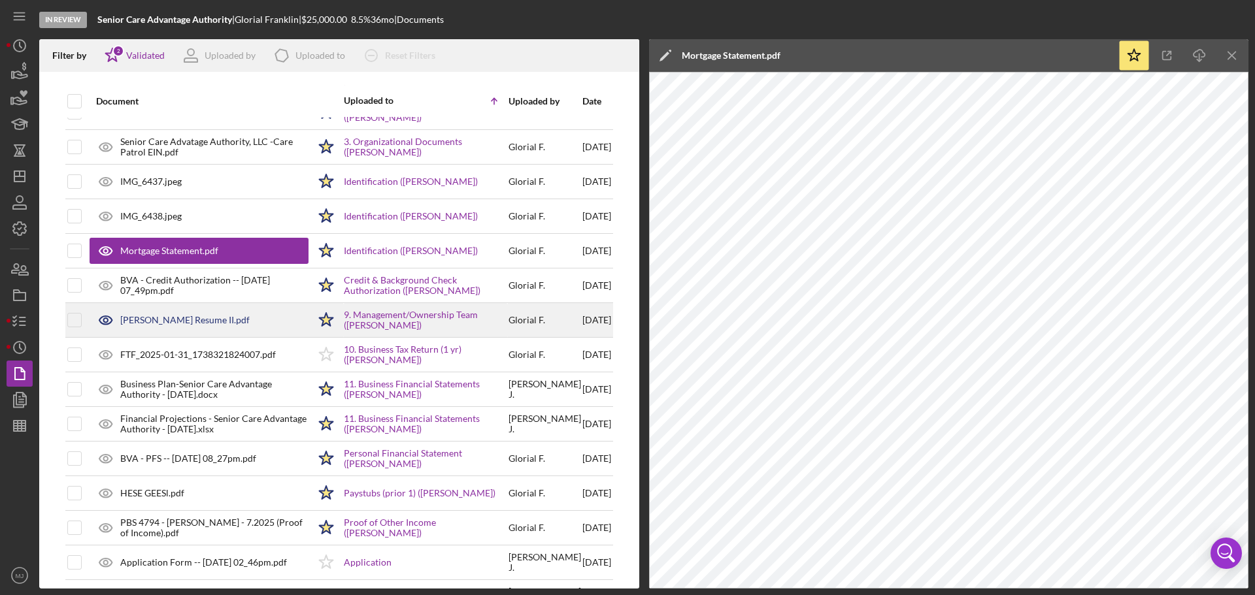
click at [185, 305] on div "[PERSON_NAME] Resume II.pdf" at bounding box center [199, 320] width 219 height 33
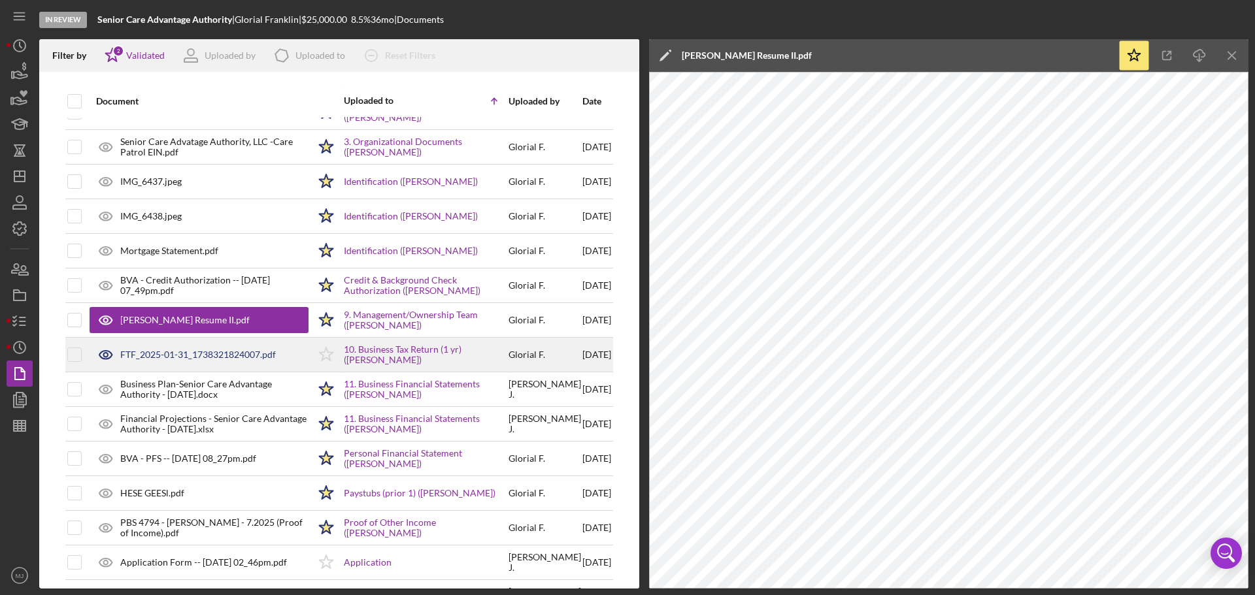
click at [181, 359] on div "FTF_2025-01-31_1738321824007.pdf" at bounding box center [198, 355] width 156 height 10
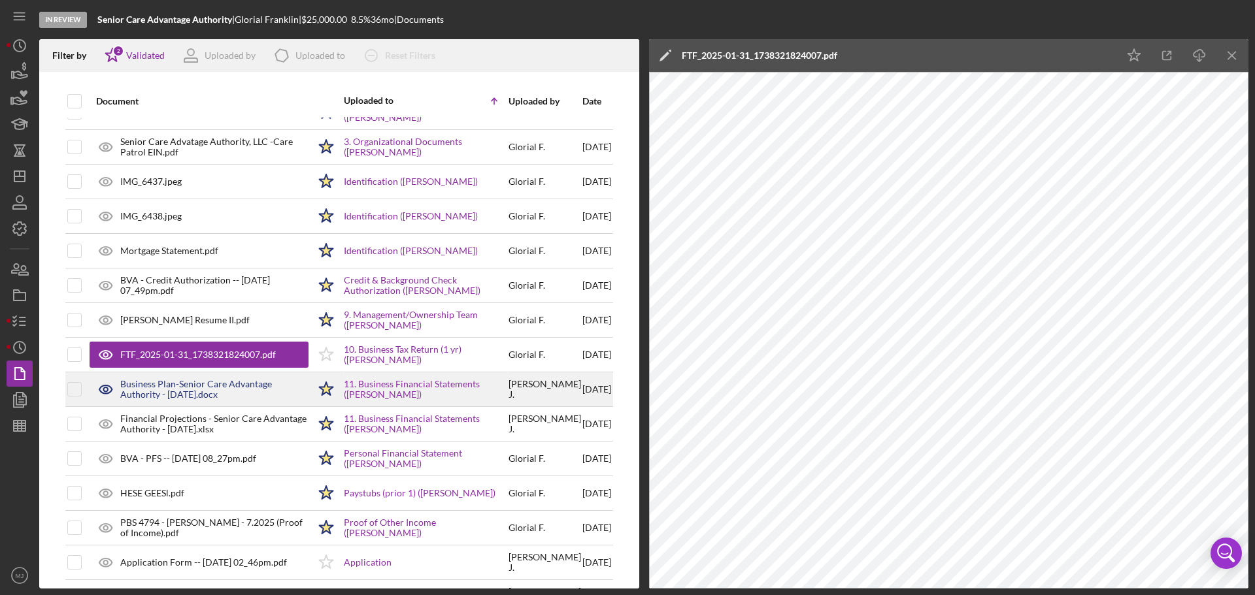
click at [171, 360] on div "Business Plan-Senior Care Advantage Authority - [DATE].docx" at bounding box center [199, 389] width 219 height 33
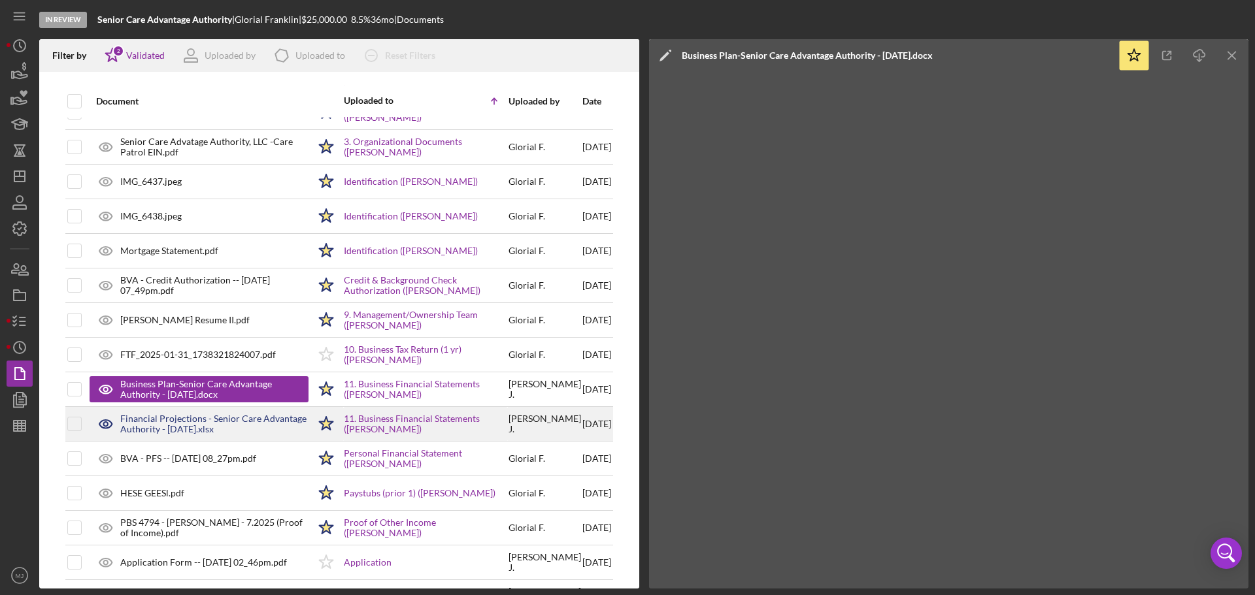
click at [235, 360] on div "Financial Projections - Senior Care Advantage Authority - [DATE].xlsx" at bounding box center [214, 424] width 188 height 21
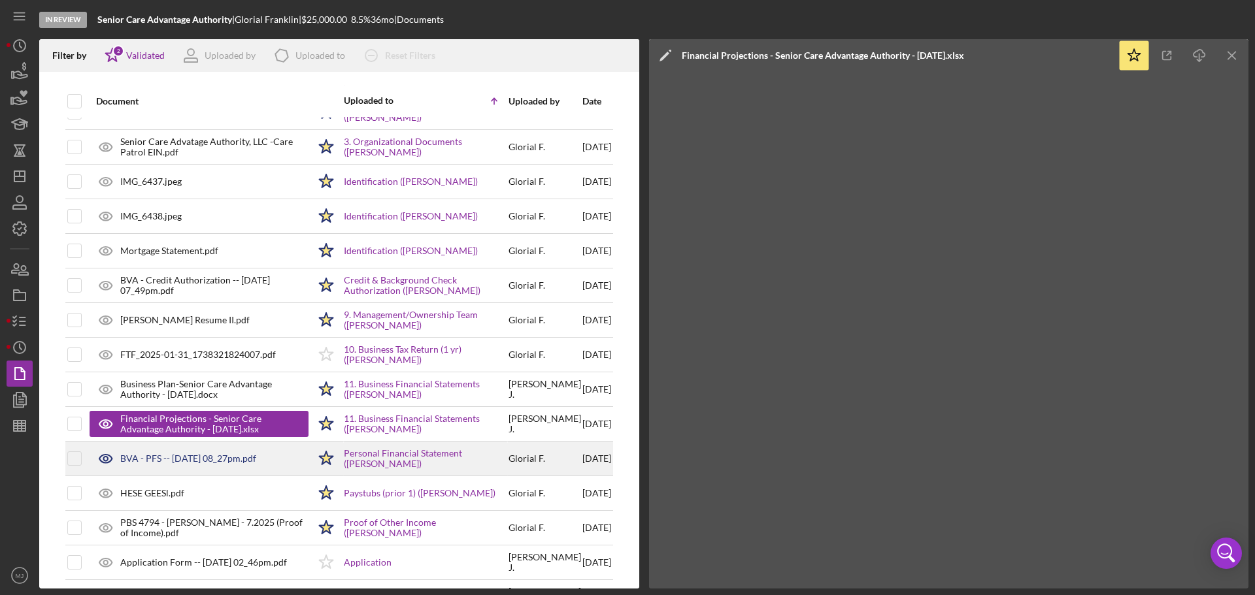
click at [177, 360] on div "BVA - PFS -- [DATE] 08_27pm.pdf" at bounding box center [199, 459] width 219 height 33
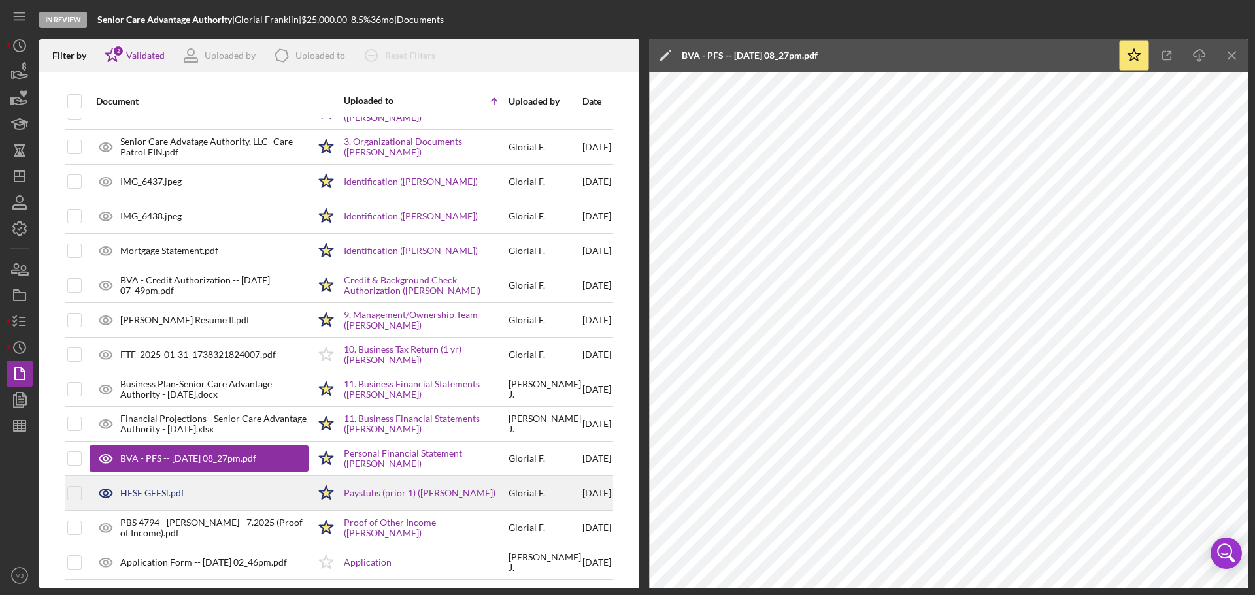
click at [163, 360] on div "HESE GEESl.pdf" at bounding box center [199, 493] width 219 height 33
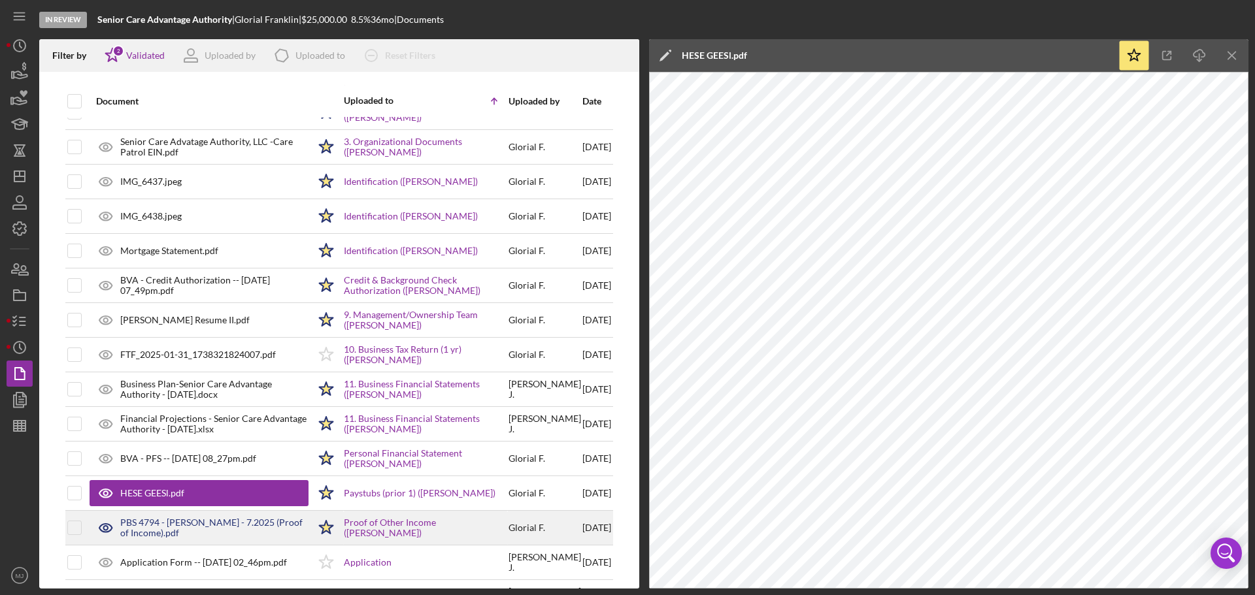
click at [190, 360] on div "PBS 4794 - [PERSON_NAME] - 7.2025 (Proof of Income).pdf" at bounding box center [214, 528] width 188 height 21
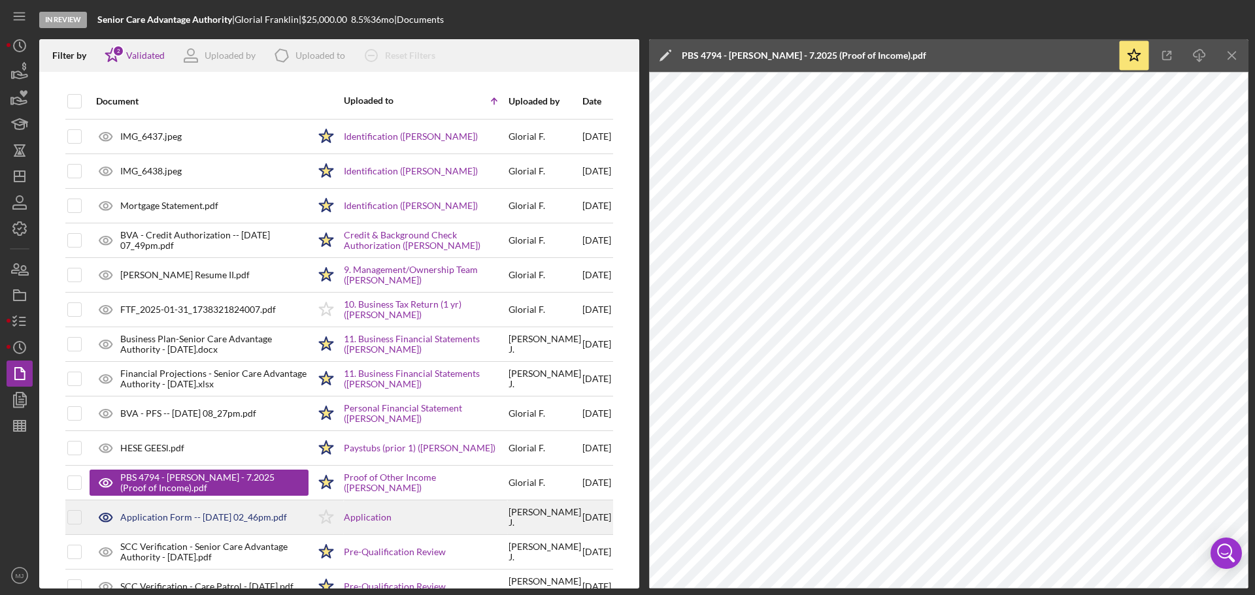
scroll to position [261, 0]
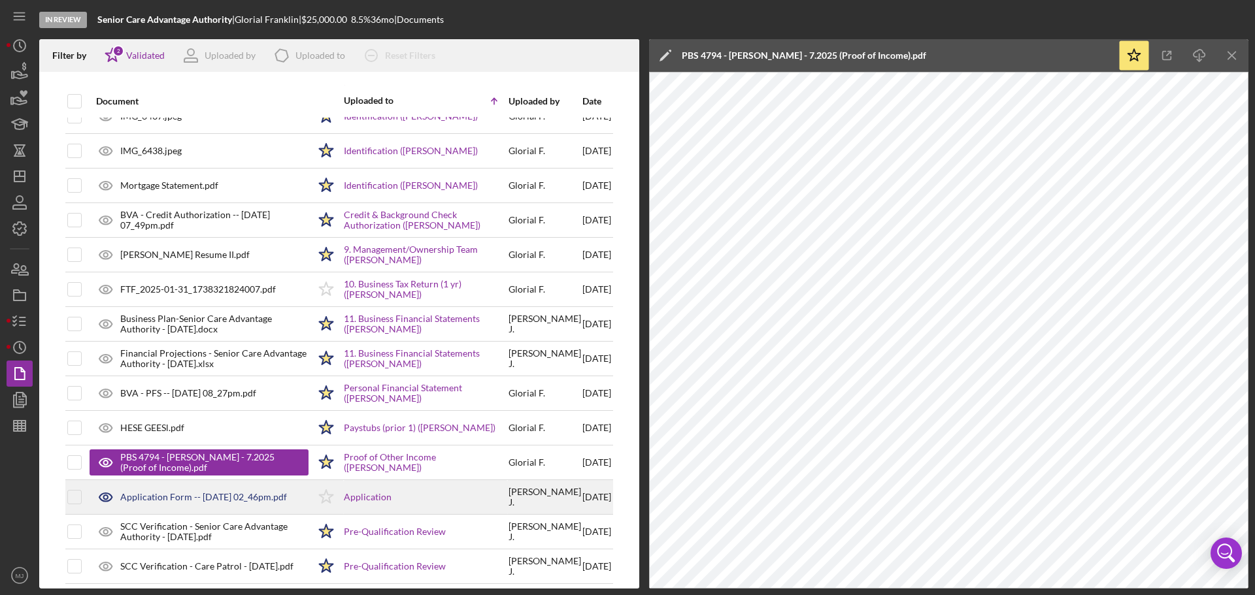
click at [192, 360] on div "Application Form -- [DATE] 02_46pm.pdf" at bounding box center [199, 497] width 219 height 33
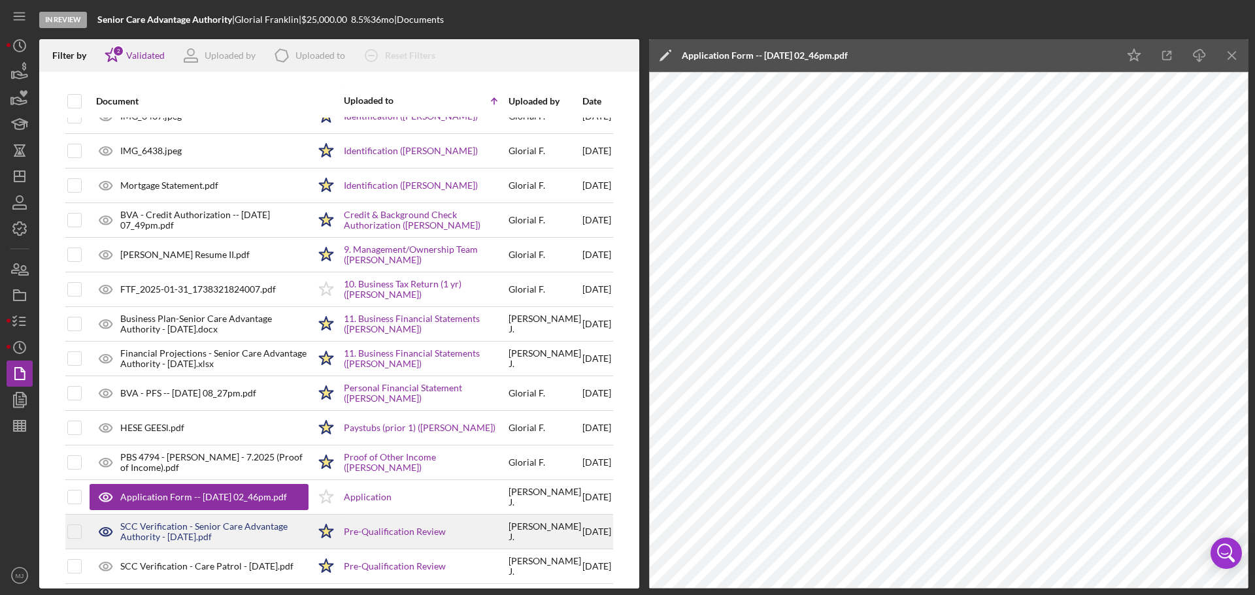
click at [154, 360] on div "SCC Verification - Senior Care Advantage Authority - [DATE].pdf" at bounding box center [214, 532] width 188 height 21
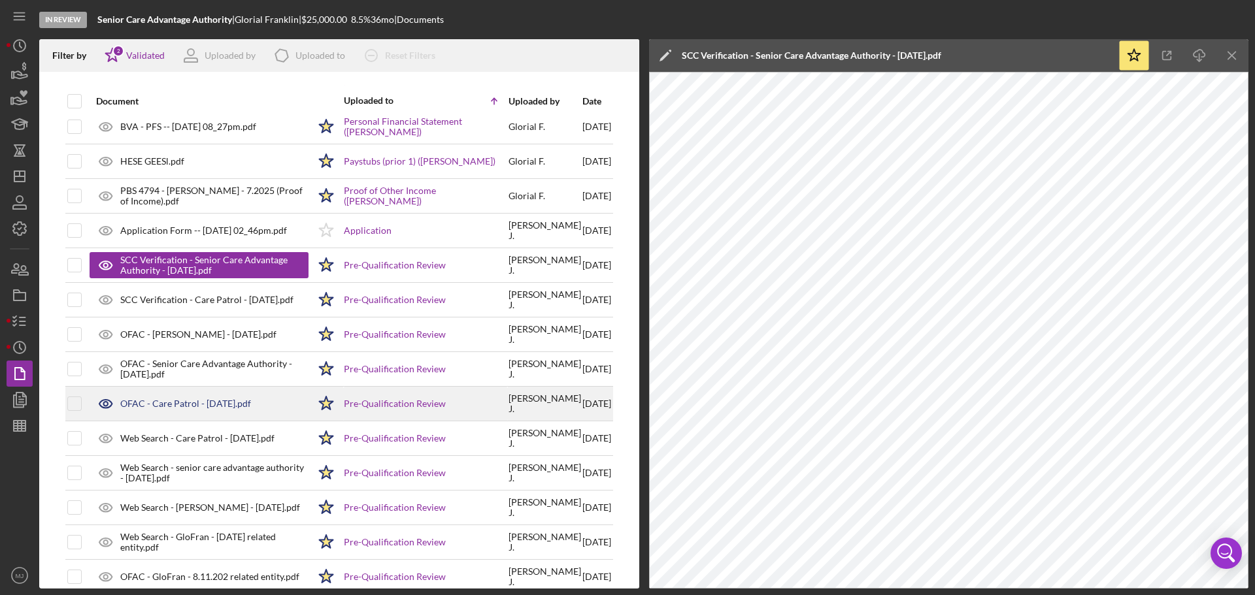
scroll to position [582, 0]
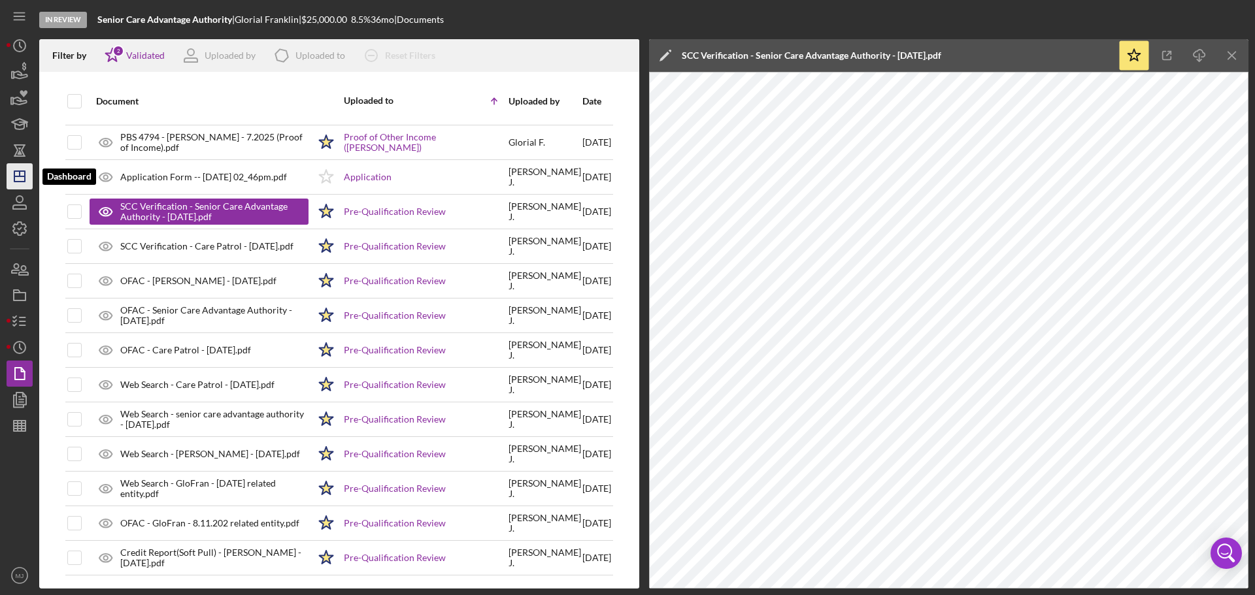
click at [22, 180] on icon "Icon/Dashboard" at bounding box center [19, 176] width 33 height 33
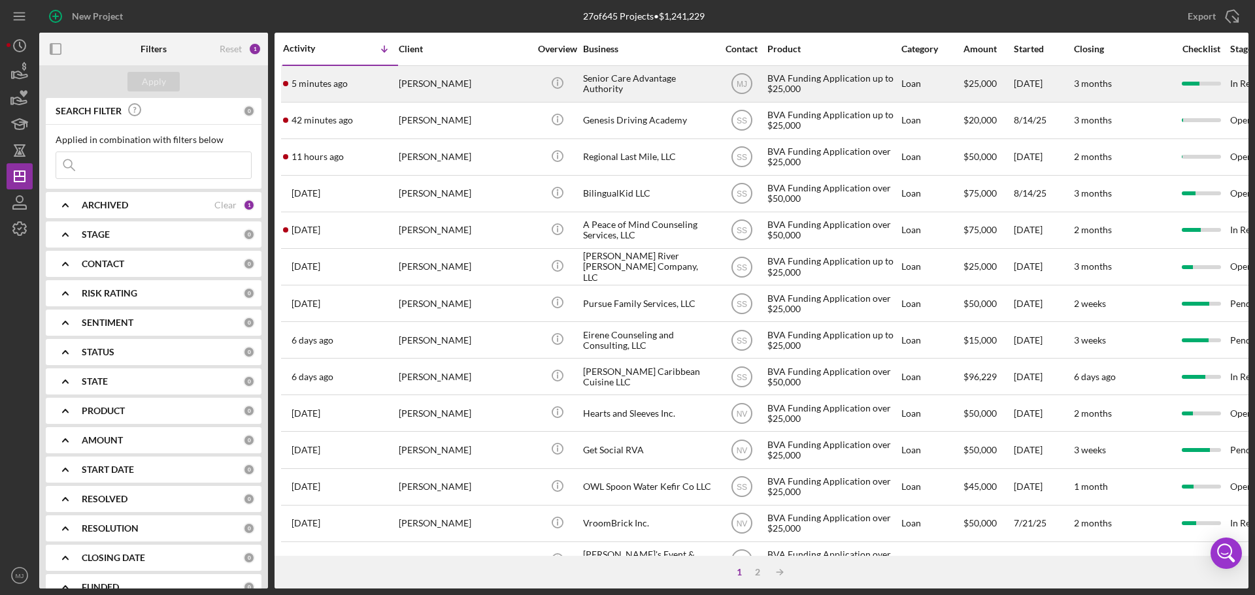
click at [419, 86] on div "[PERSON_NAME]" at bounding box center [464, 84] width 131 height 35
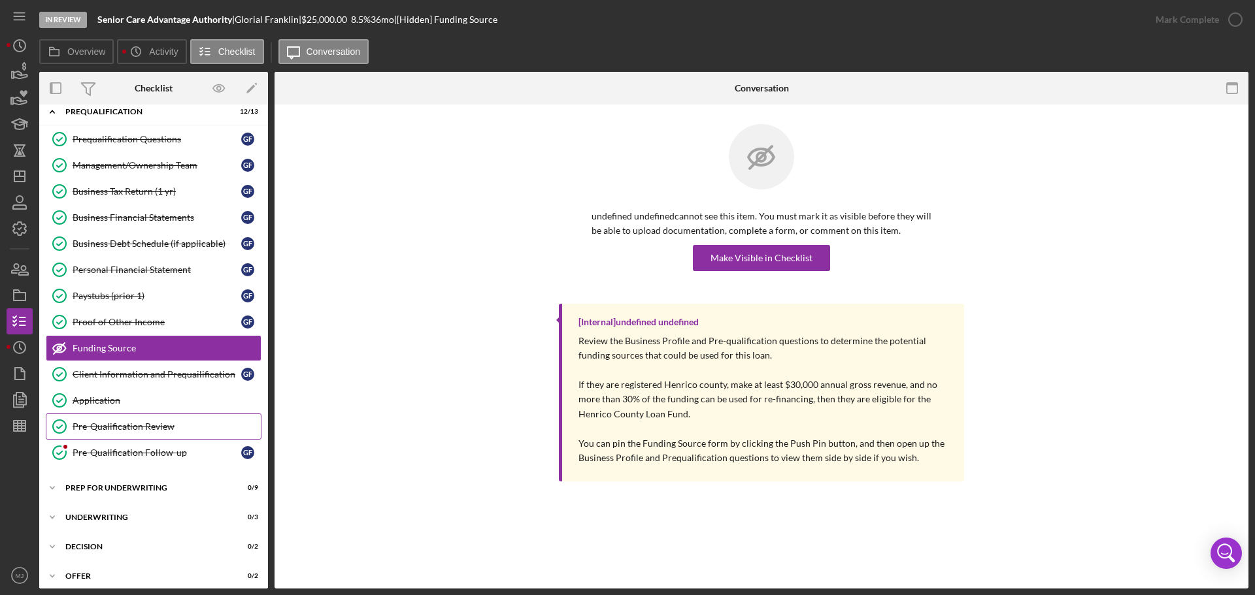
scroll to position [73, 0]
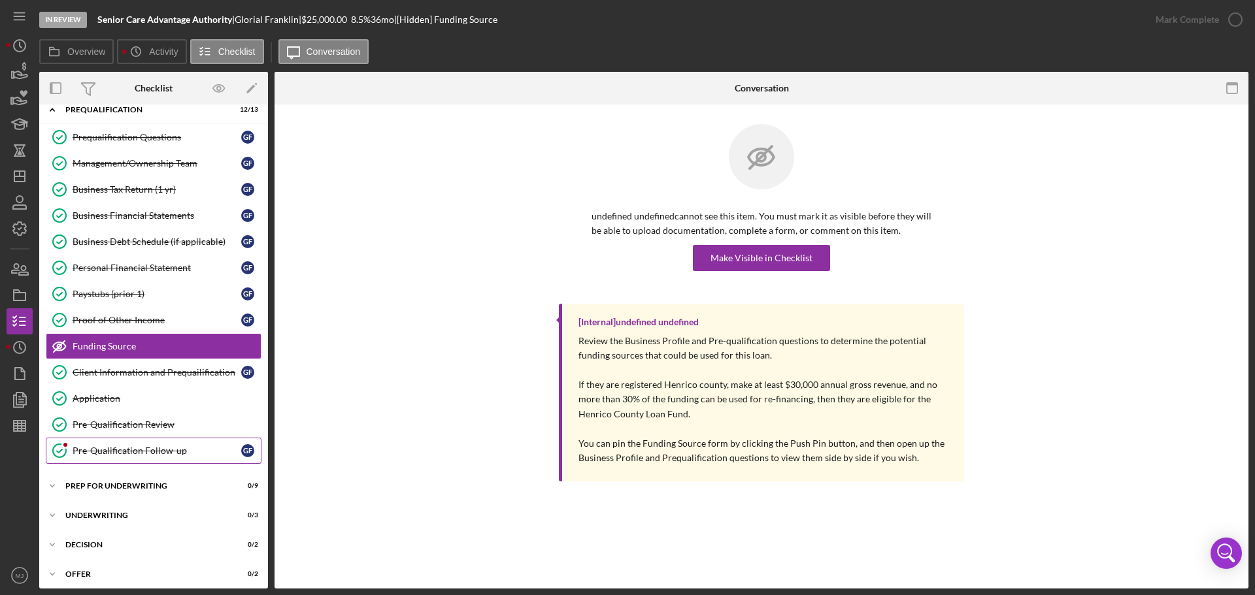
click at [89, 360] on div "Pre-Qualification Follow-up" at bounding box center [157, 451] width 169 height 10
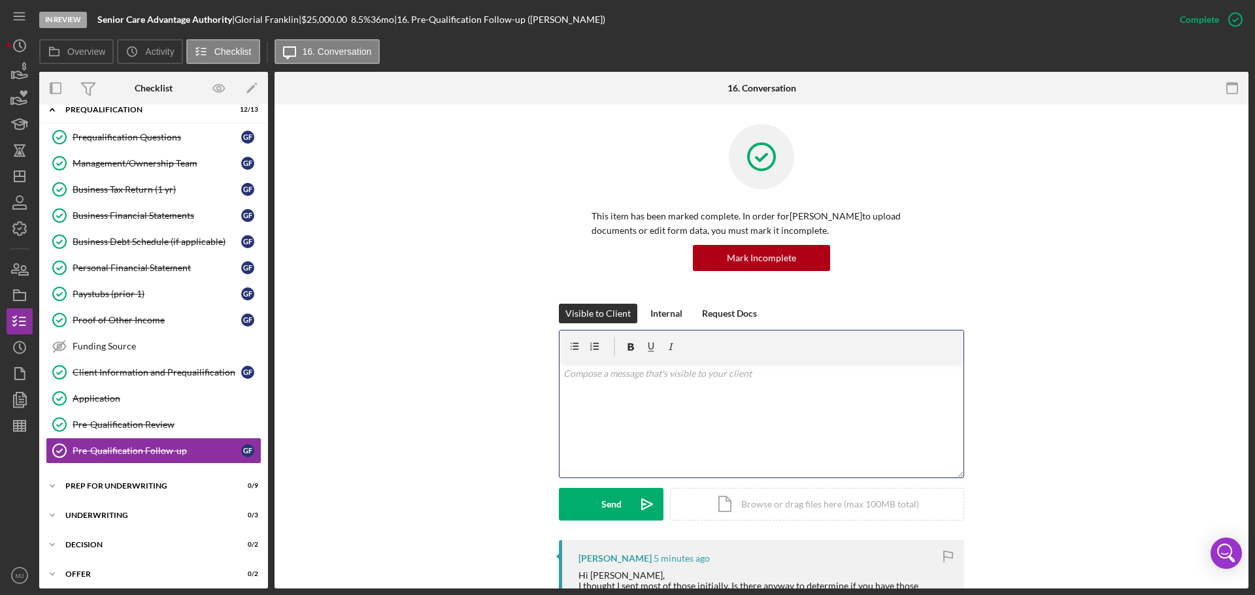
click at [703, 360] on div "v Color teal Color pink Remove color Add row above Add row below Add column bef…" at bounding box center [762, 420] width 404 height 114
click at [795, 360] on div "v Color teal Color pink Remove color Add row above Add row below Add column bef…" at bounding box center [762, 420] width 404 height 114
click at [836, 360] on p "I went back through all of the documents and emails and the only bank statement…" at bounding box center [761, 381] width 397 height 29
click at [688, 360] on p "I went back through all of the documents and emails and the only bank statement…" at bounding box center [761, 381] width 397 height 29
click at [643, 360] on p "I went back through all of the documents and emails and the only bank statement…" at bounding box center [761, 381] width 397 height 29
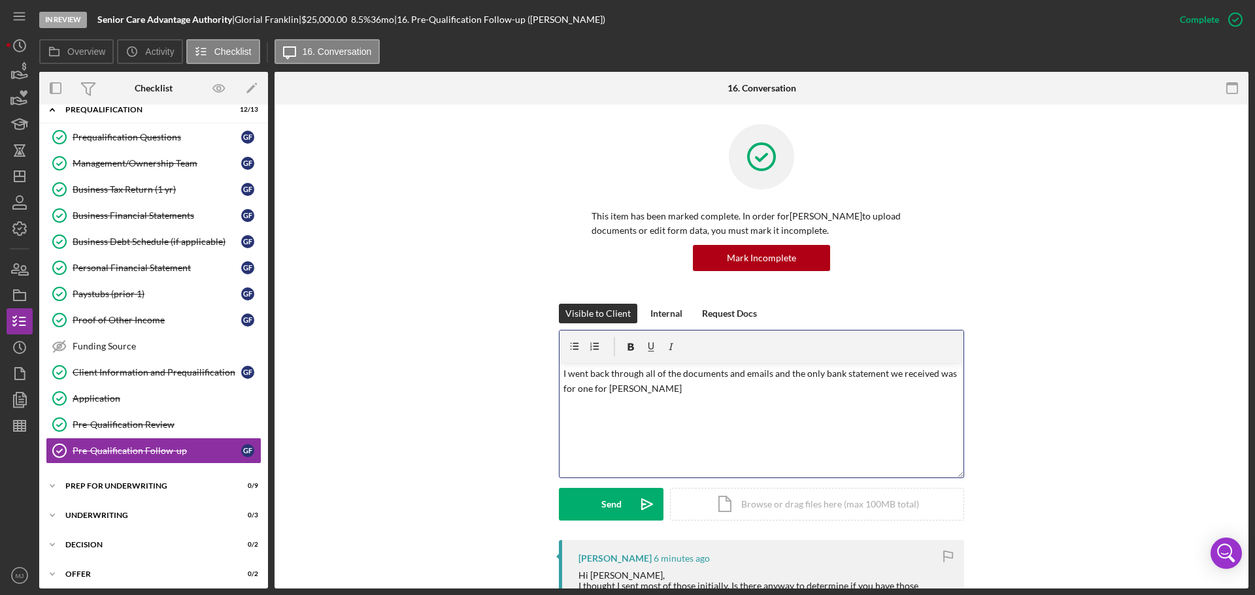
click at [691, 360] on p "I went back through all of the documents and emails and the only bank statement…" at bounding box center [761, 381] width 397 height 29
click at [697, 360] on p "I went back through all of the documents and emails and the only bank statement…" at bounding box center [761, 381] width 397 height 29
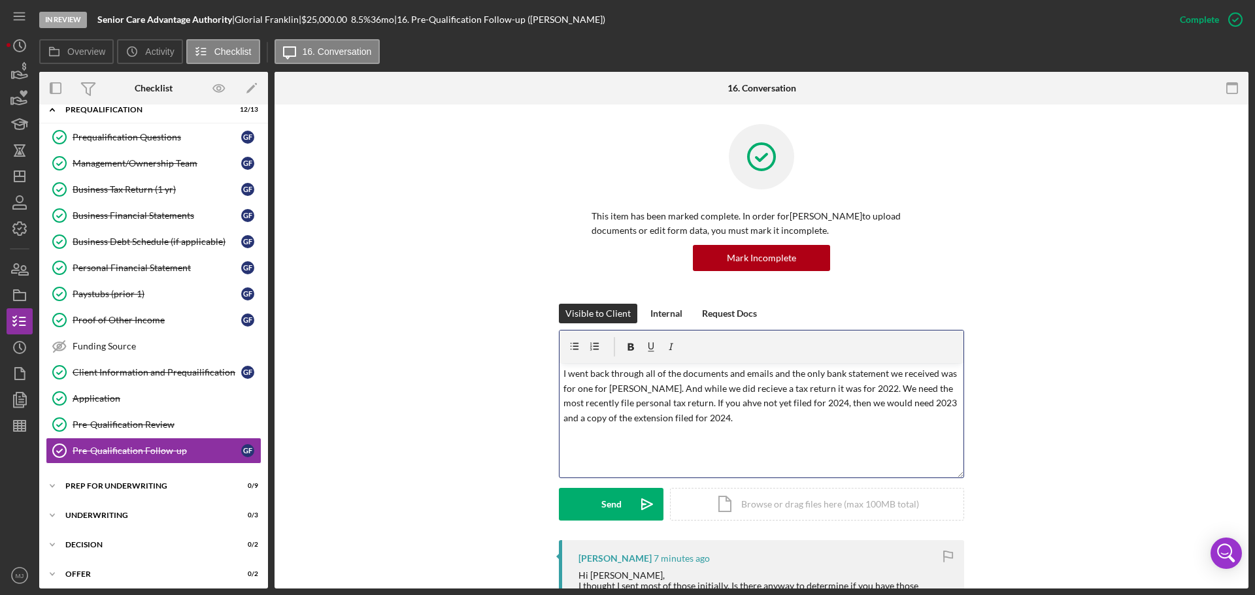
click at [623, 360] on p "I went back through all of the documents and emails and the only bank statement…" at bounding box center [761, 396] width 397 height 59
click at [743, 360] on p "I went back through all of the documents and emails and the only bank statement…" at bounding box center [761, 396] width 397 height 59
click at [618, 360] on p "I went back through all of the documents and emails and the only bank statement…" at bounding box center [761, 396] width 397 height 59
drag, startPoint x: 619, startPoint y: 385, endPoint x: 587, endPoint y: 423, distance: 49.6
click at [584, 360] on p "I went back through all of the documents and emails and the only bank statement…" at bounding box center [761, 396] width 397 height 59
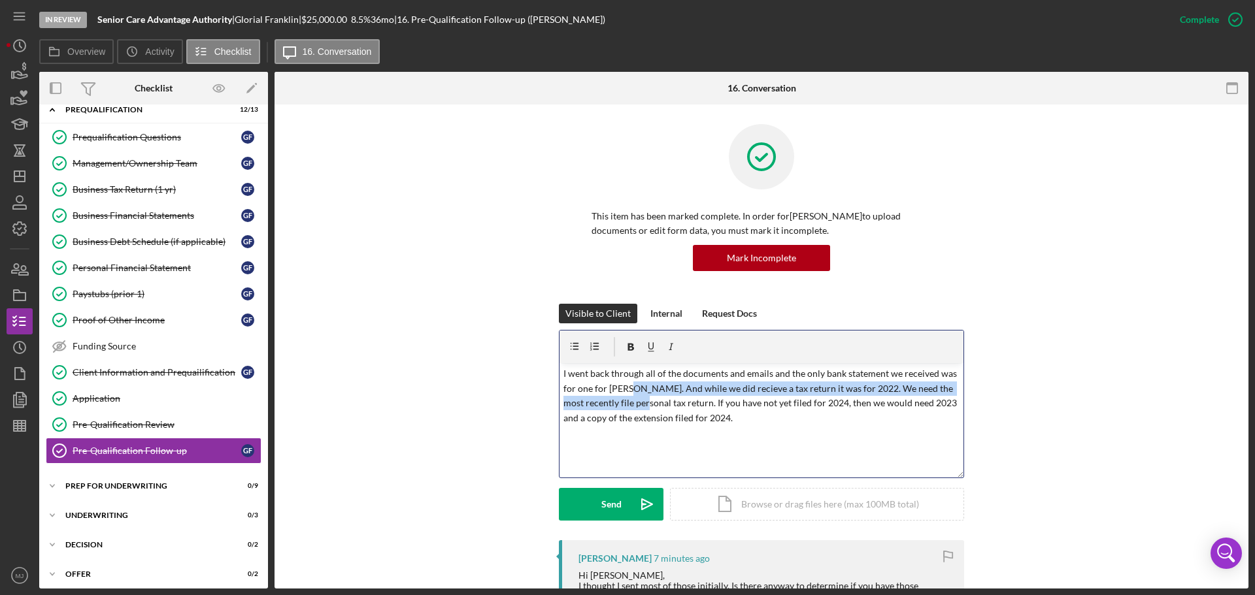
drag, startPoint x: 626, startPoint y: 397, endPoint x: 624, endPoint y: 388, distance: 8.6
click at [625, 360] on p "I went back through all of the documents and emails and the only bank statement…" at bounding box center [761, 396] width 397 height 59
click at [624, 360] on p "I went back through all of the documents and emails and the only bank statement…" at bounding box center [761, 396] width 397 height 59
click at [764, 360] on p "I went back through all of the documents and emails and the only bank statement…" at bounding box center [761, 396] width 397 height 59
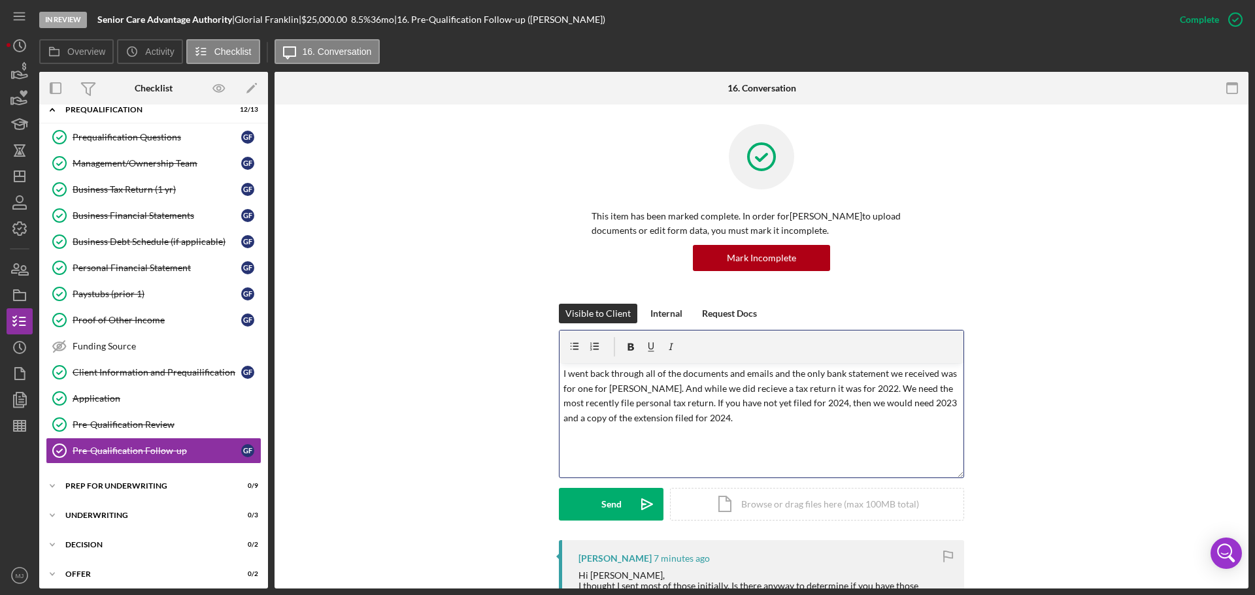
drag, startPoint x: 764, startPoint y: 389, endPoint x: 784, endPoint y: 140, distance: 249.8
click at [782, 137] on icon at bounding box center [761, 156] width 65 height 65
drag, startPoint x: 629, startPoint y: 392, endPoint x: 754, endPoint y: 439, distance: 133.2
click at [758, 360] on div "v Color teal Color pink Remove color Add row above Add row below Add column bef…" at bounding box center [762, 420] width 404 height 114
click at [622, 360] on p "I went back through all of the documents and emails and the only bank statement…" at bounding box center [761, 396] width 397 height 59
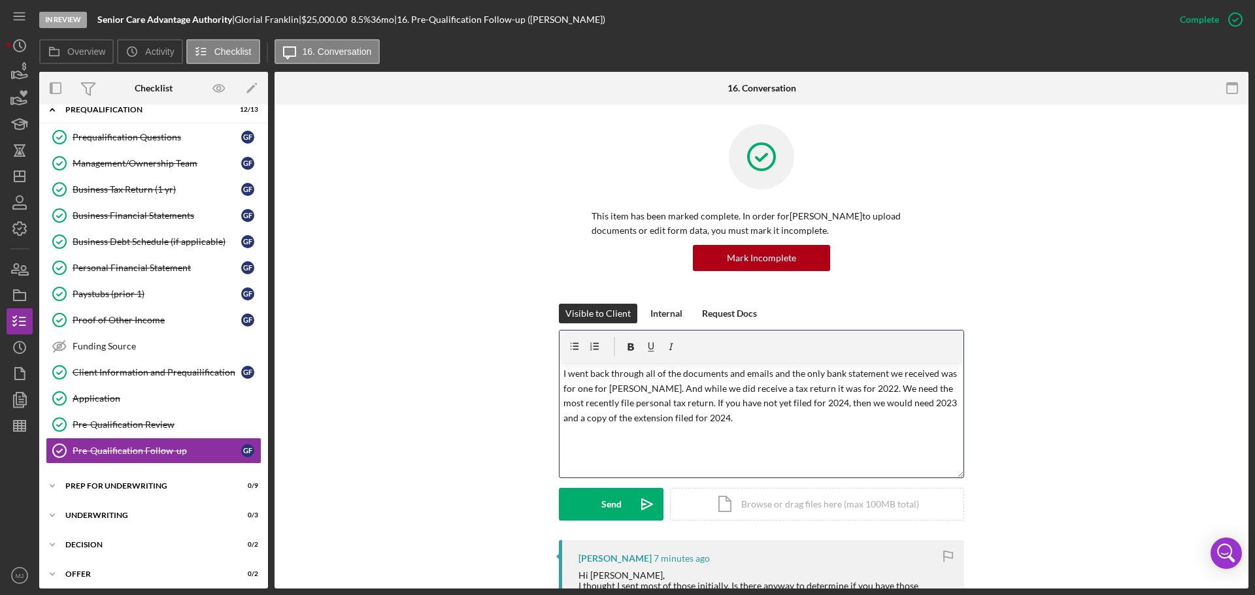
click at [563, 360] on p "I went back through all of the documents and emails and the only bank statement…" at bounding box center [761, 396] width 397 height 59
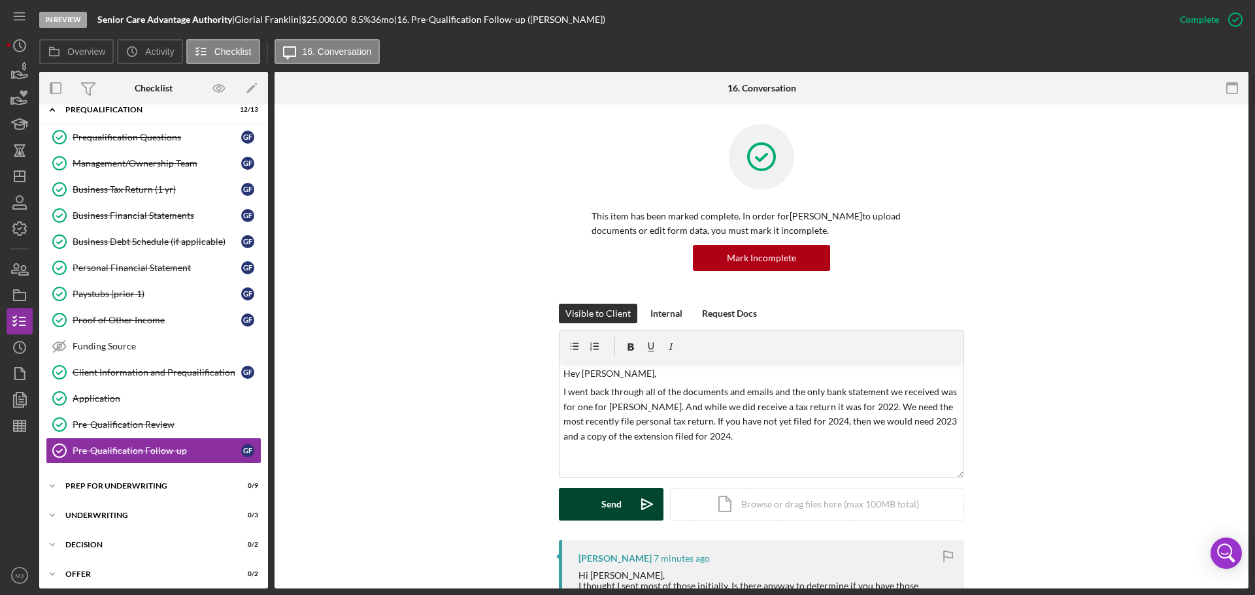
click at [634, 360] on icon "Icon/icon-invite-send" at bounding box center [647, 504] width 33 height 33
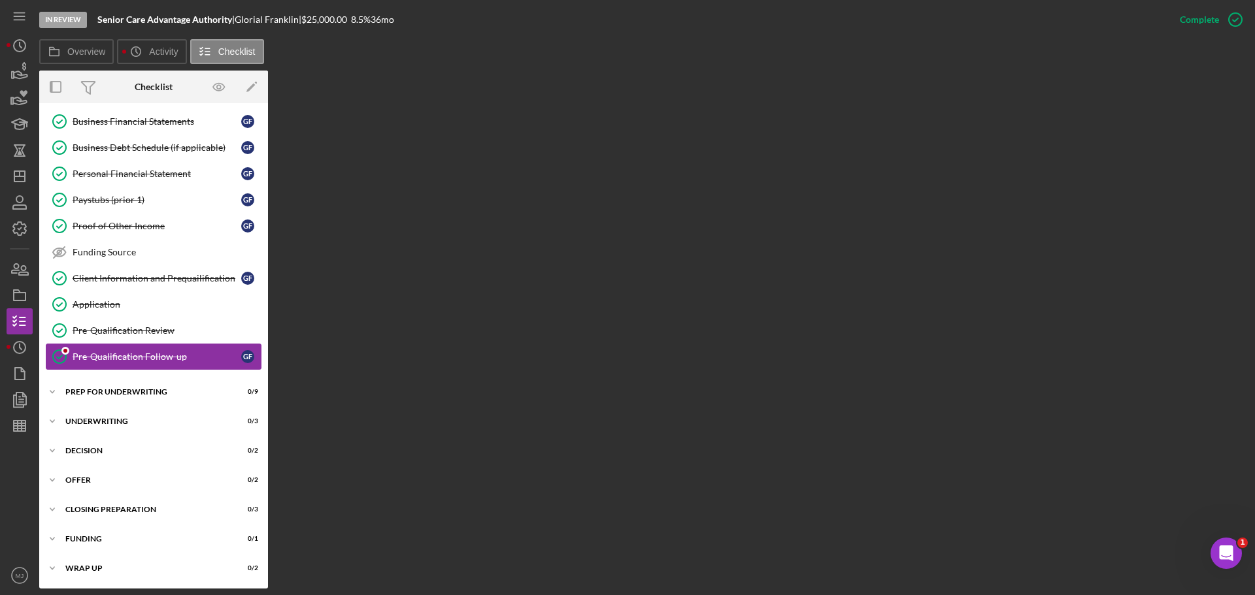
click at [176, 356] on div "Pre-Qualification Follow-up" at bounding box center [157, 357] width 169 height 10
click at [135, 240] on link "Funding Source Funding Source" at bounding box center [154, 252] width 216 height 26
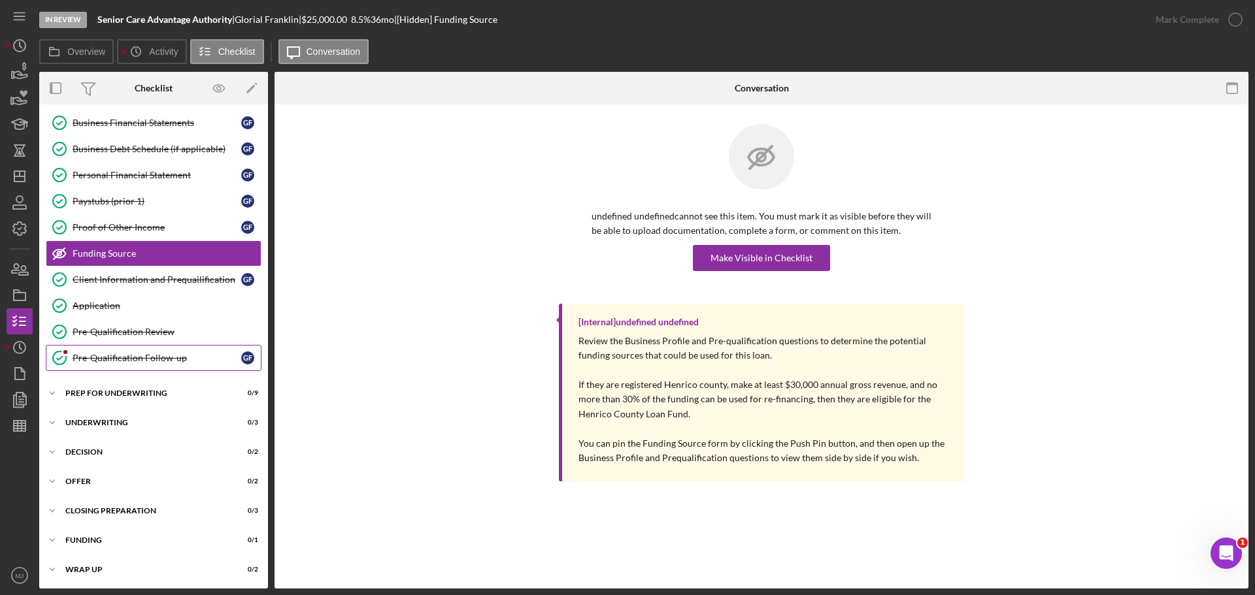
click at [82, 357] on div "Pre-Qualification Follow-up" at bounding box center [157, 358] width 169 height 10
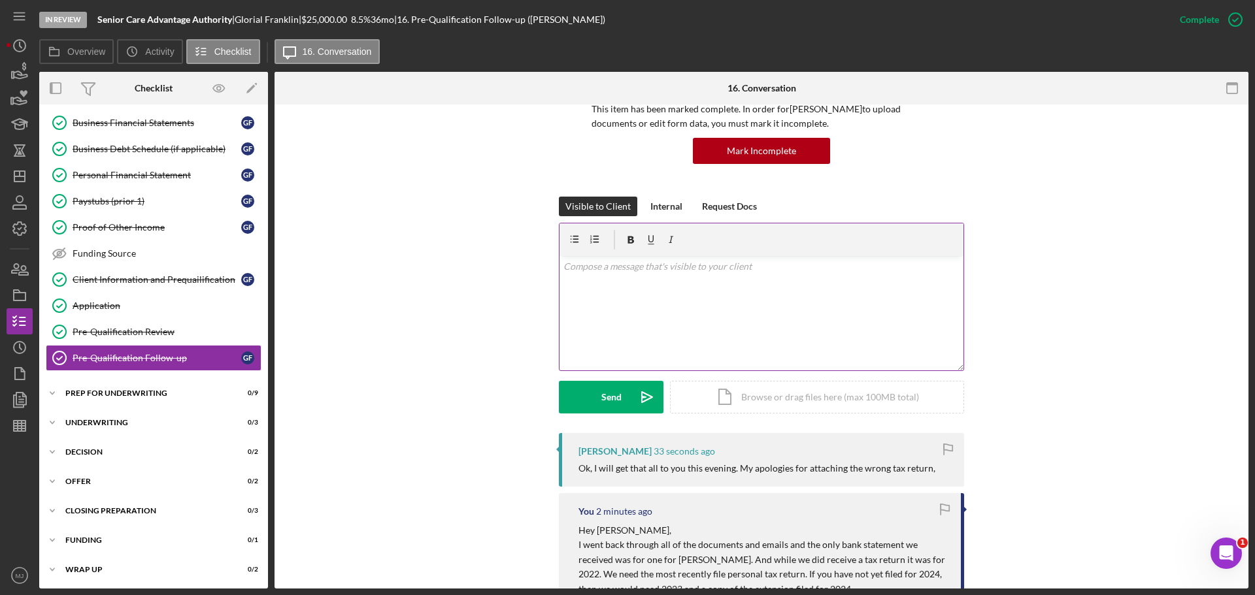
scroll to position [131, 0]
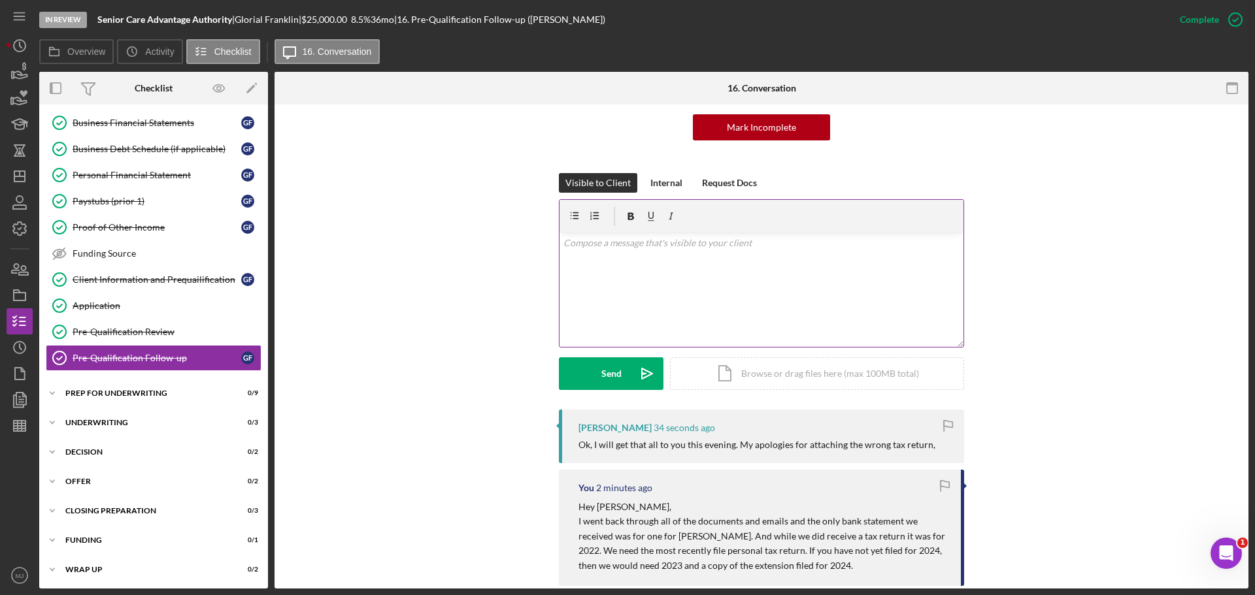
click at [701, 303] on div "v Color teal Color pink Remove color Add row above Add row below Add column bef…" at bounding box center [762, 290] width 404 height 114
click at [631, 382] on icon "Icon/icon-invite-send" at bounding box center [647, 374] width 33 height 33
